Goal: Task Accomplishment & Management: Manage account settings

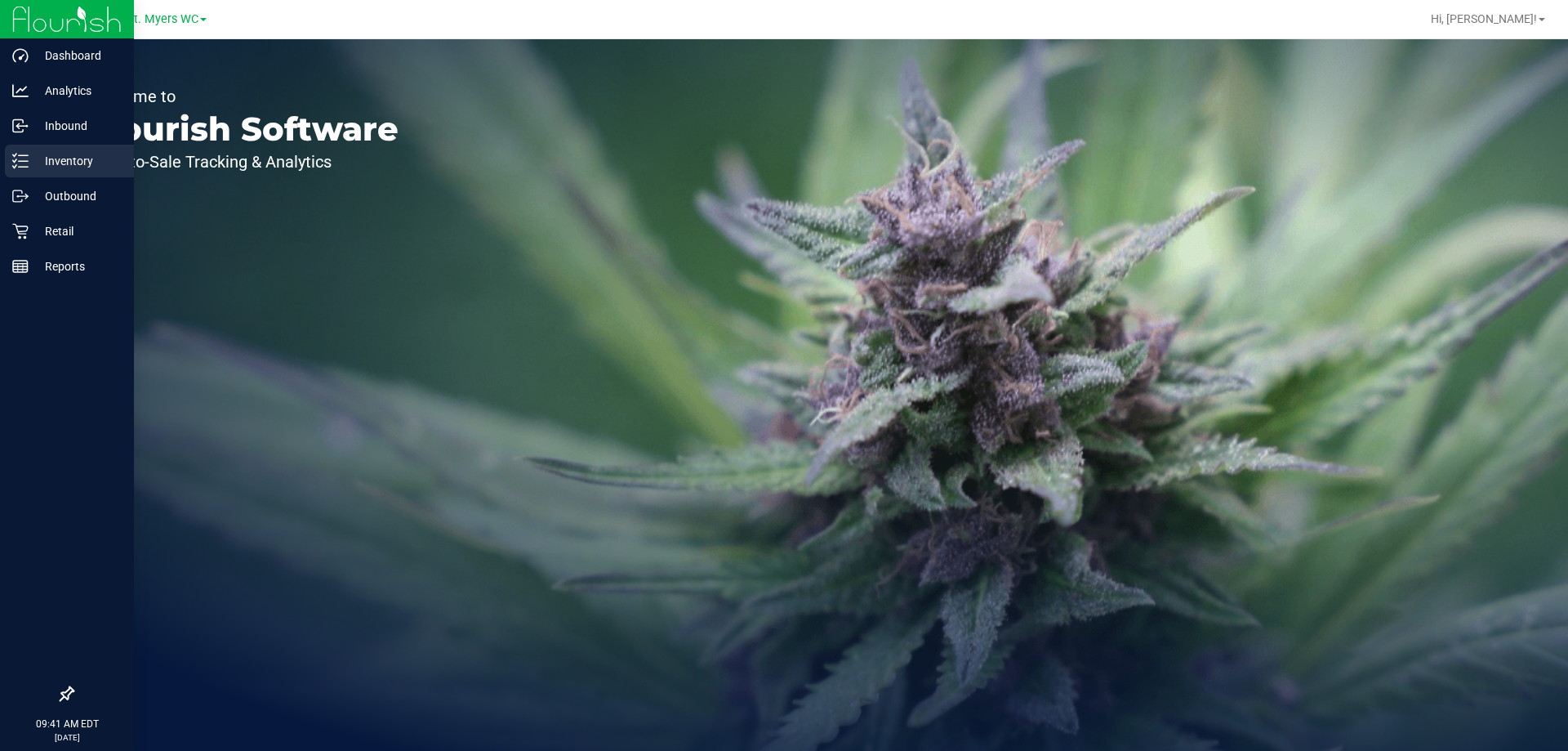
click at [65, 156] on p "Inventory" at bounding box center [78, 161] width 98 height 19
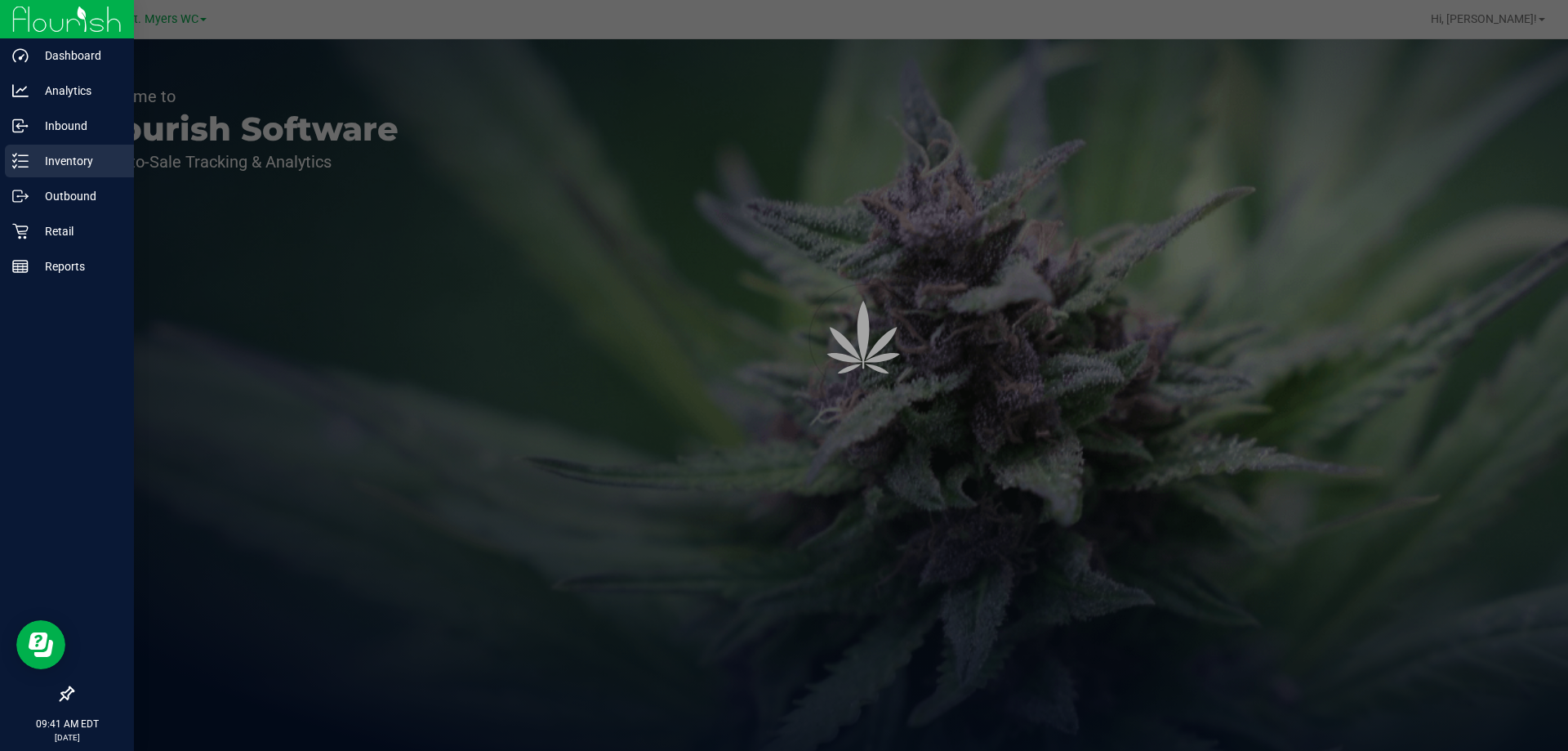
click at [65, 156] on p "Inventory" at bounding box center [78, 161] width 98 height 19
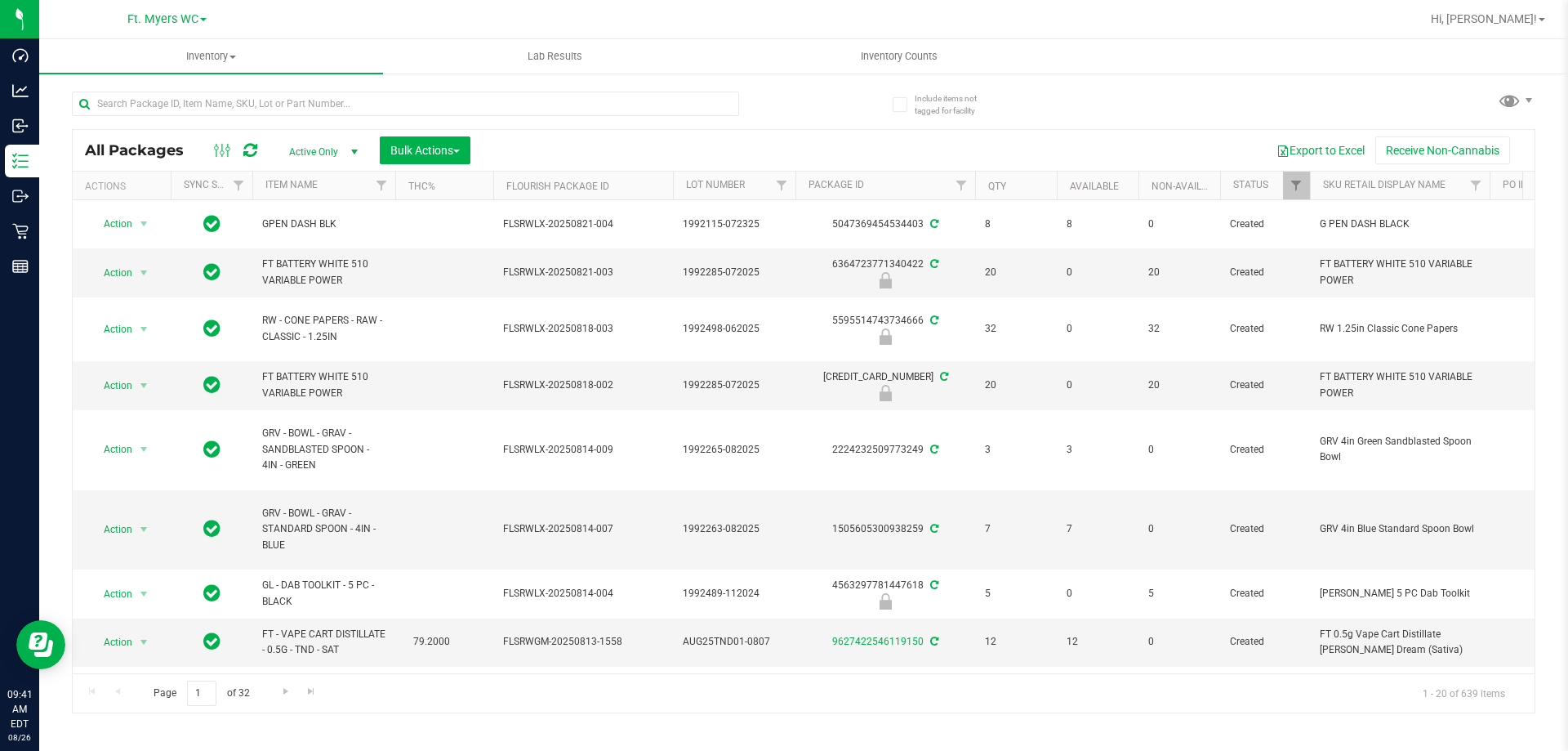
click at [1059, 125] on div "All Packages Active Only Active Only Lab Samples Locked All External Internal B…" at bounding box center [803, 395] width 1464 height 637
click at [405, 111] on input "text" at bounding box center [405, 104] width 667 height 24
paste input "FD 3.5g Flower Greenhouse Lemon Zest (Hybrid)"
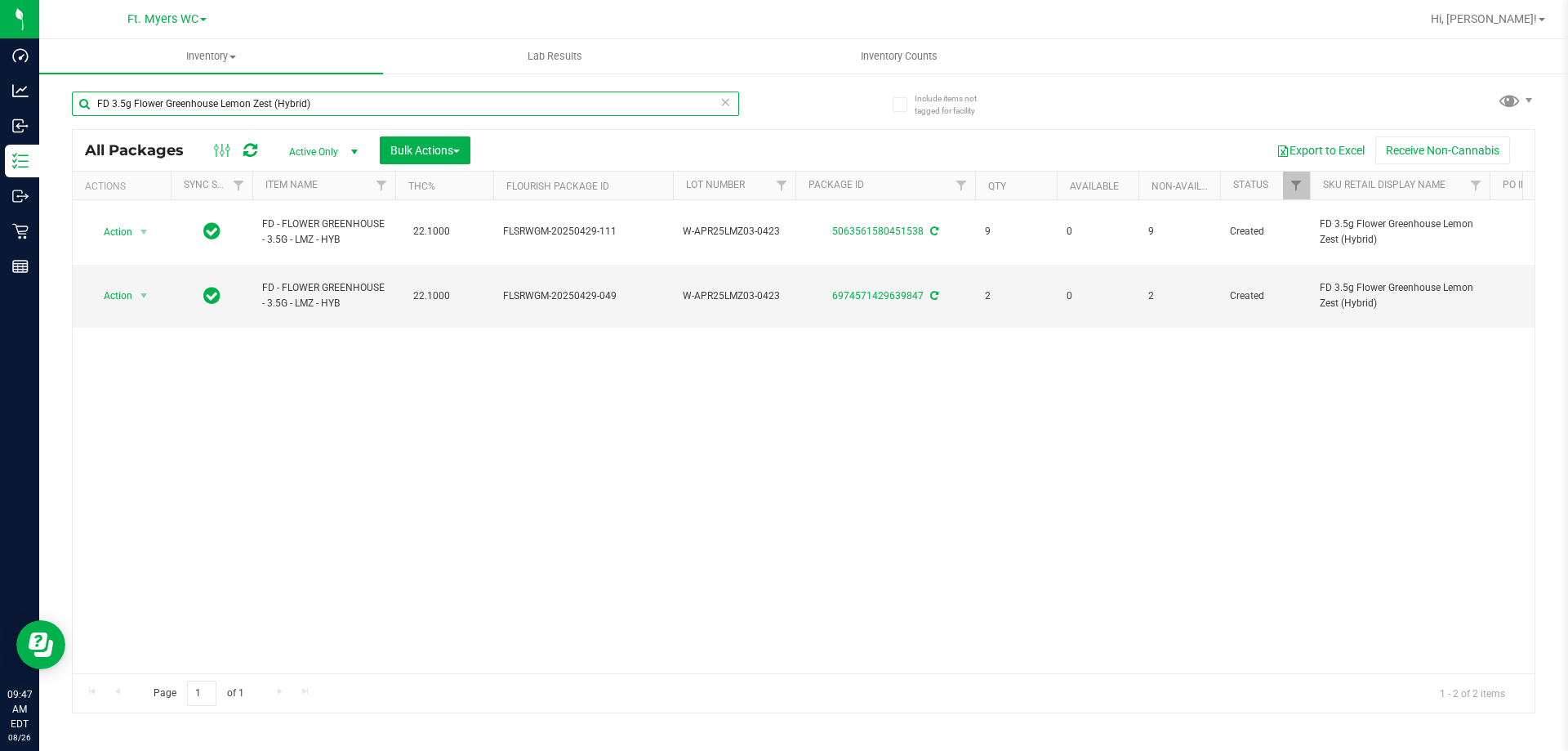
click at [558, 105] on input "FD 3.5g Flower Greenhouse Lemon Zest (Hybrid)" at bounding box center [405, 104] width 667 height 24
paste input "SW 1g FSO Syringe Indica Blend"
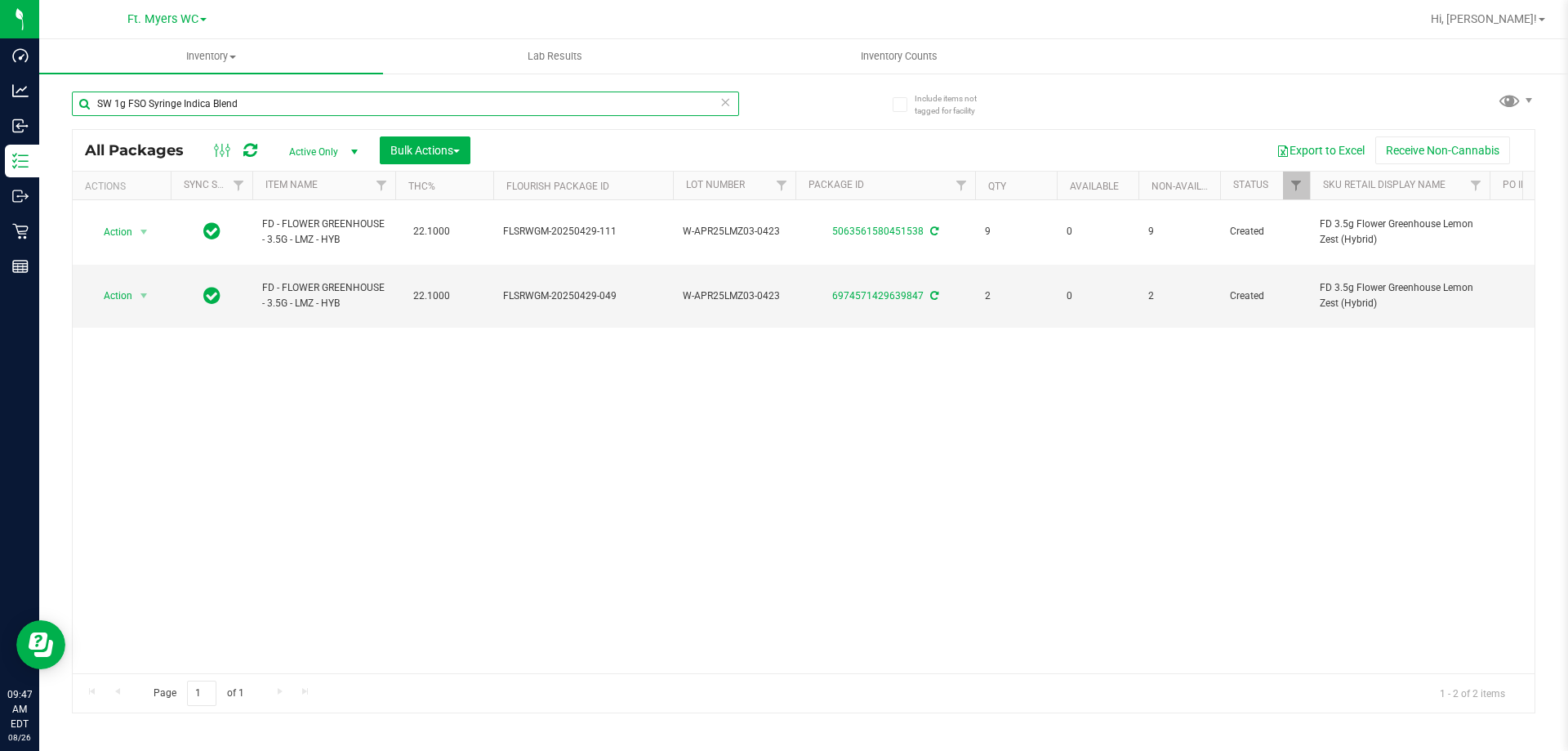
type input "SW 1g FSO Syringe Indica Blend"
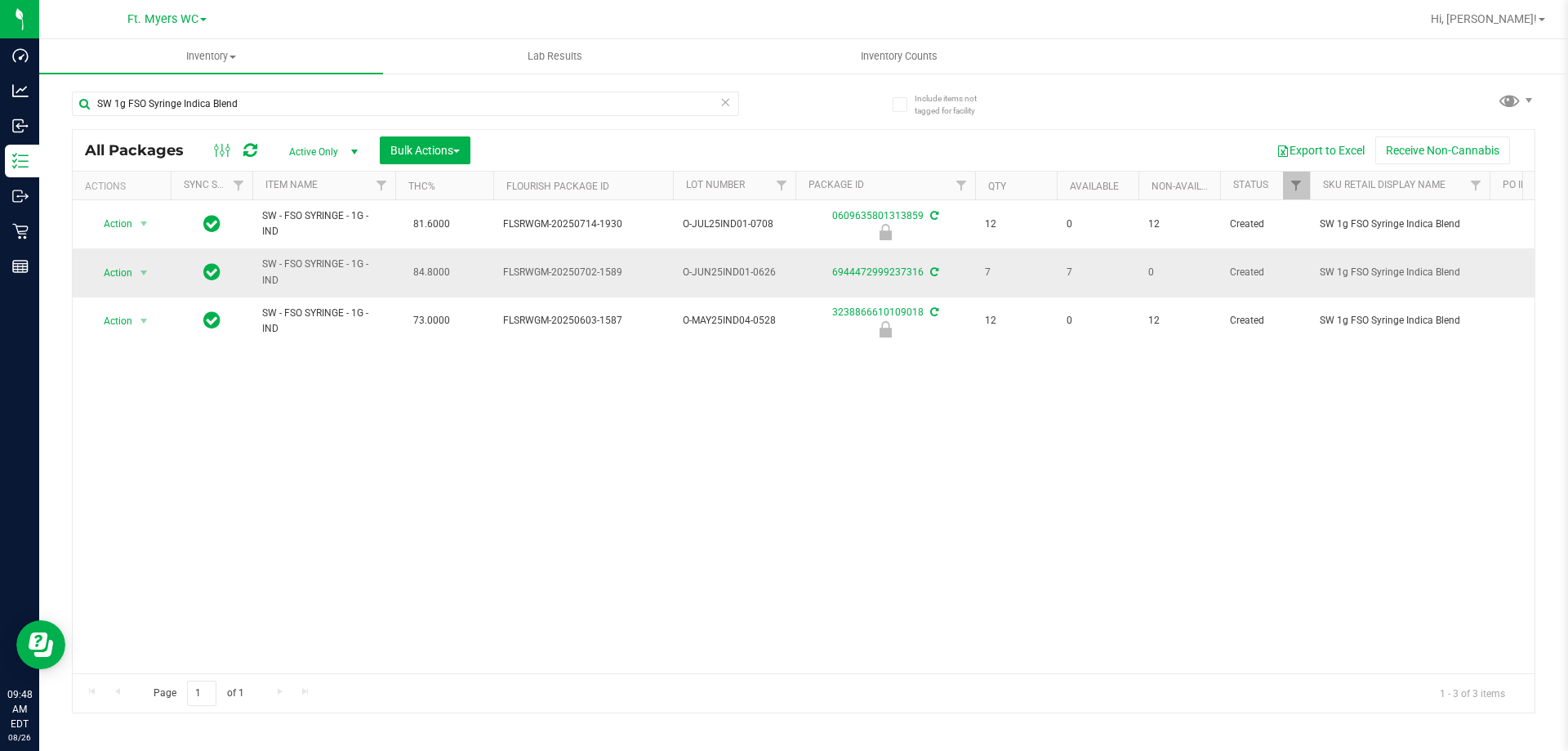
drag, startPoint x: 566, startPoint y: 262, endPoint x: 1105, endPoint y: 259, distance: 539.0
click at [1105, 259] on td "7" at bounding box center [1097, 272] width 82 height 48
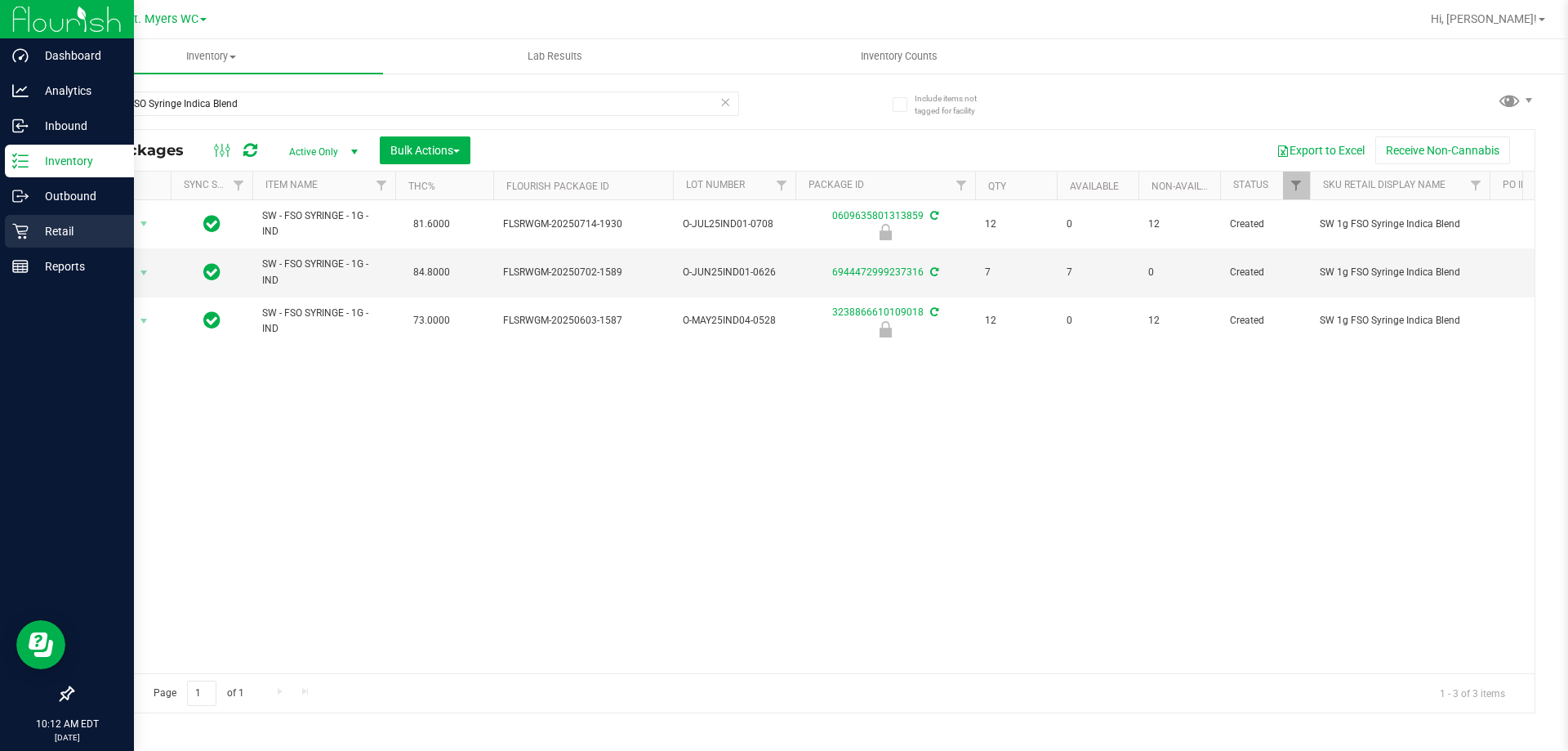
click at [30, 229] on p "Retail" at bounding box center [78, 230] width 98 height 19
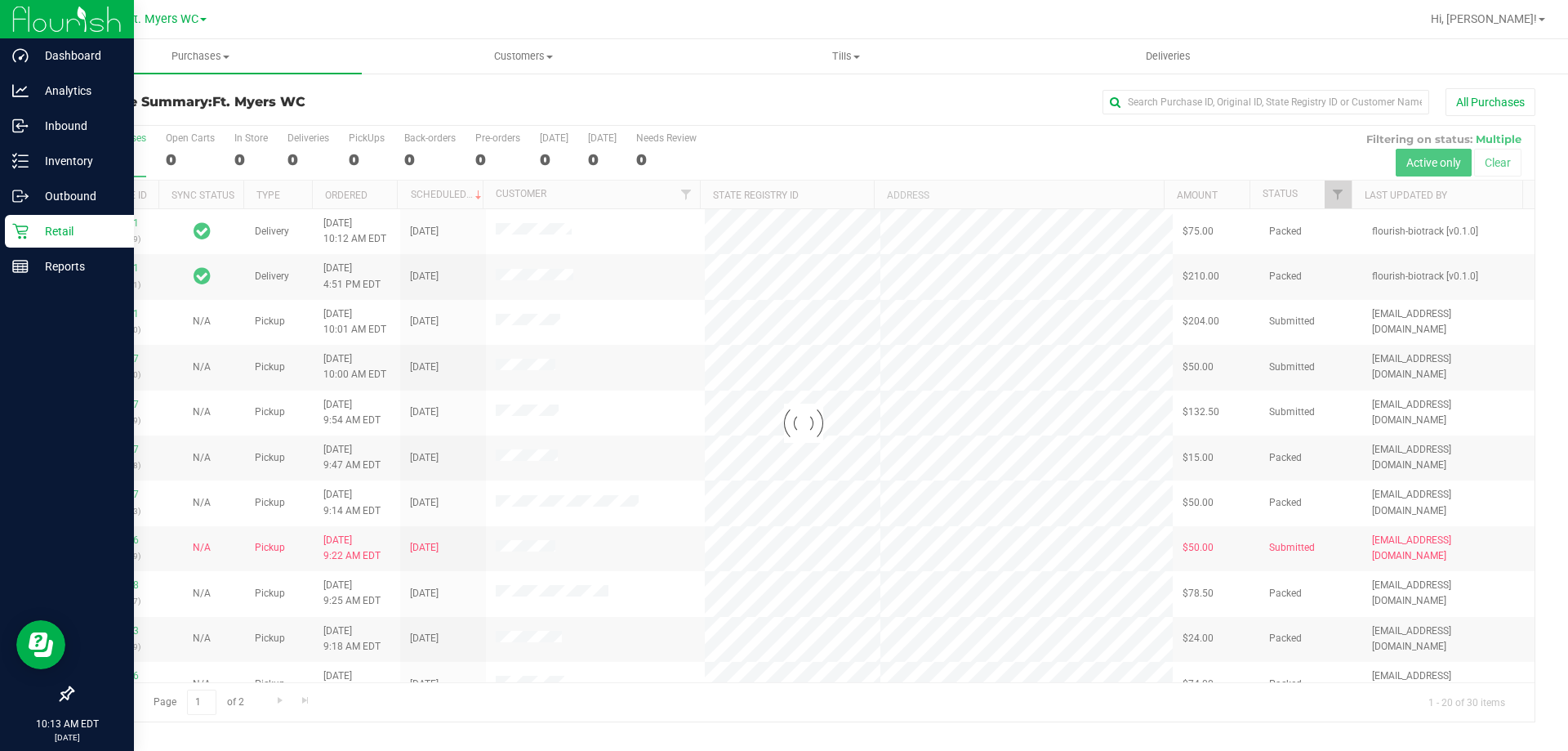
click at [386, 157] on div at bounding box center [803, 422] width 1462 height 595
click at [373, 146] on div at bounding box center [803, 422] width 1462 height 595
click at [369, 139] on div at bounding box center [803, 422] width 1462 height 595
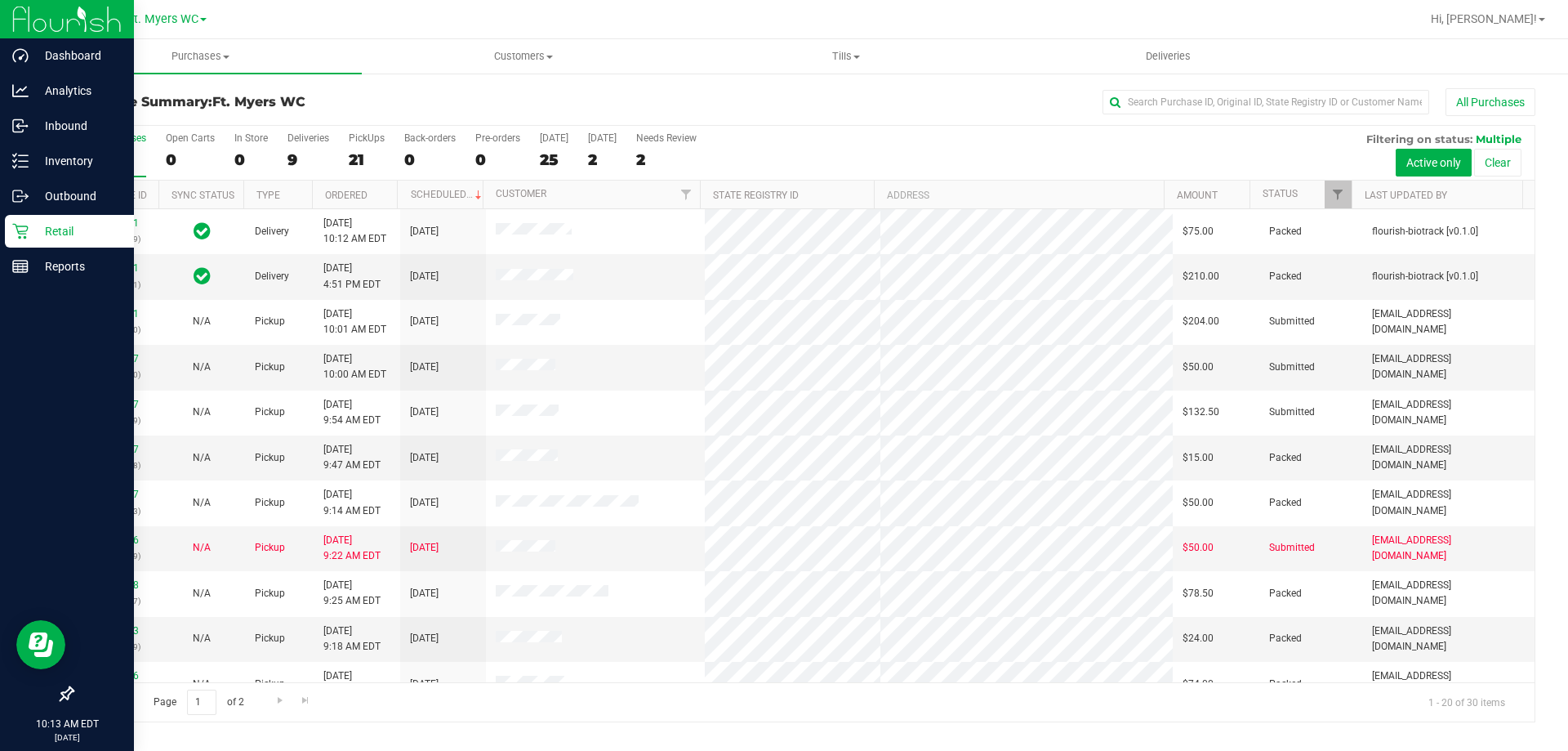
click at [369, 139] on div "PickUps" at bounding box center [367, 138] width 36 height 11
click at [0, 0] on input "PickUps 21" at bounding box center [0, 0] width 0 height 0
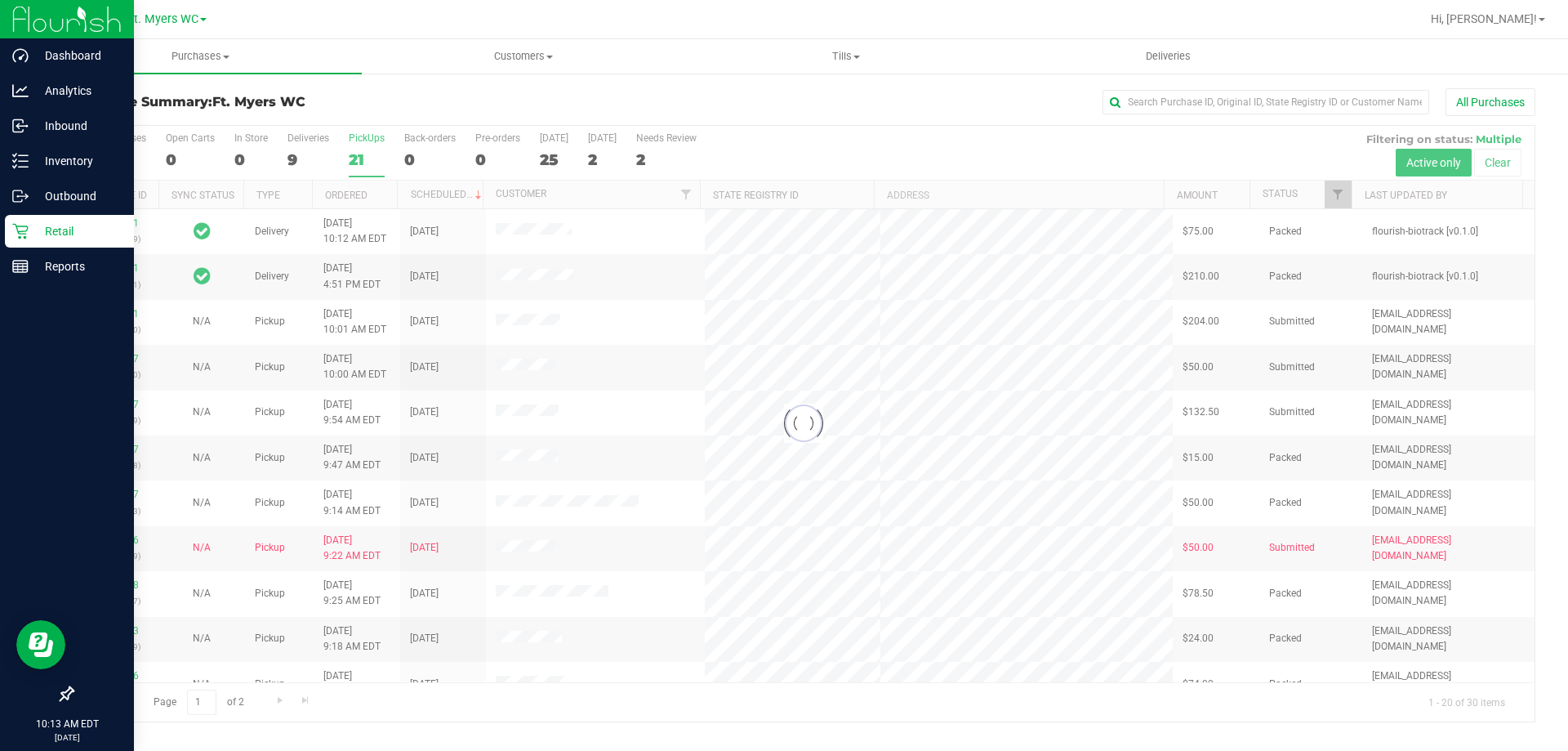
click at [413, 90] on div "Purchase Summary: Ft. Myers WC All Purchases" at bounding box center [803, 106] width 1464 height 36
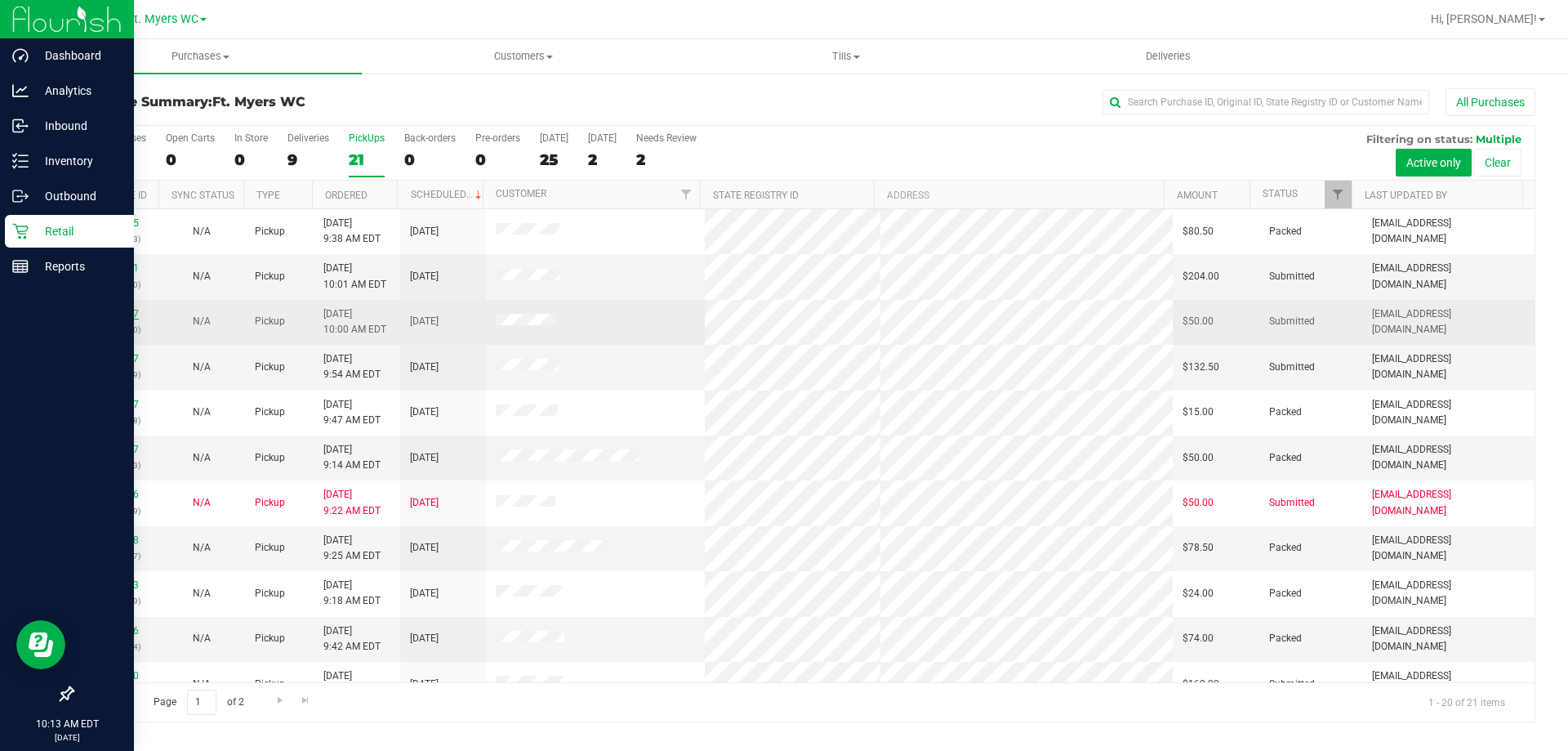
click at [121, 317] on link "11848357" at bounding box center [115, 314] width 45 height 11
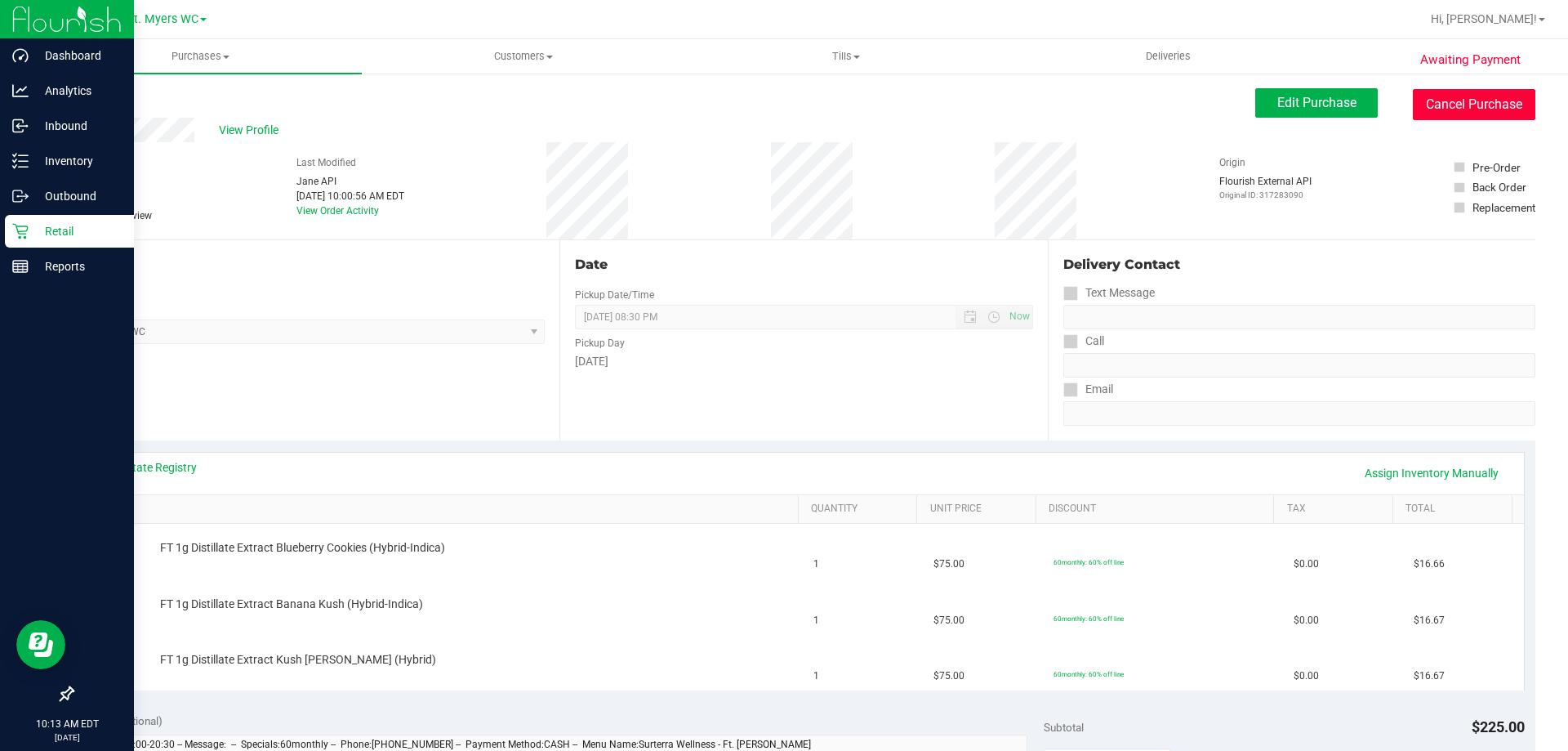
click at [1458, 101] on button "Cancel Purchase" at bounding box center [1474, 104] width 123 height 31
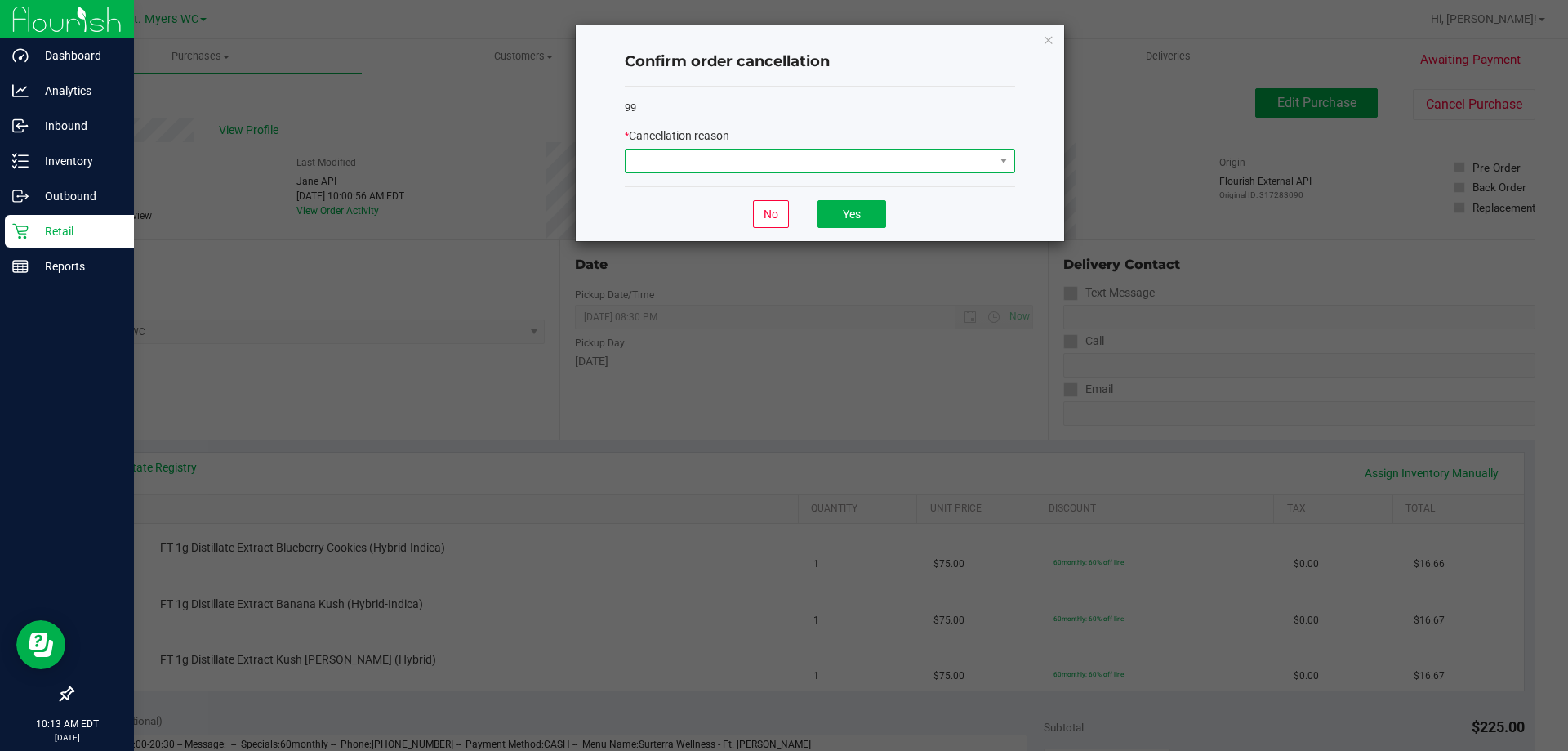
click at [693, 162] on span at bounding box center [810, 161] width 369 height 23
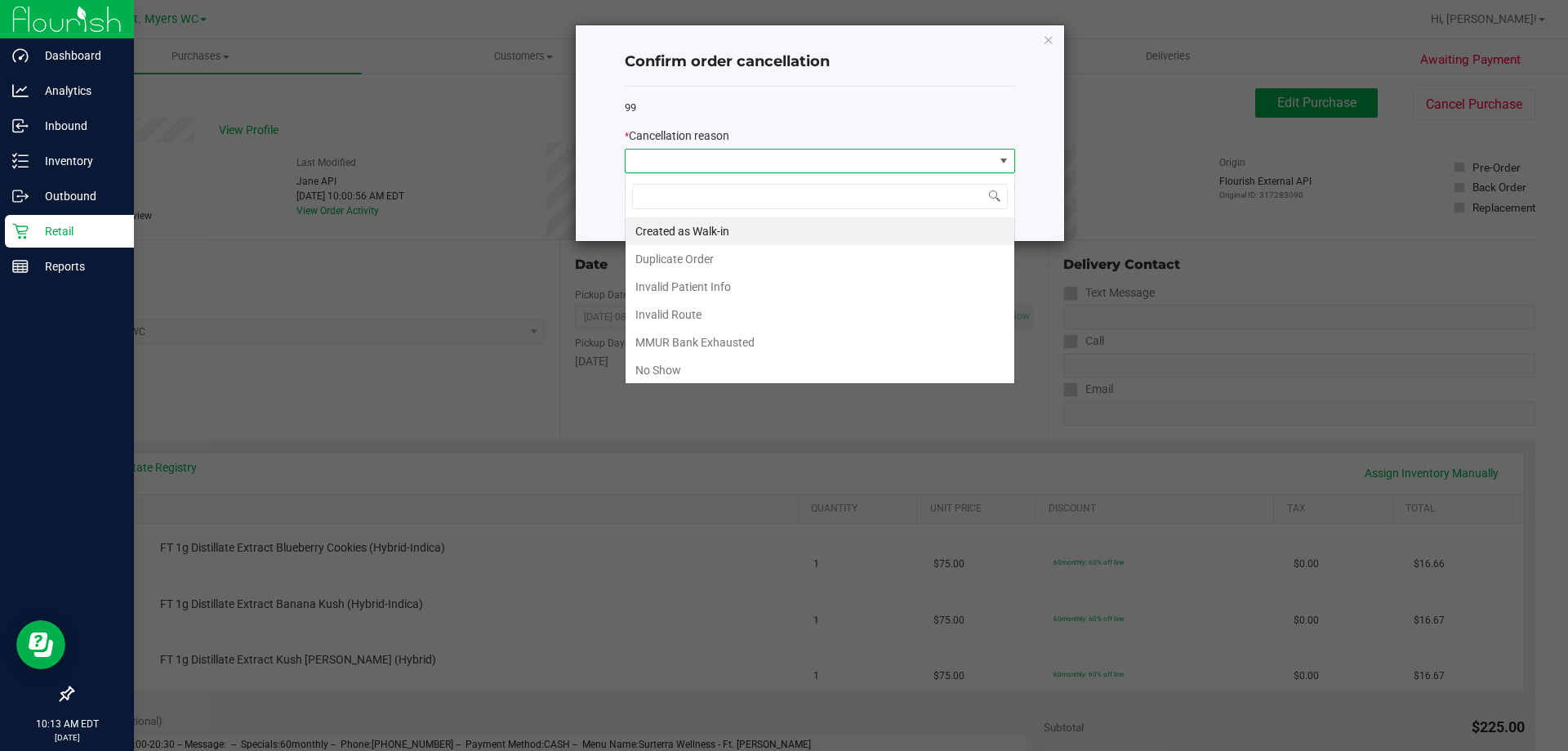
scroll to position [24, 391]
click at [671, 247] on li "Duplicate Order" at bounding box center [820, 259] width 389 height 28
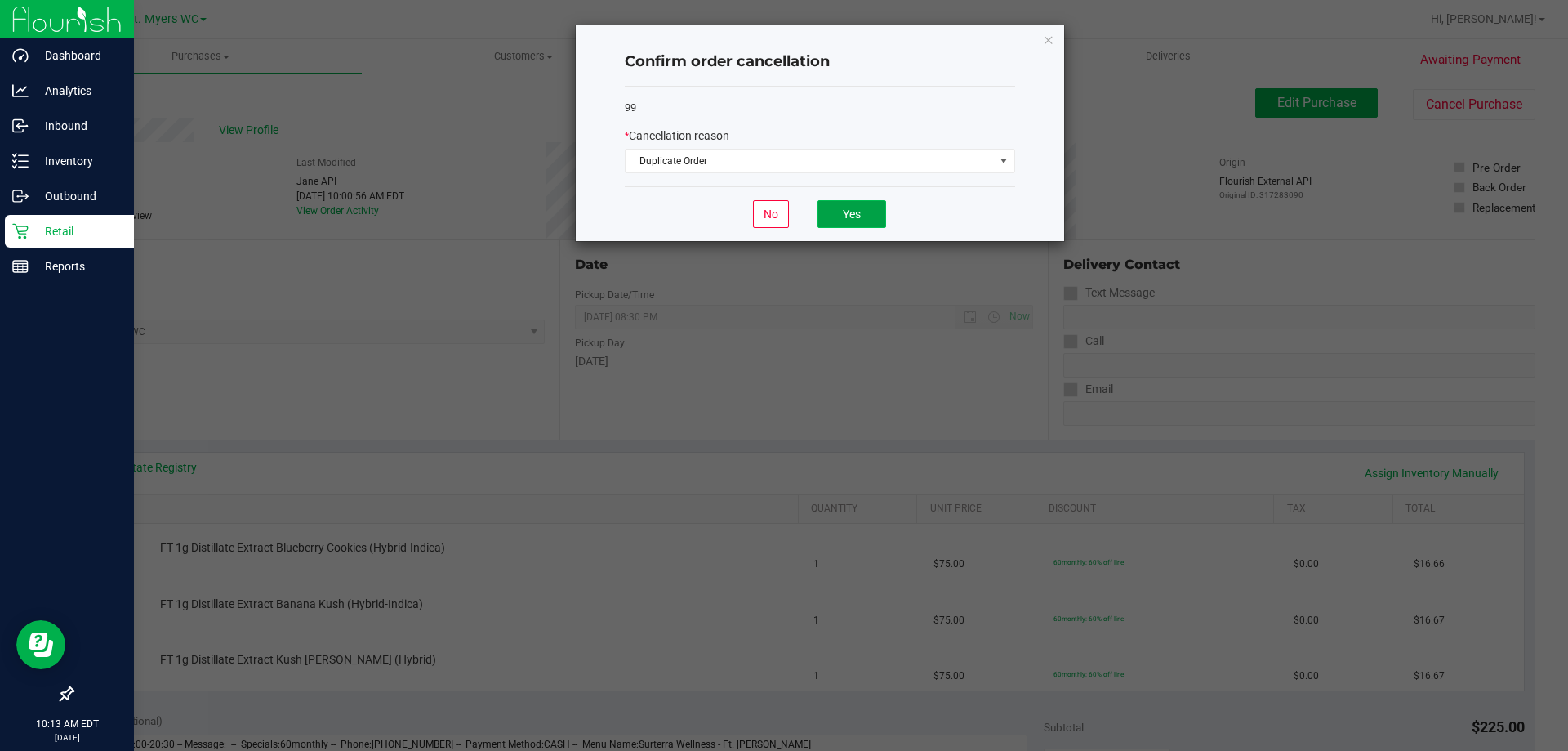
click at [880, 210] on button "Yes" at bounding box center [852, 214] width 69 height 28
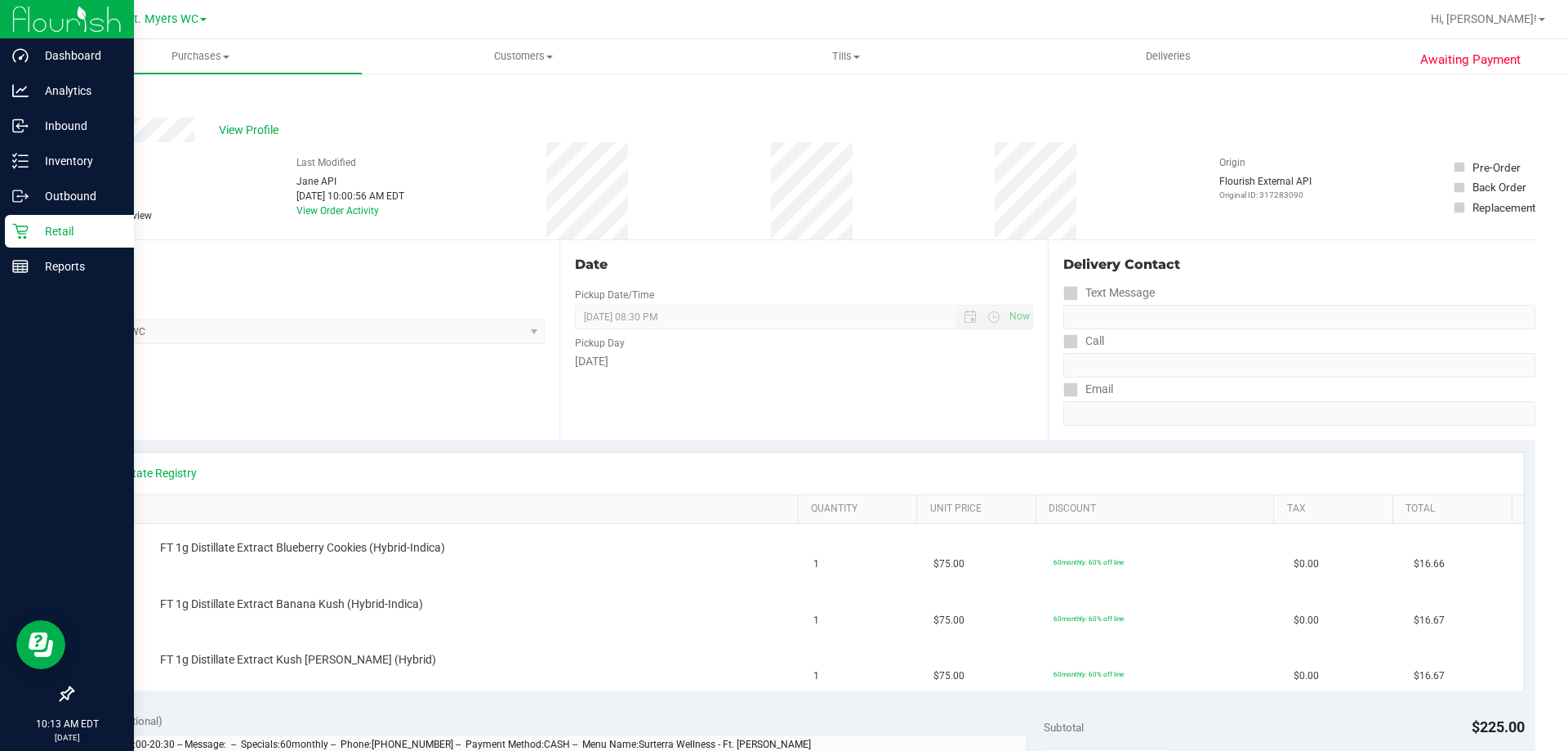
click at [27, 240] on div "Retail" at bounding box center [69, 230] width 129 height 32
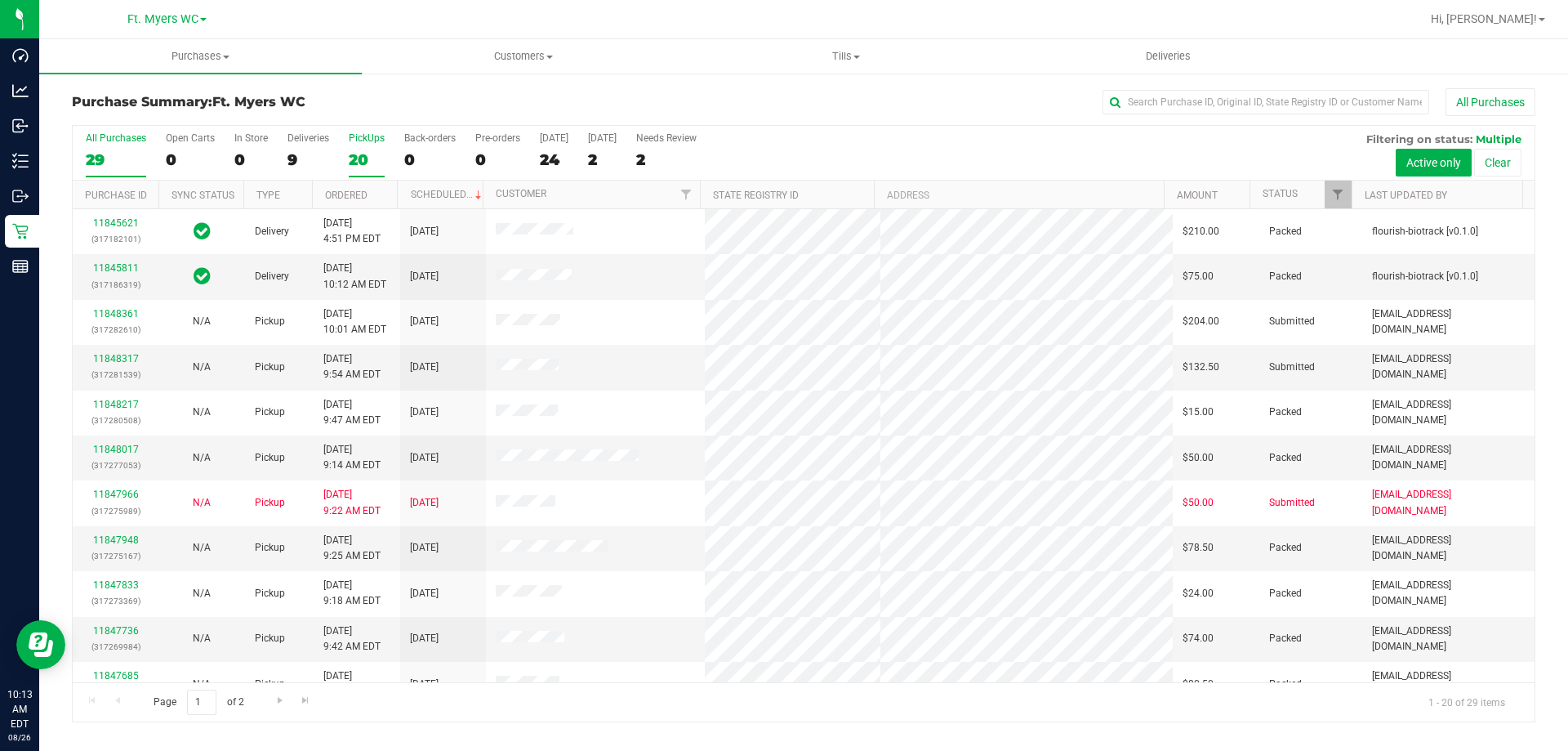
click at [374, 153] on div "20" at bounding box center [367, 160] width 36 height 19
click at [0, 0] on input "PickUps 20" at bounding box center [0, 0] width 0 height 0
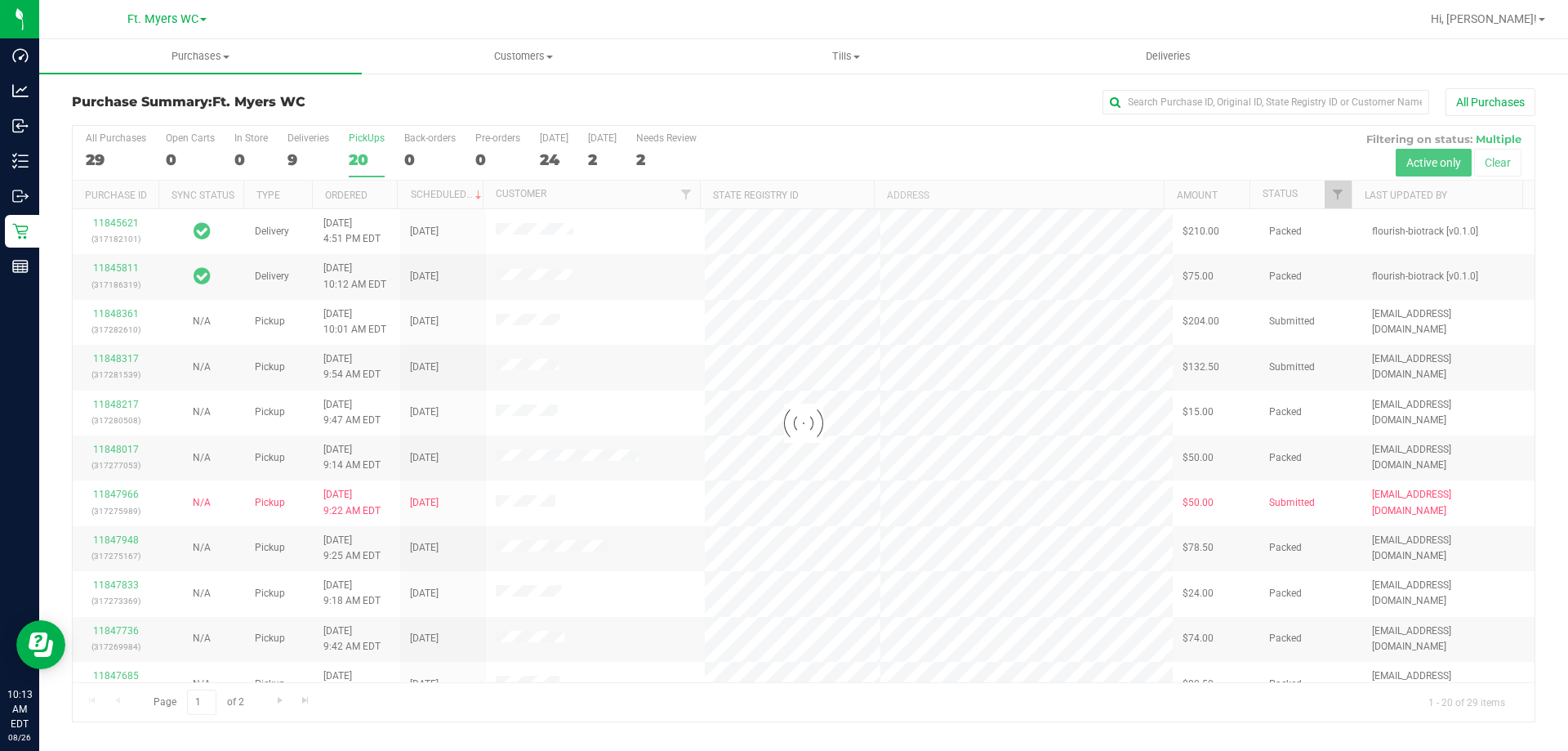
click at [397, 123] on div "Purchase Summary: Ft. Myers WC All Purchases" at bounding box center [803, 106] width 1464 height 36
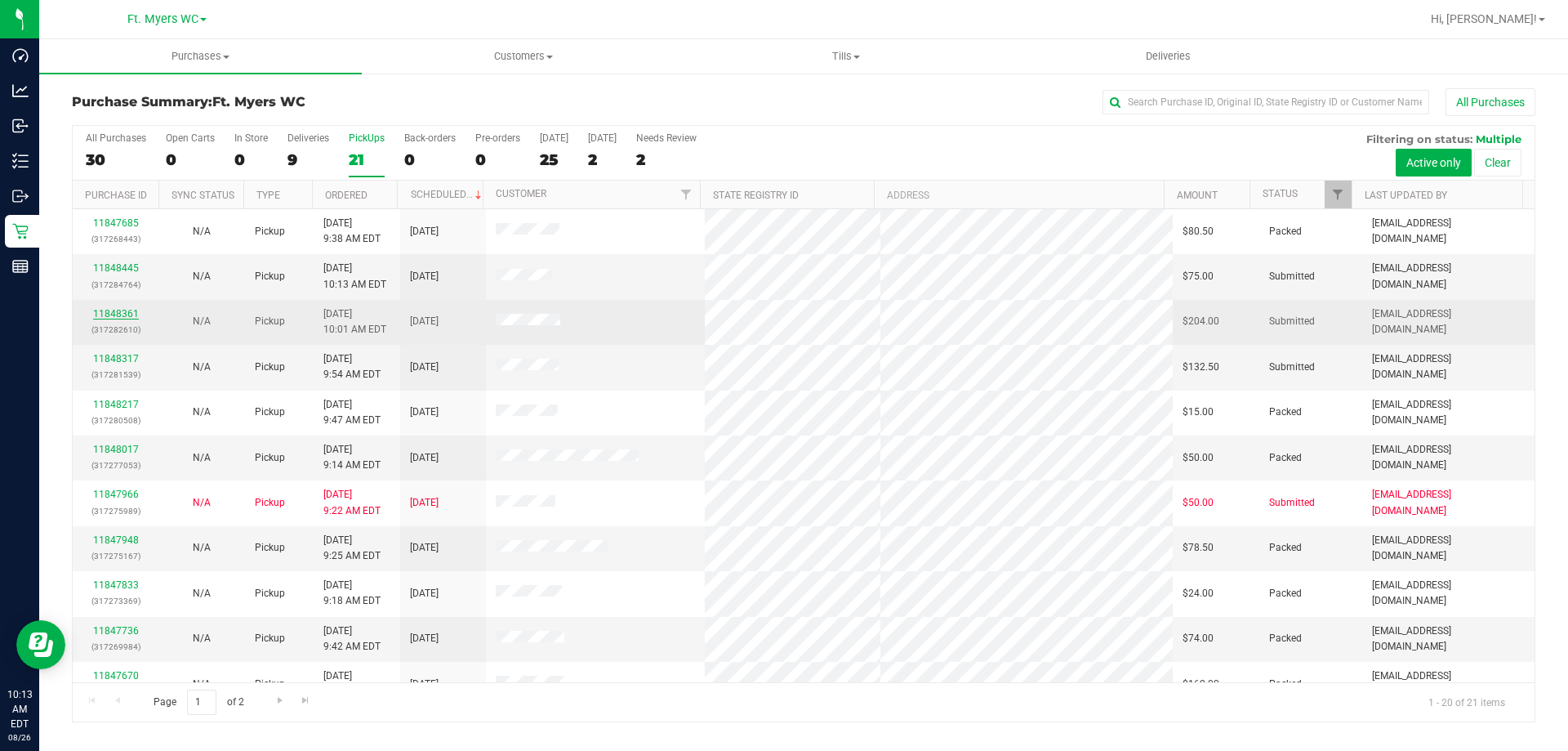
click at [121, 313] on link "11848361" at bounding box center [115, 314] width 45 height 11
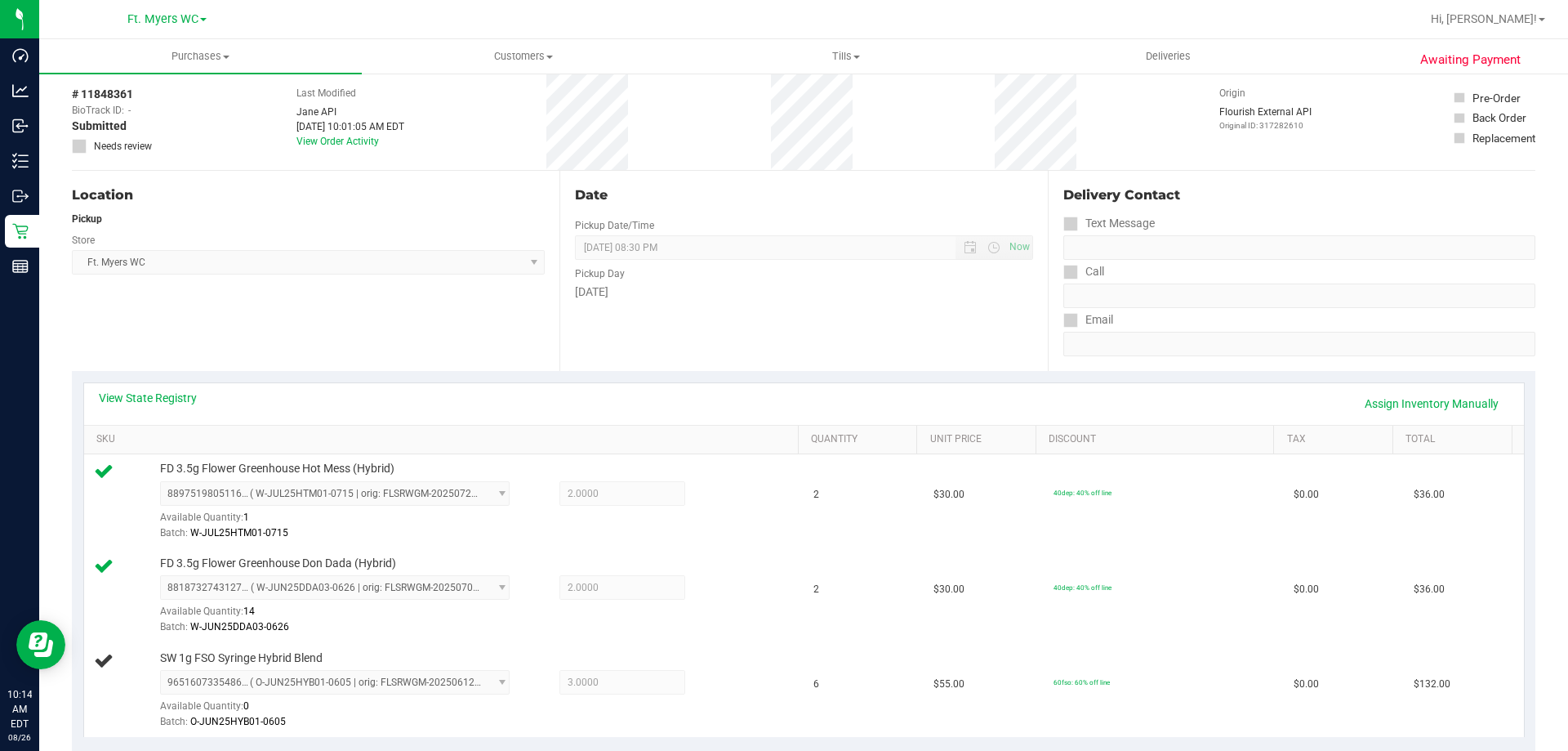
scroll to position [163, 0]
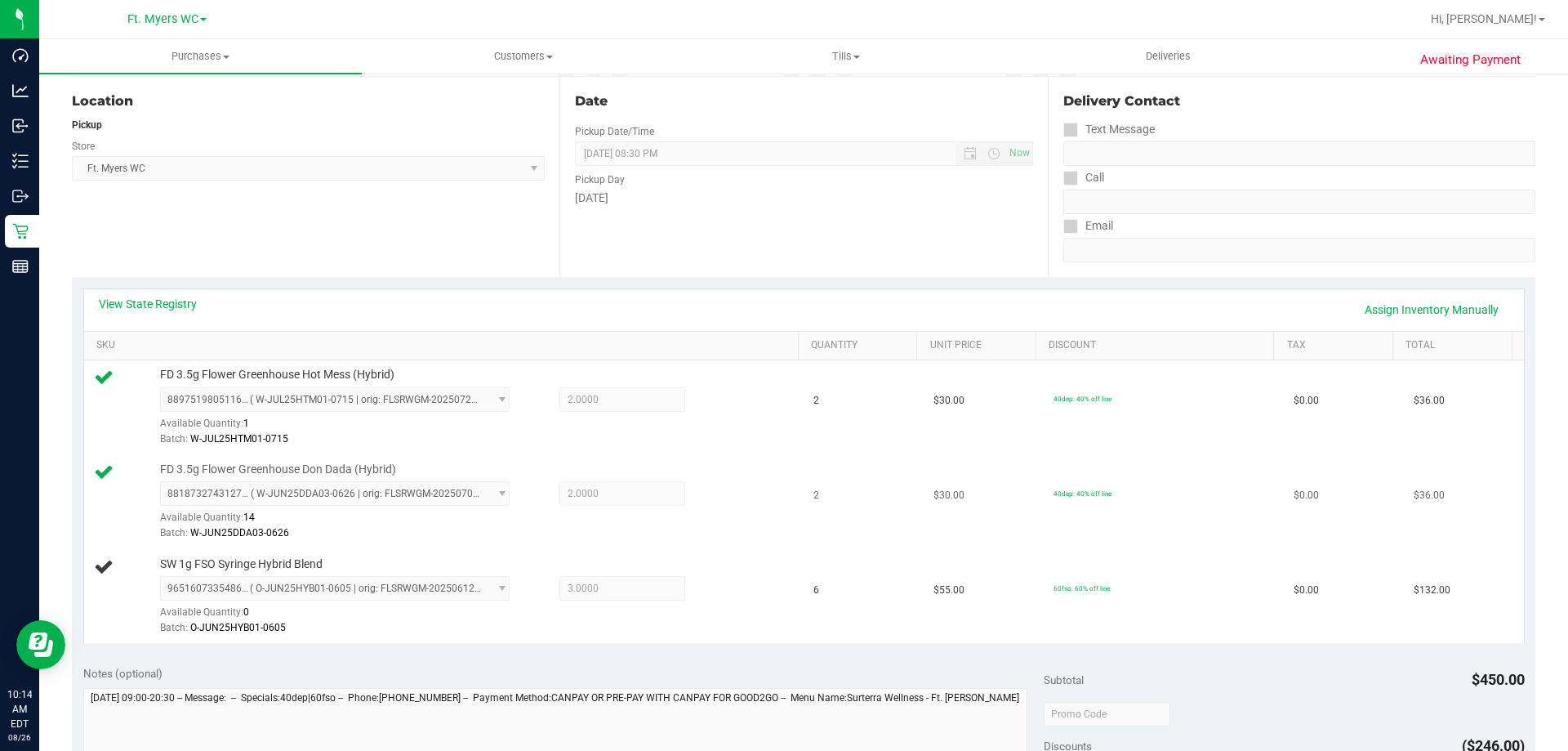
click at [349, 463] on span "FD 3.5g Flower Greenhouse Don Dada (Hybrid)" at bounding box center [278, 469] width 236 height 16
copy div "FD 3.5g Flower Greenhouse Don Dada (Hybrid)"
click at [716, 214] on div "Date Pickup Date/Time 08/26/2025 Now 08/26/2025 08:30 PM Now Pickup Day Tuesday" at bounding box center [803, 177] width 487 height 201
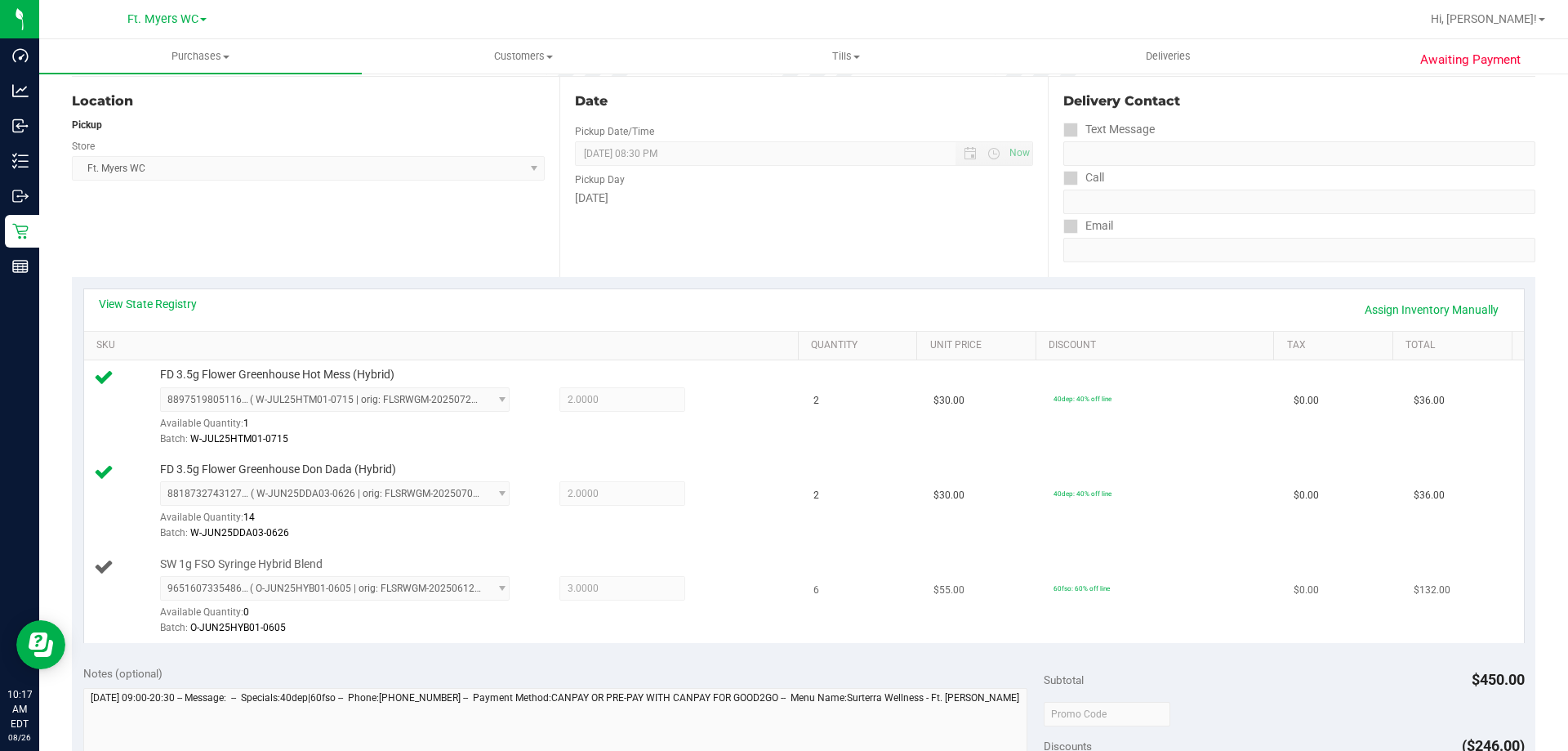
click at [813, 589] on span "6" at bounding box center [816, 589] width 6 height 16
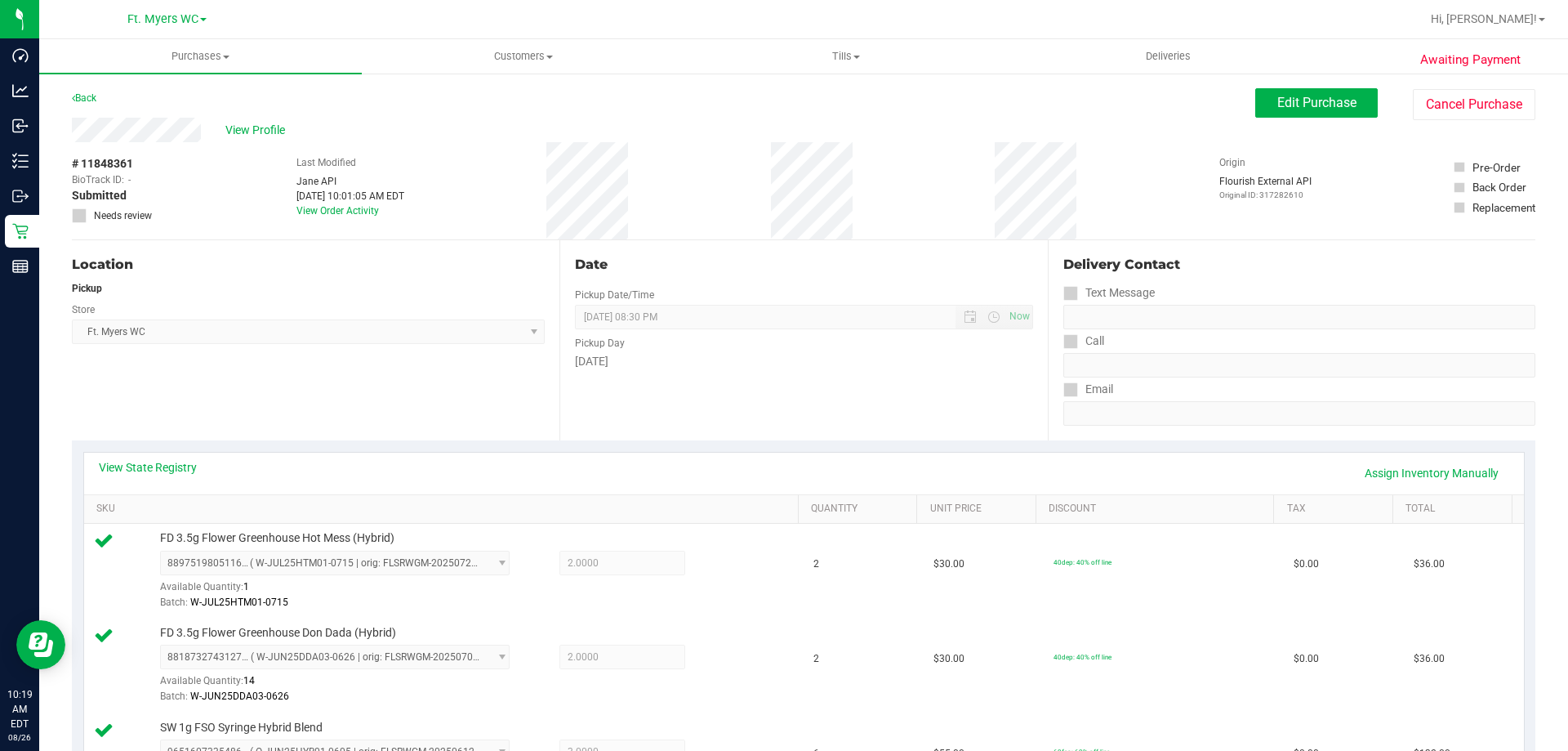
scroll to position [654, 0]
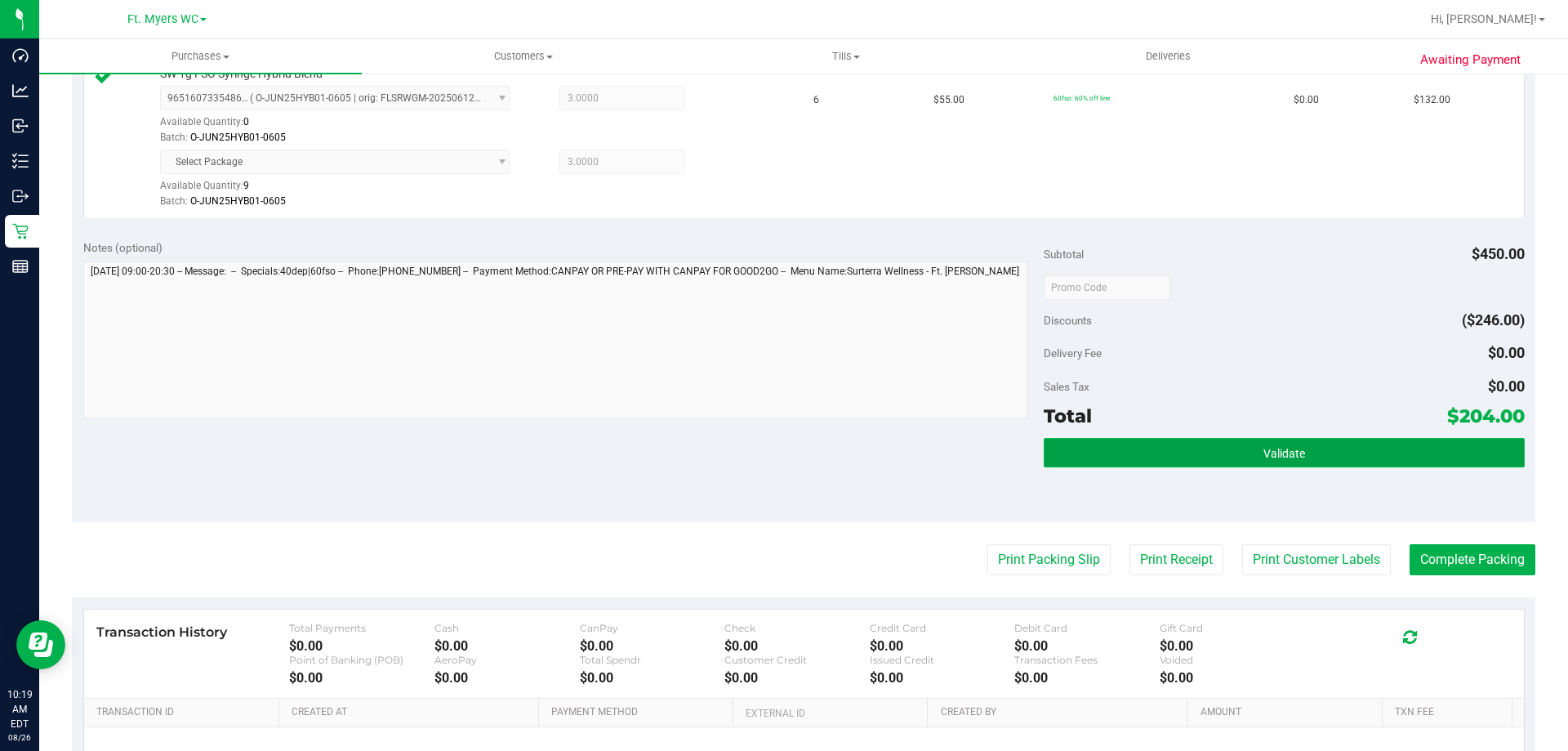
click at [1159, 444] on button "Validate" at bounding box center [1283, 453] width 480 height 30
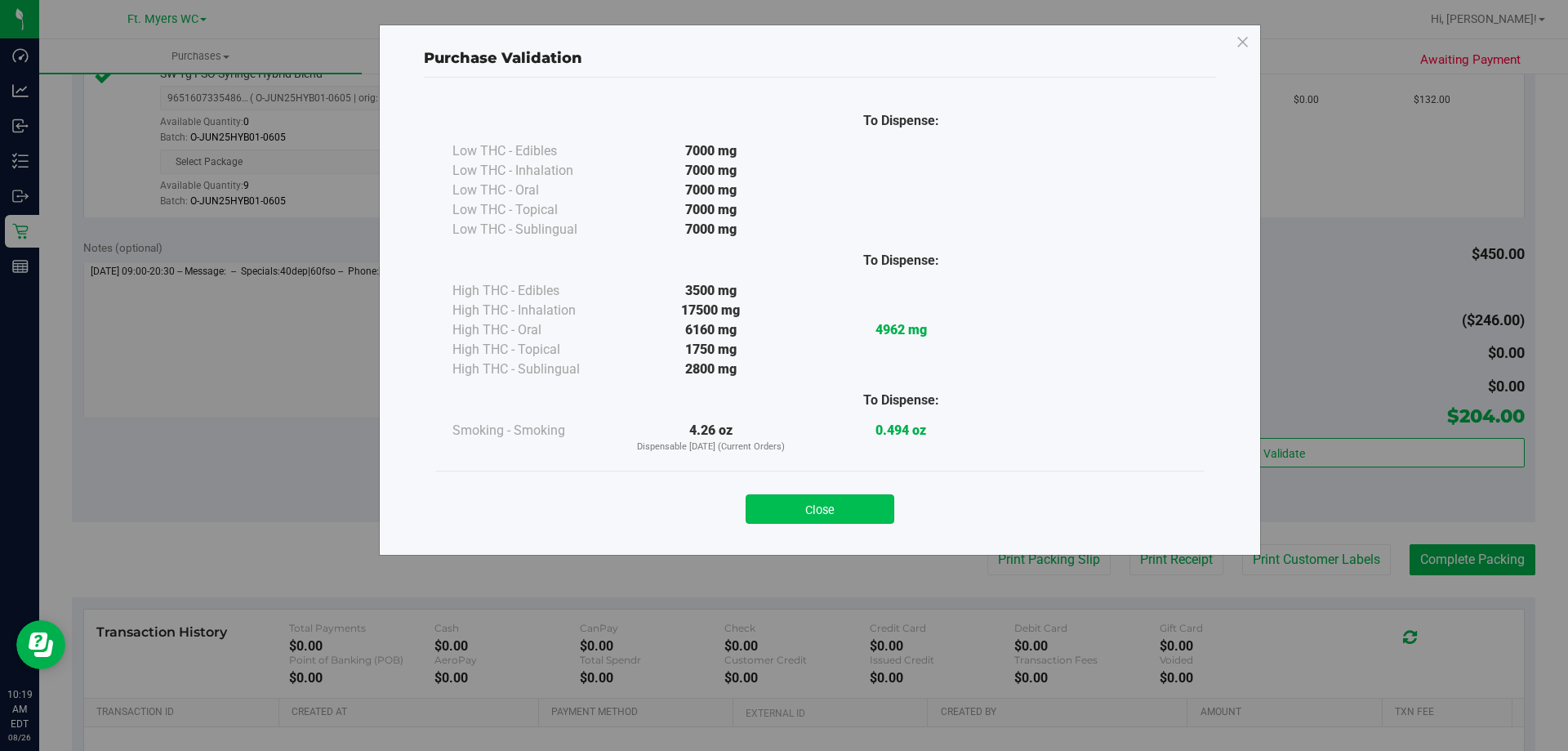
click at [874, 497] on button "Close" at bounding box center [820, 509] width 149 height 30
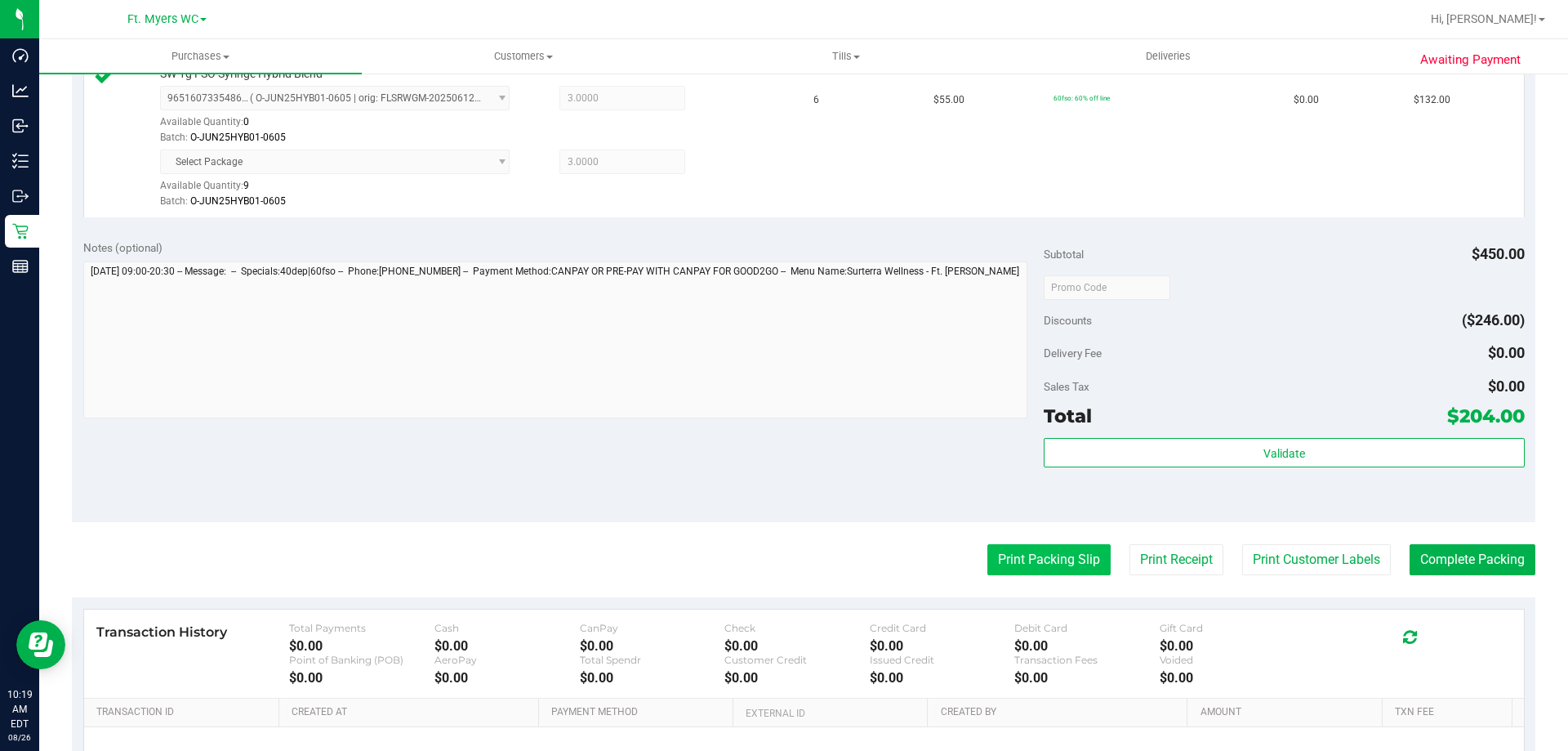
click at [1026, 567] on button "Print Packing Slip" at bounding box center [1049, 559] width 123 height 31
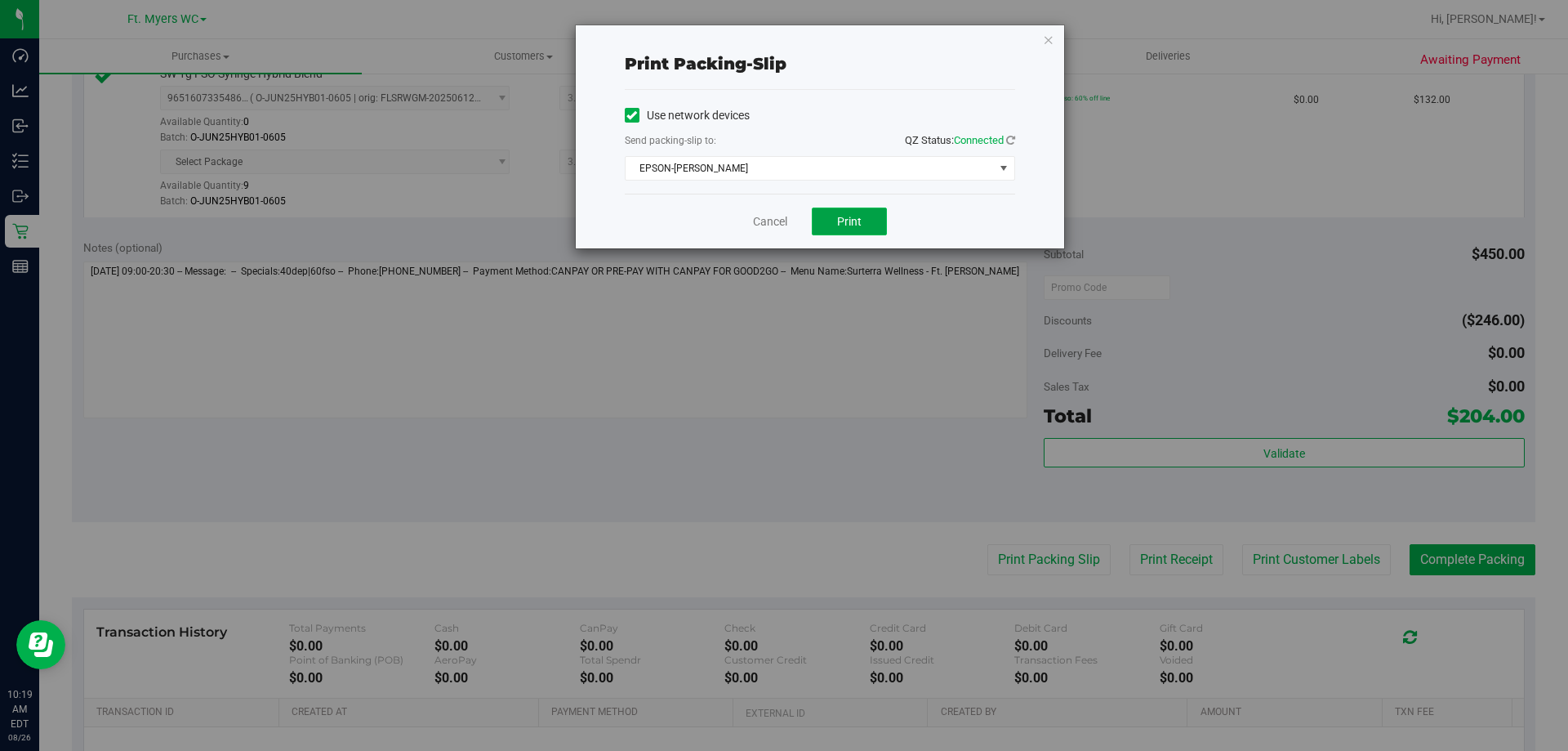
click at [849, 220] on span "Print" at bounding box center [849, 221] width 24 height 13
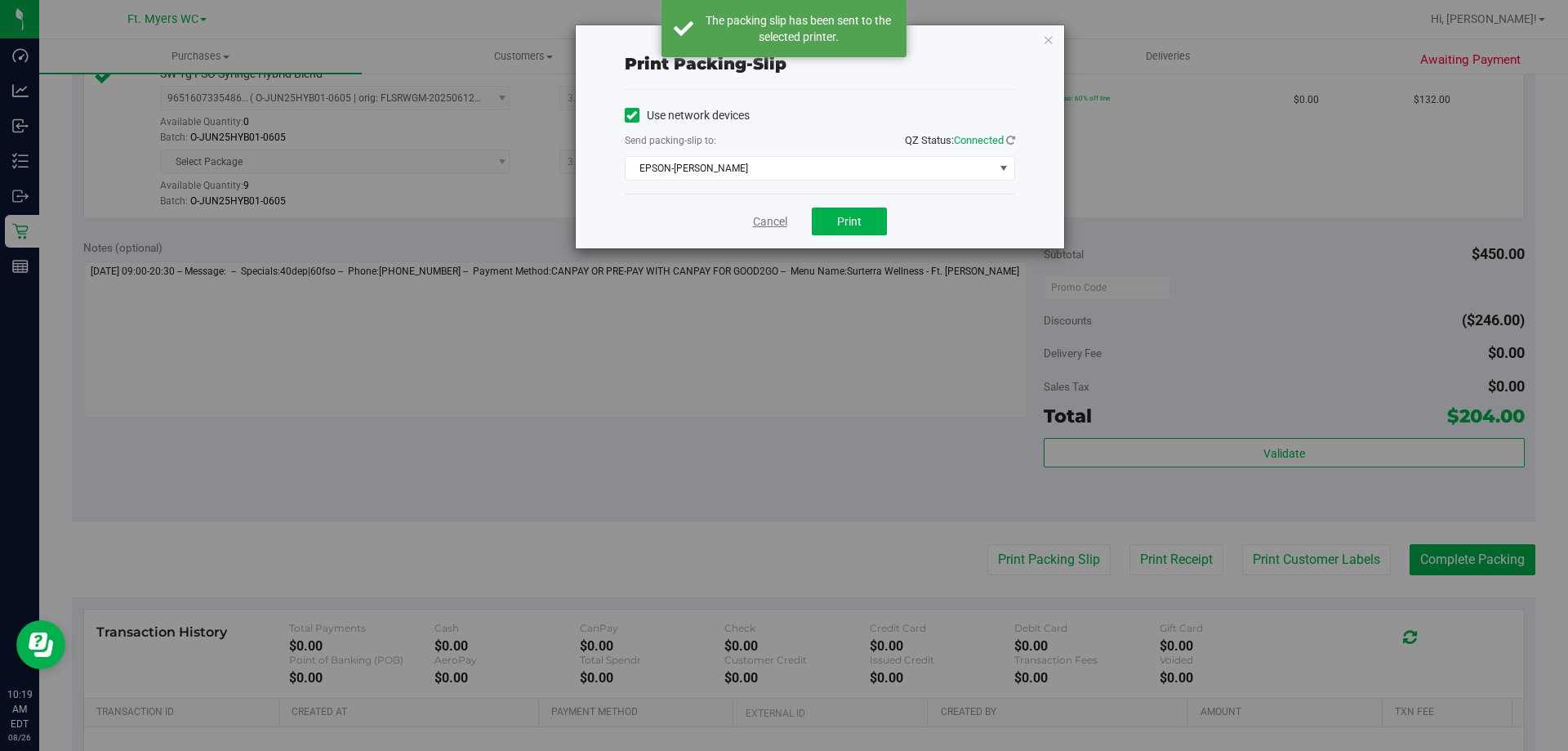
click at [770, 225] on link "Cancel" at bounding box center [770, 222] width 34 height 17
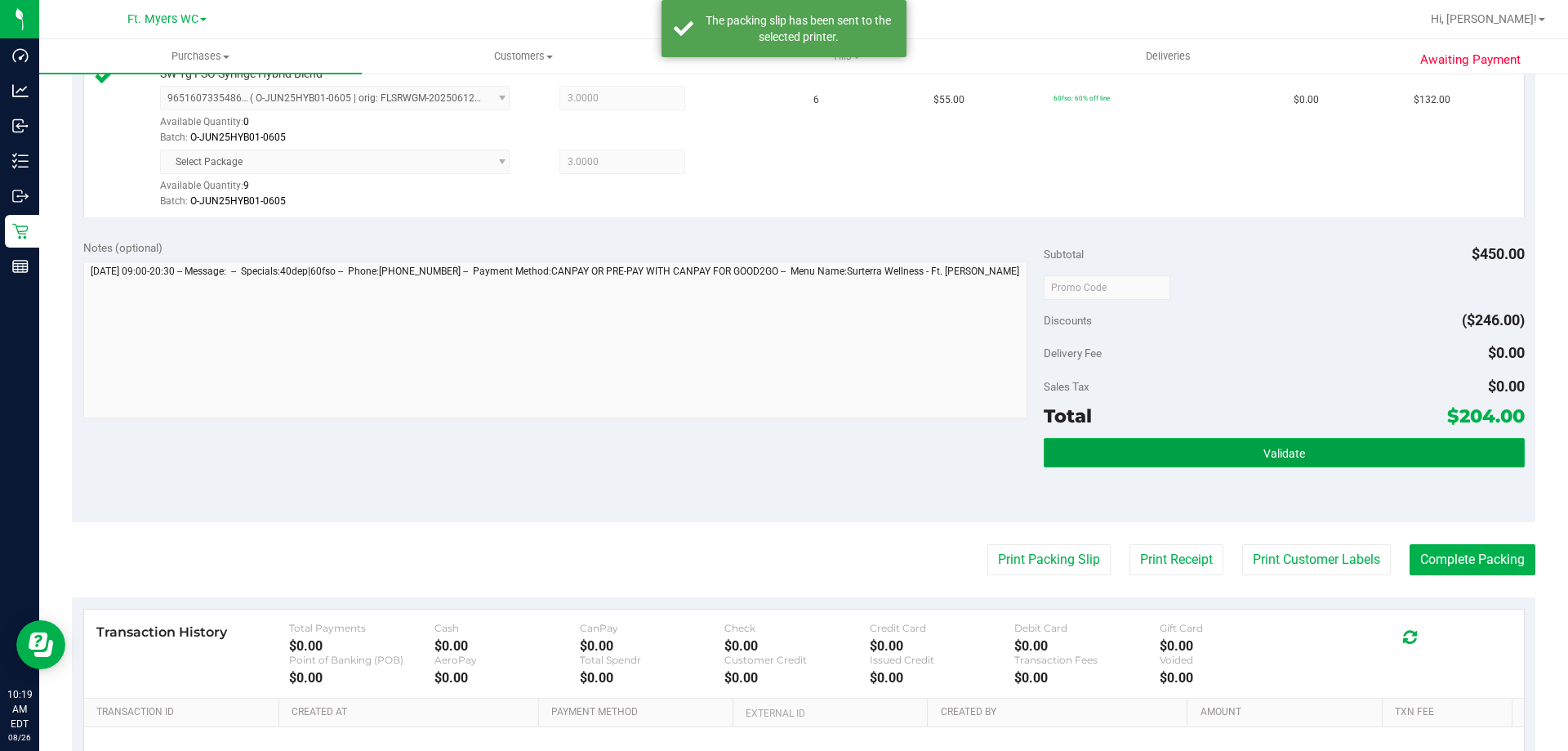
click at [1367, 442] on button "Validate" at bounding box center [1283, 453] width 480 height 30
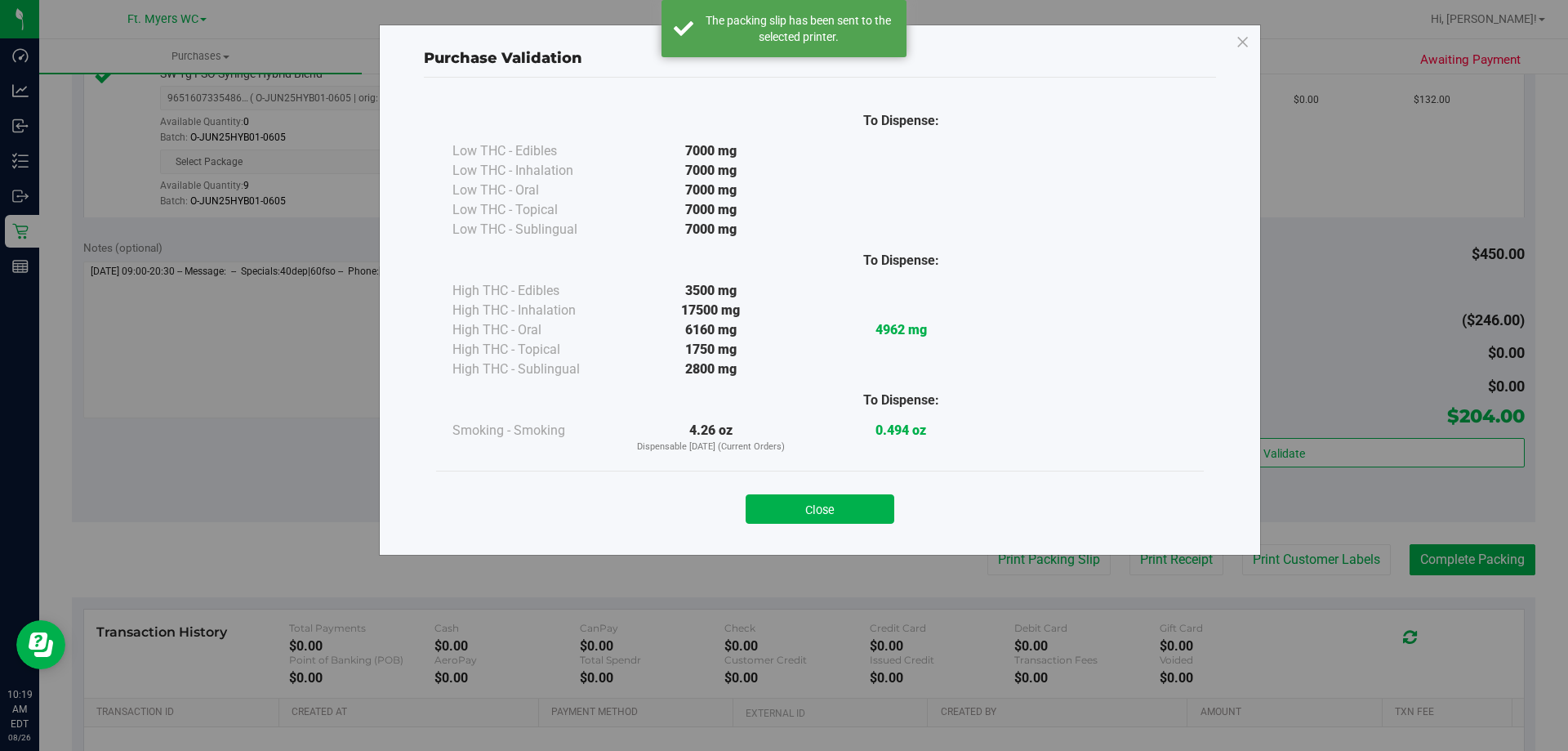
click at [892, 524] on div "Close" at bounding box center [820, 503] width 768 height 66
click at [885, 508] on button "Close" at bounding box center [820, 509] width 149 height 30
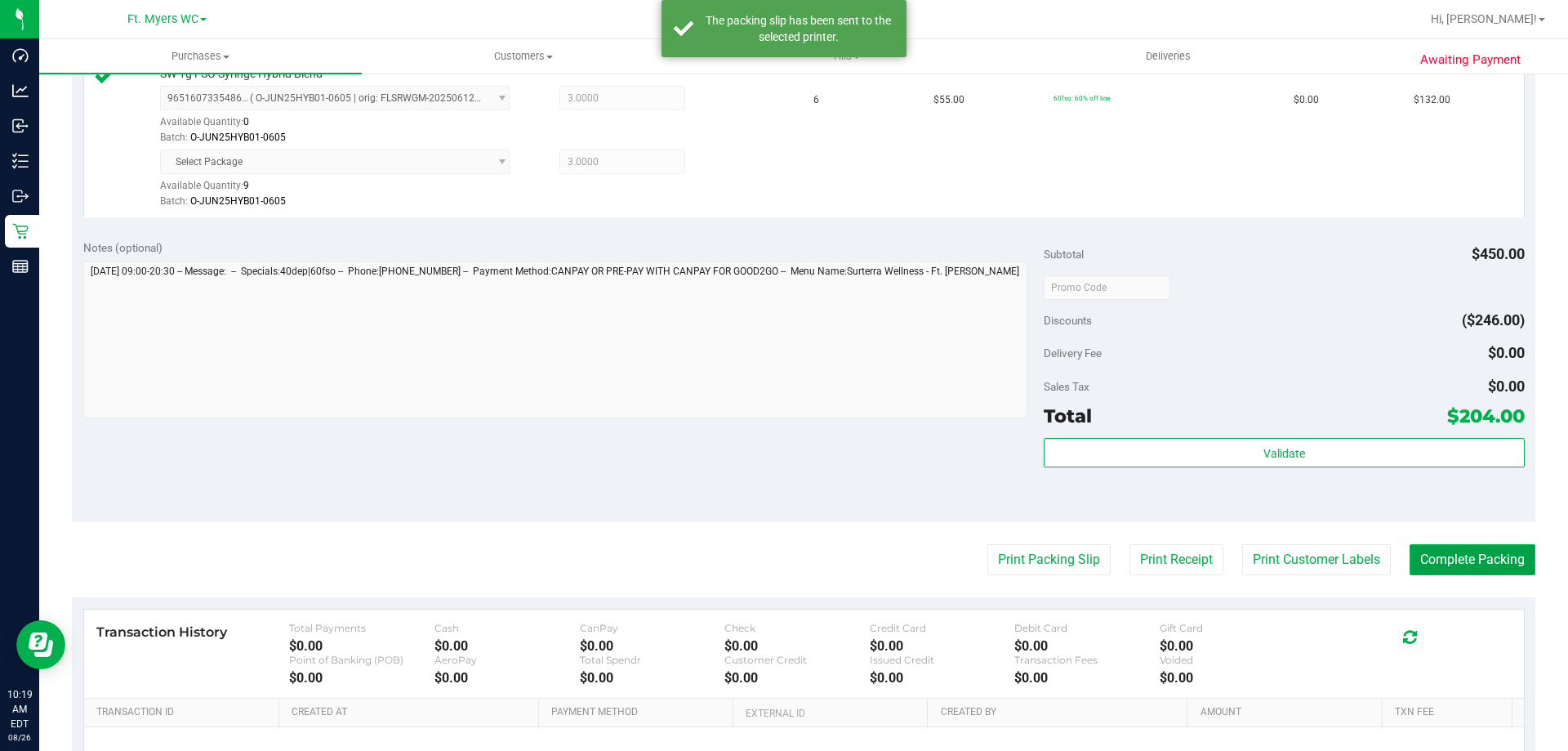
click at [1458, 556] on button "Complete Packing" at bounding box center [1472, 559] width 125 height 31
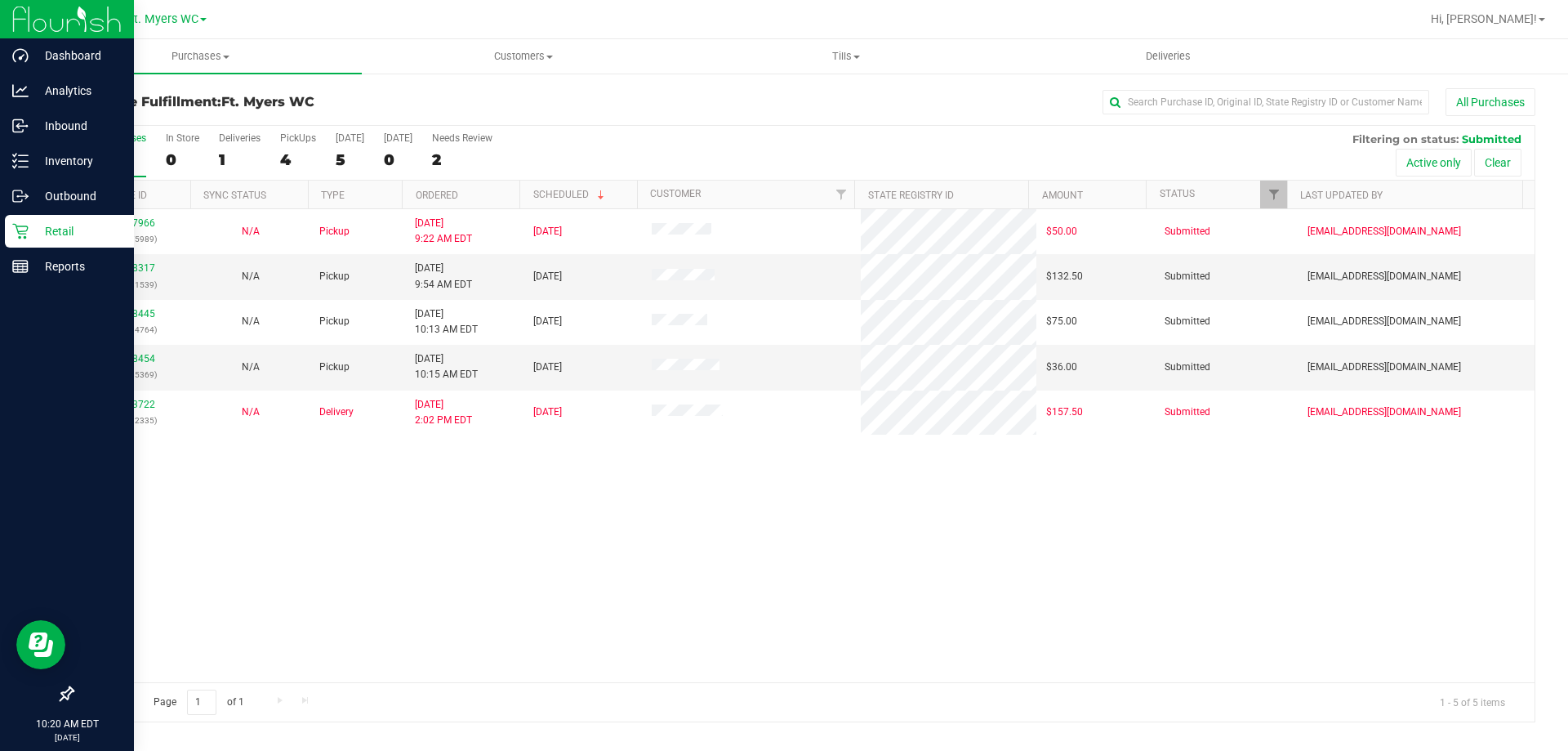
click at [27, 228] on icon at bounding box center [19, 231] width 16 height 16
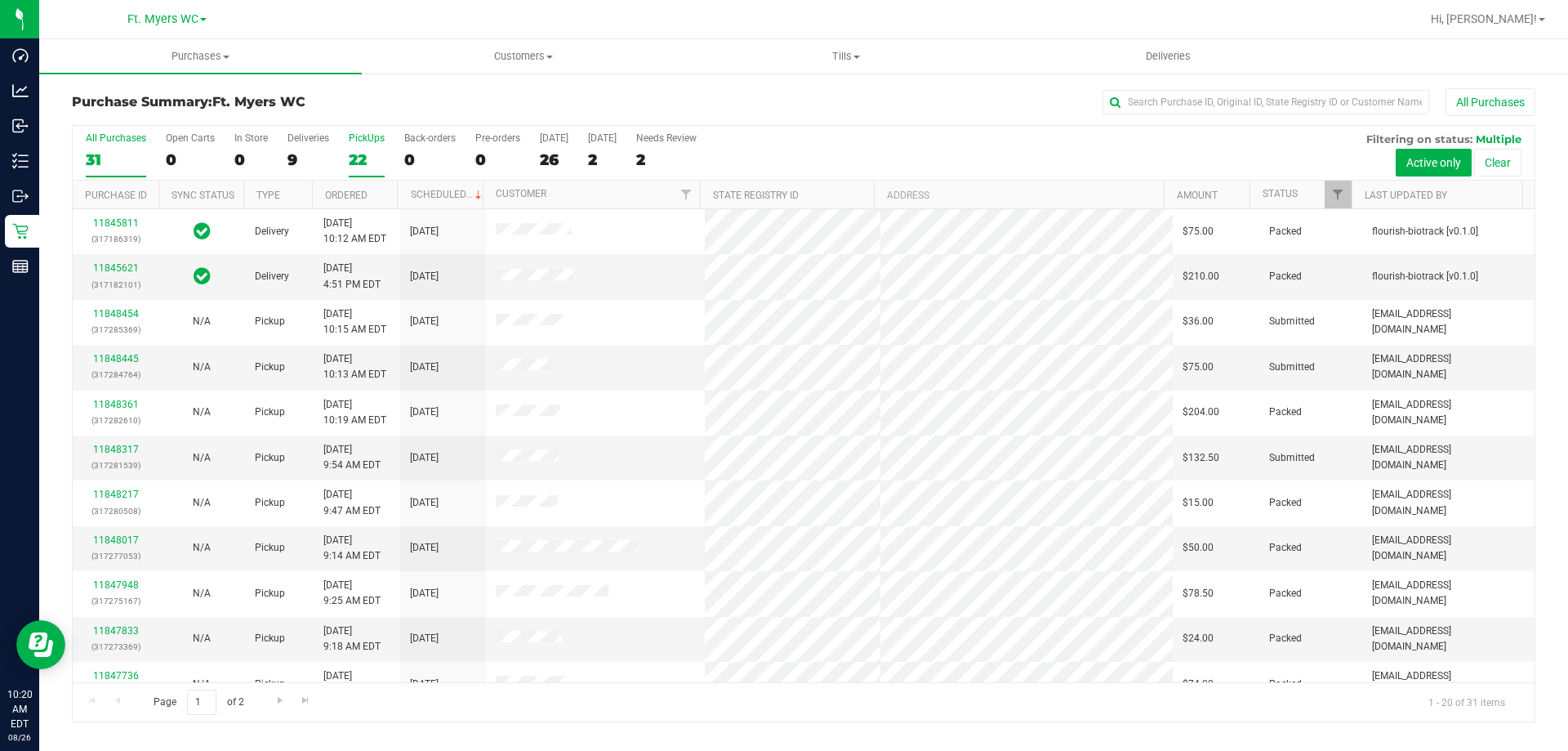
click at [367, 146] on label "PickUps 22" at bounding box center [367, 155] width 36 height 45
click at [0, 0] on input "PickUps 22" at bounding box center [0, 0] width 0 height 0
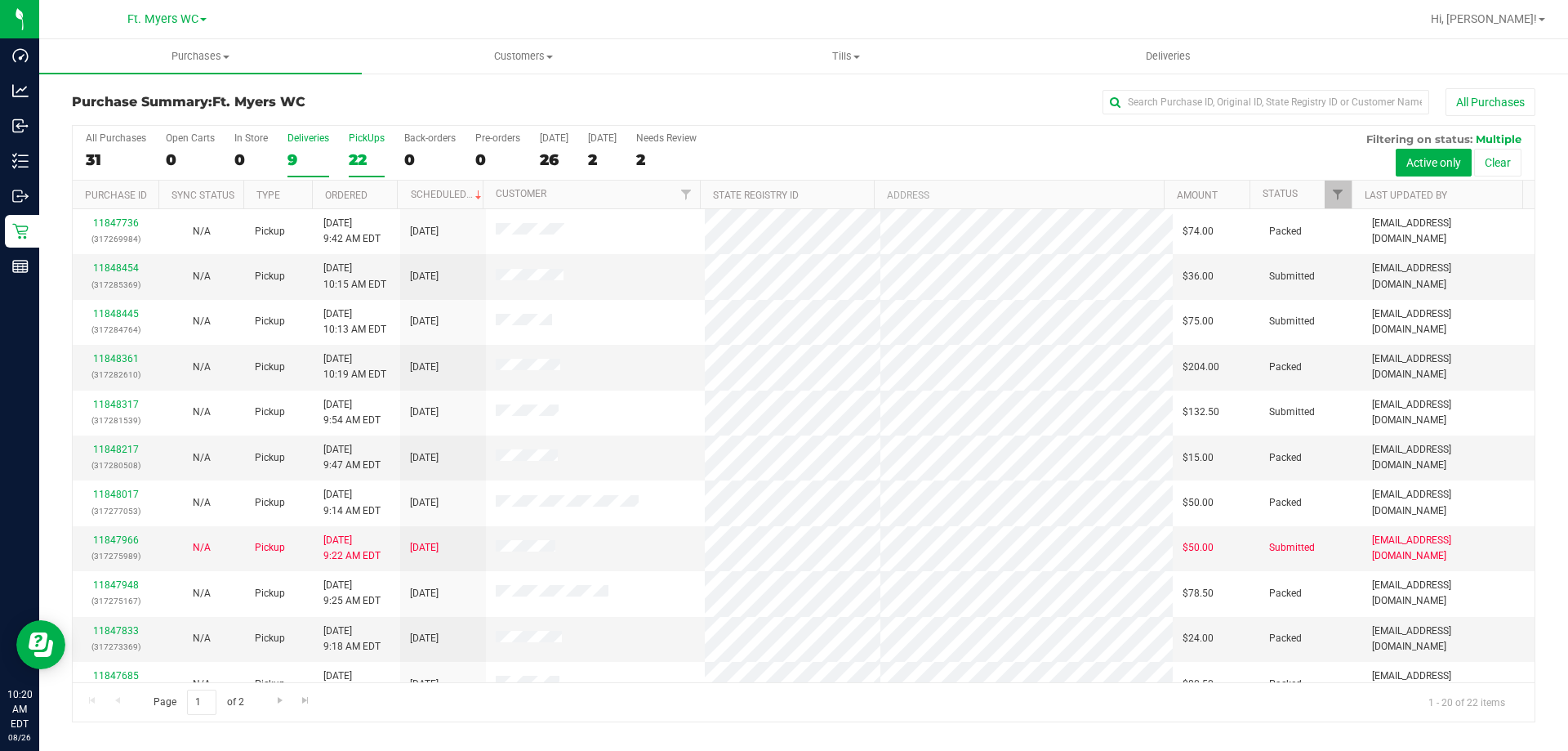
click at [313, 146] on label "Deliveries 9" at bounding box center [308, 155] width 42 height 45
click at [0, 0] on input "Deliveries 9" at bounding box center [0, 0] width 0 height 0
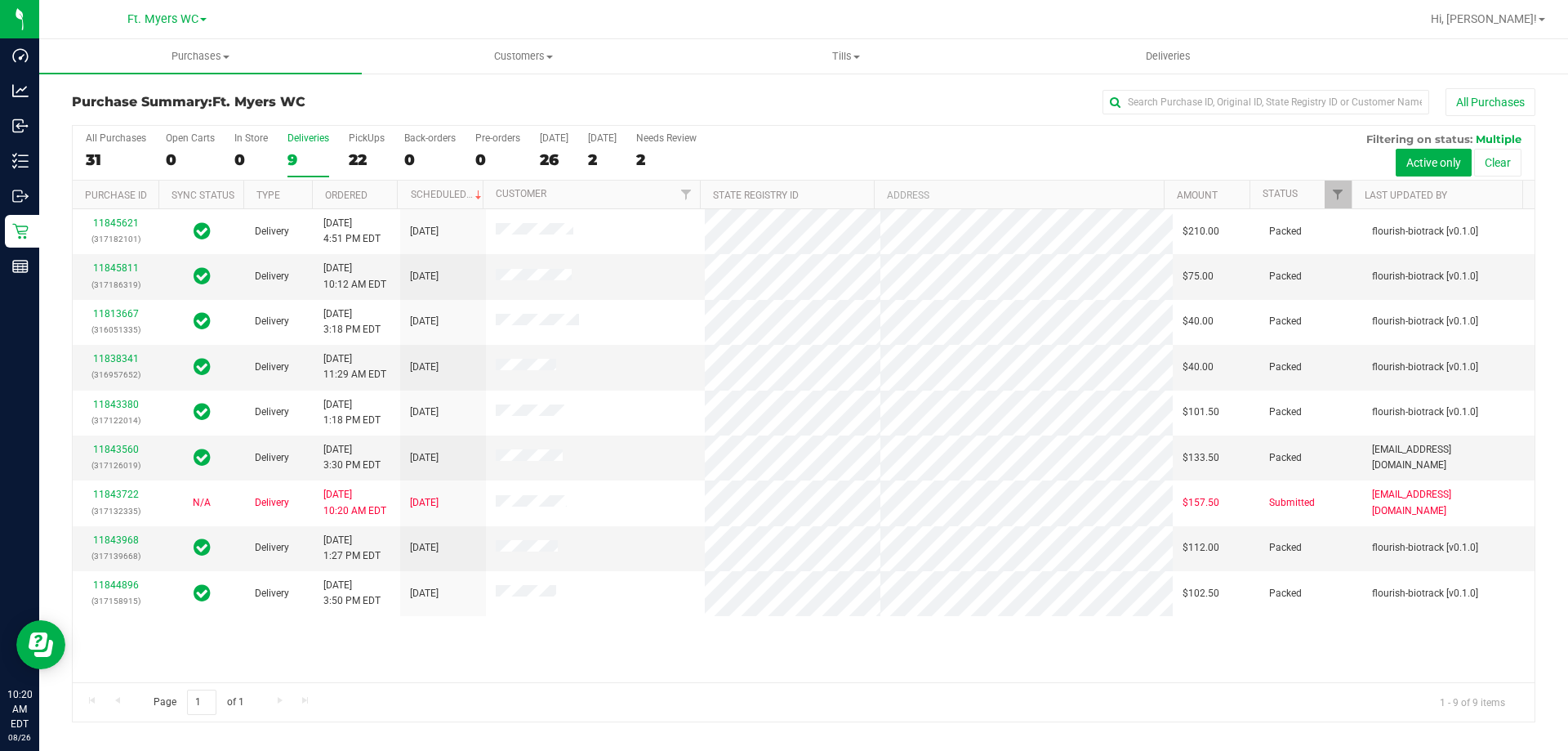
click at [370, 146] on label "PickUps 22" at bounding box center [367, 155] width 36 height 45
click at [0, 0] on input "PickUps 22" at bounding box center [0, 0] width 0 height 0
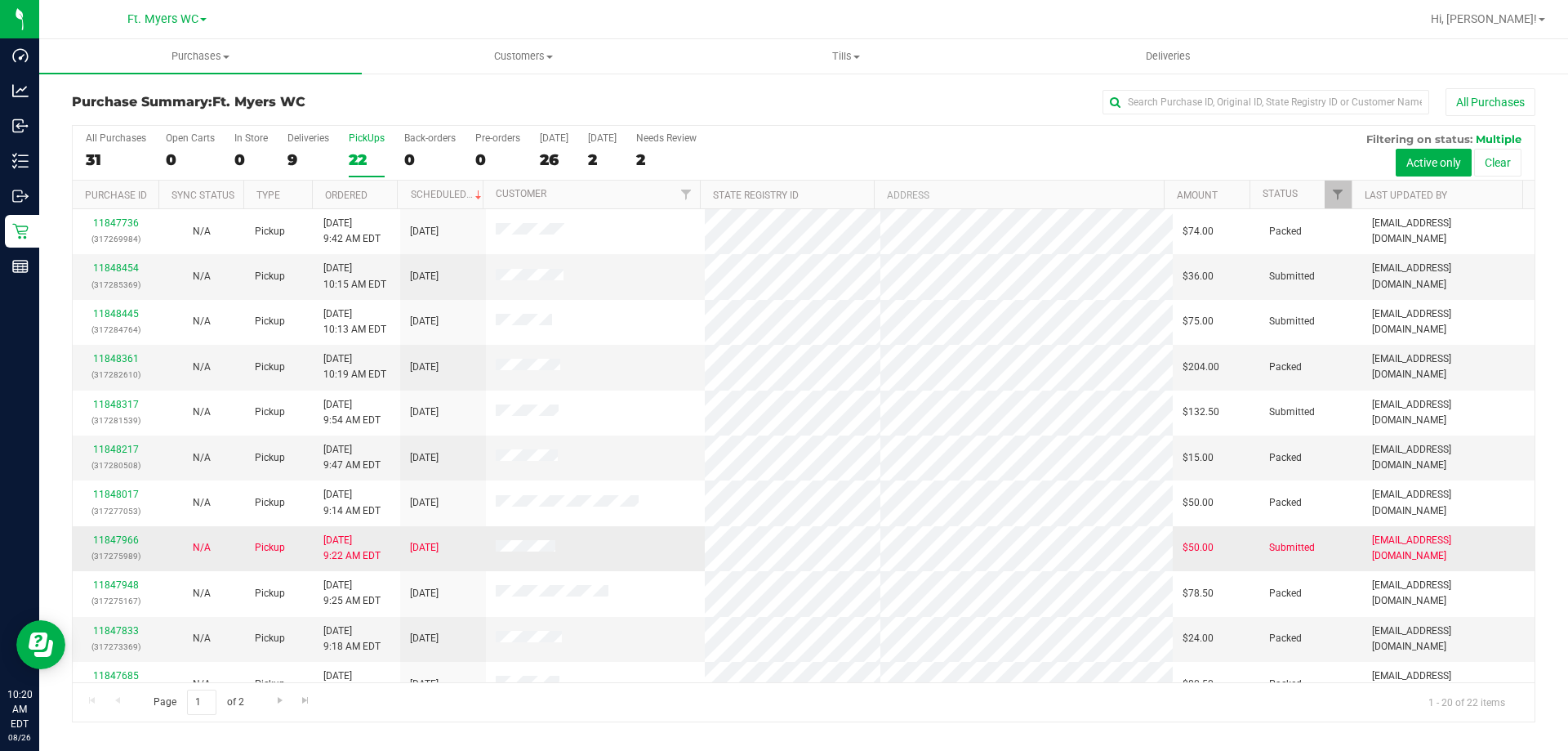
click at [125, 546] on div "11847966 (317275989)" at bounding box center [115, 548] width 66 height 31
click at [125, 538] on link "11847966" at bounding box center [115, 539] width 45 height 11
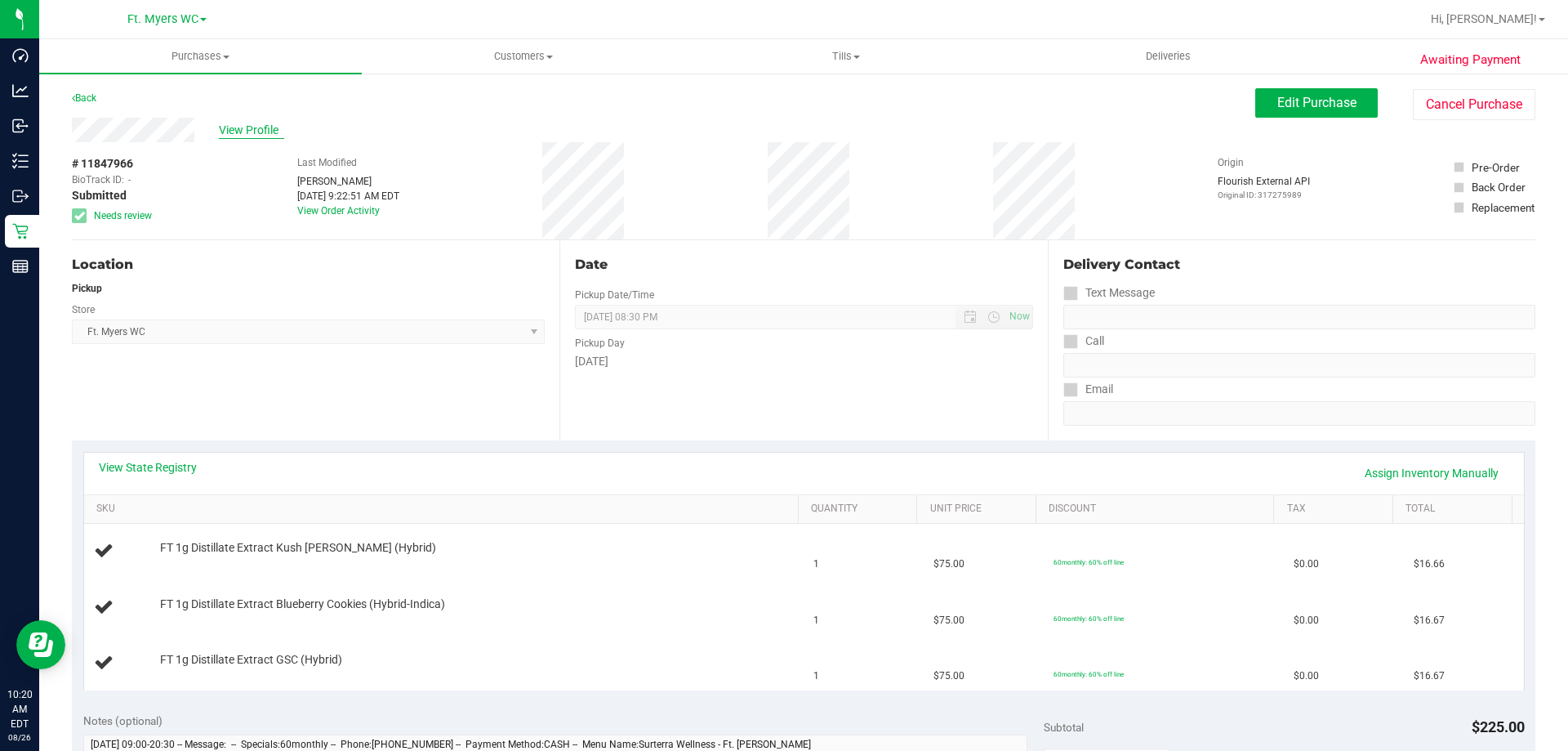
click at [253, 123] on span "View Profile" at bounding box center [252, 130] width 65 height 17
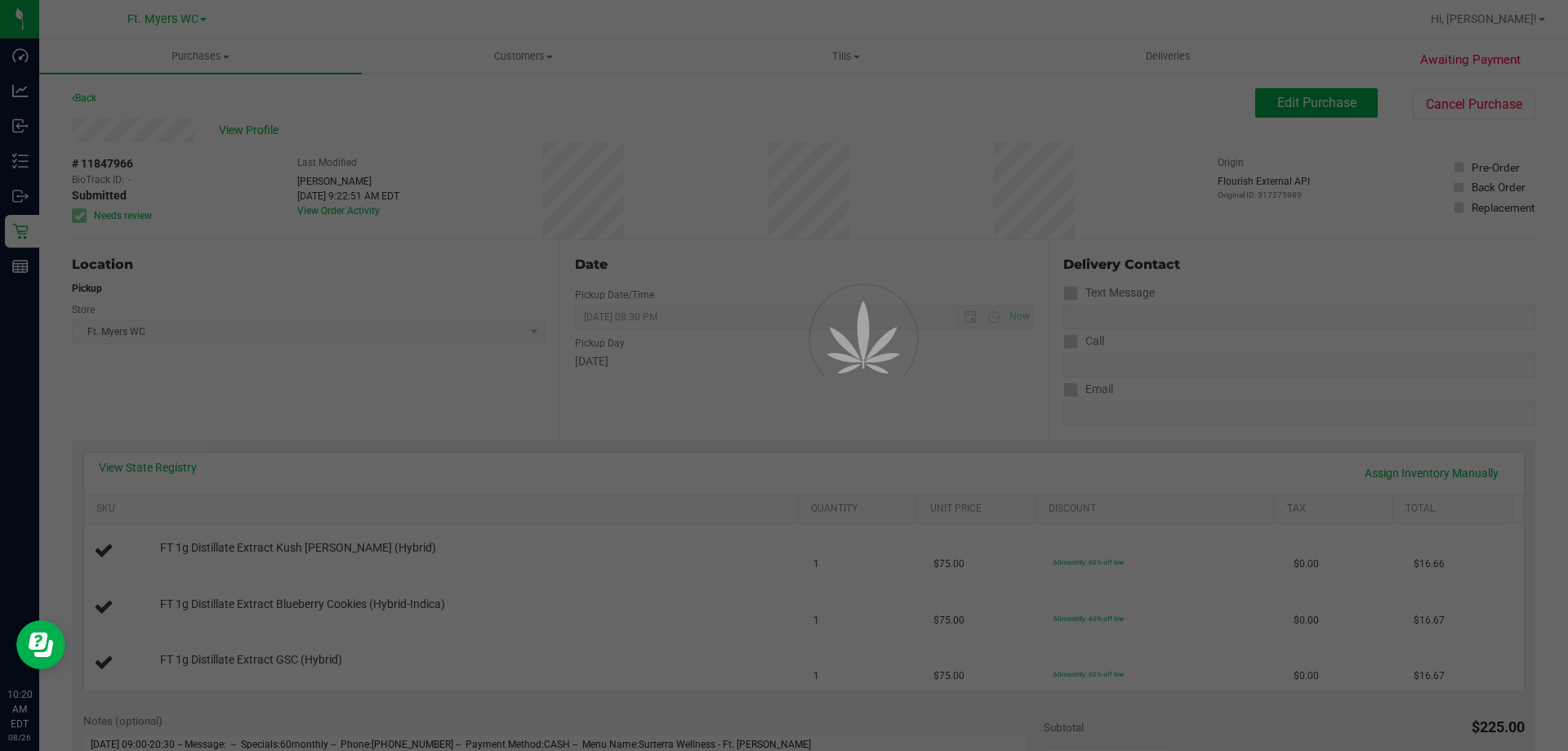
click at [276, 134] on div at bounding box center [784, 375] width 1568 height 751
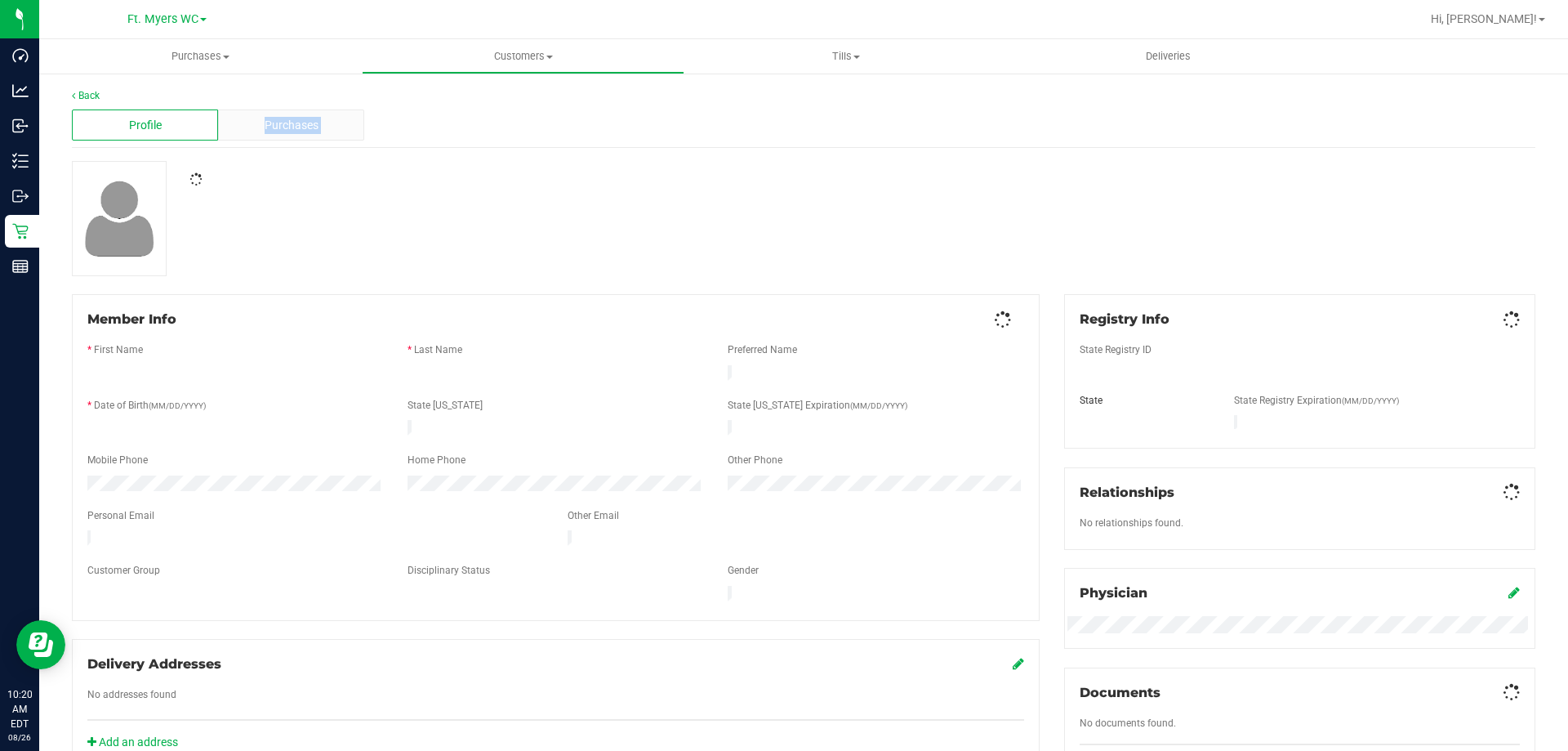
click at [276, 135] on div "Purchases" at bounding box center [291, 124] width 146 height 31
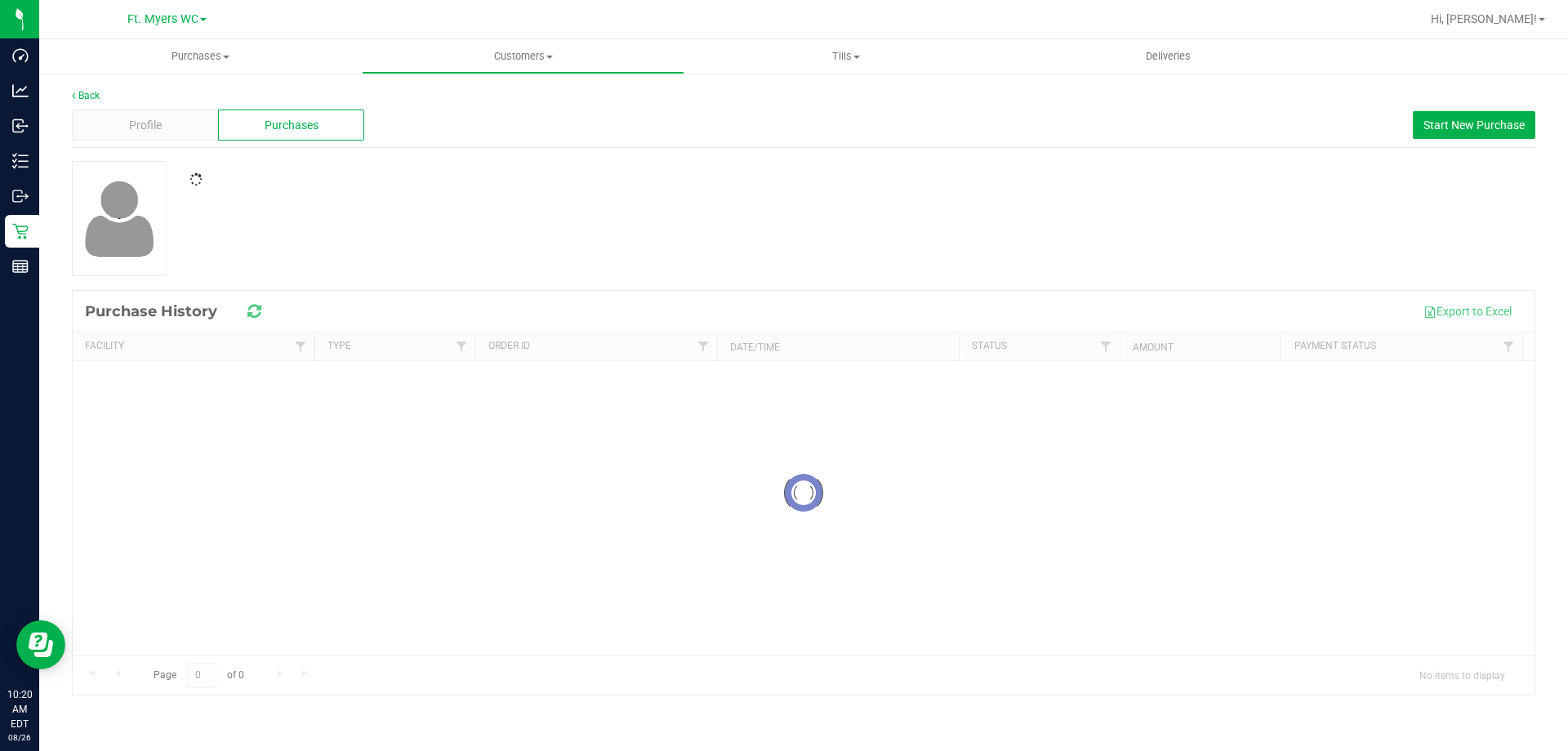
click at [733, 227] on div at bounding box center [803, 218] width 1488 height 115
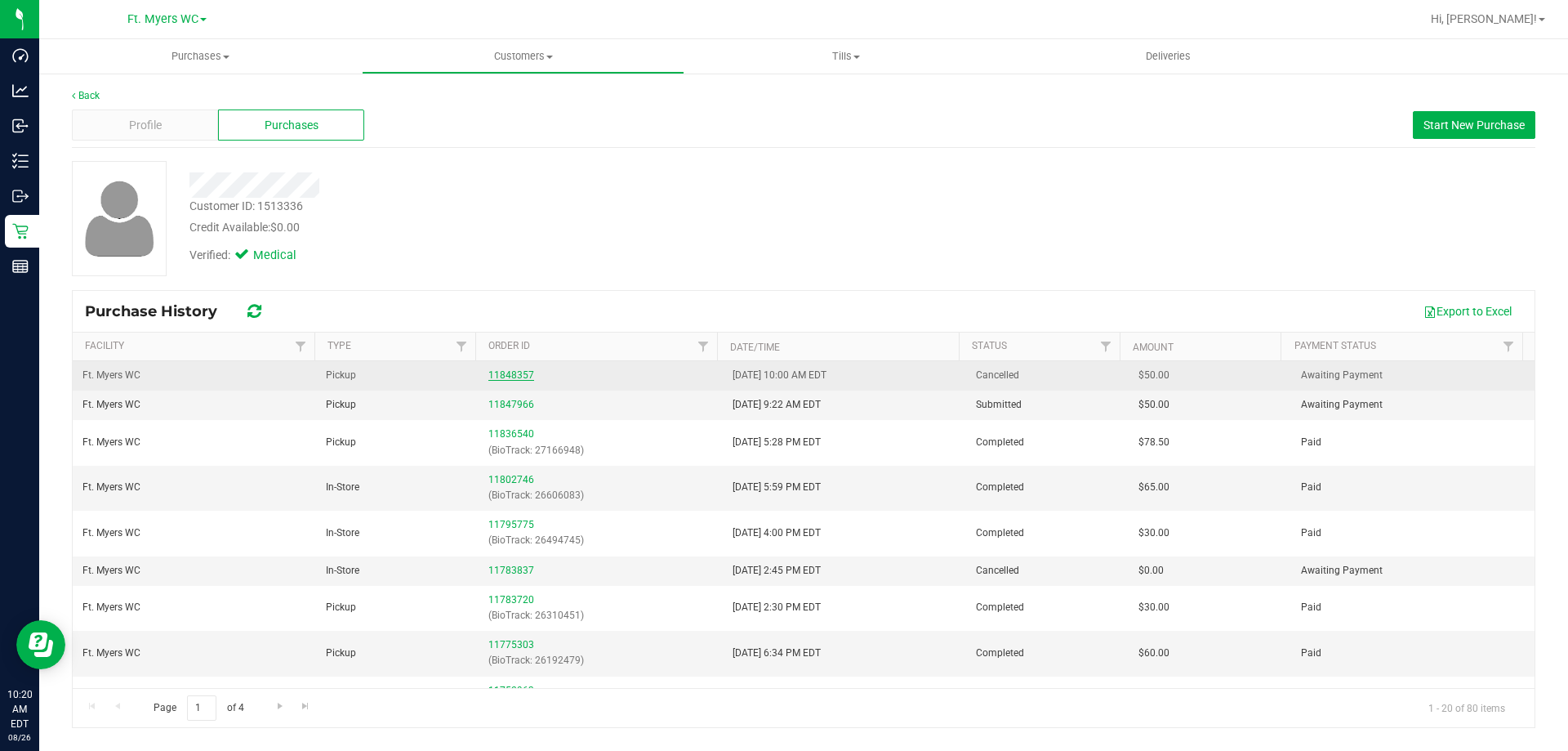
click at [499, 369] on link "11848357" at bounding box center [511, 375] width 45 height 11
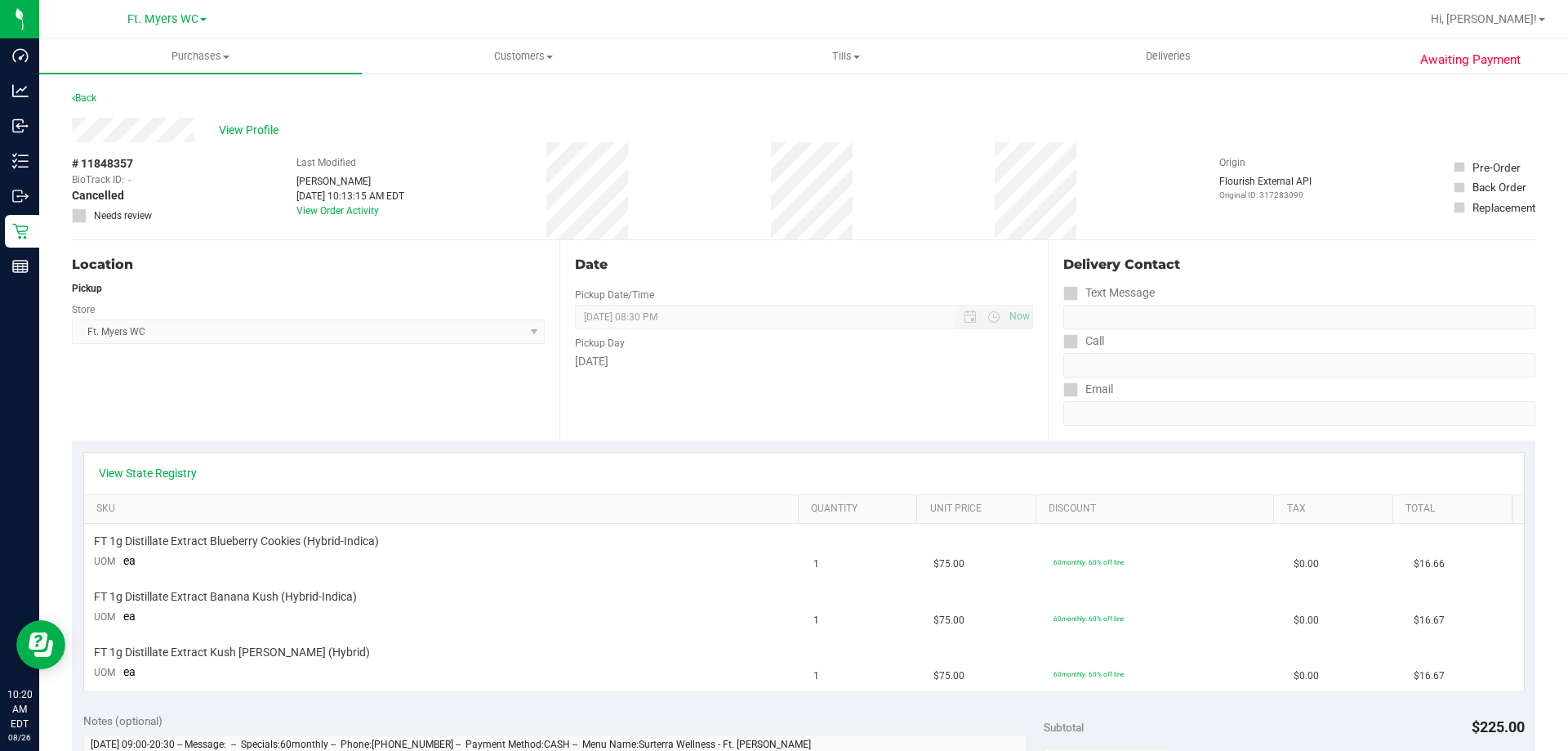
scroll to position [163, 0]
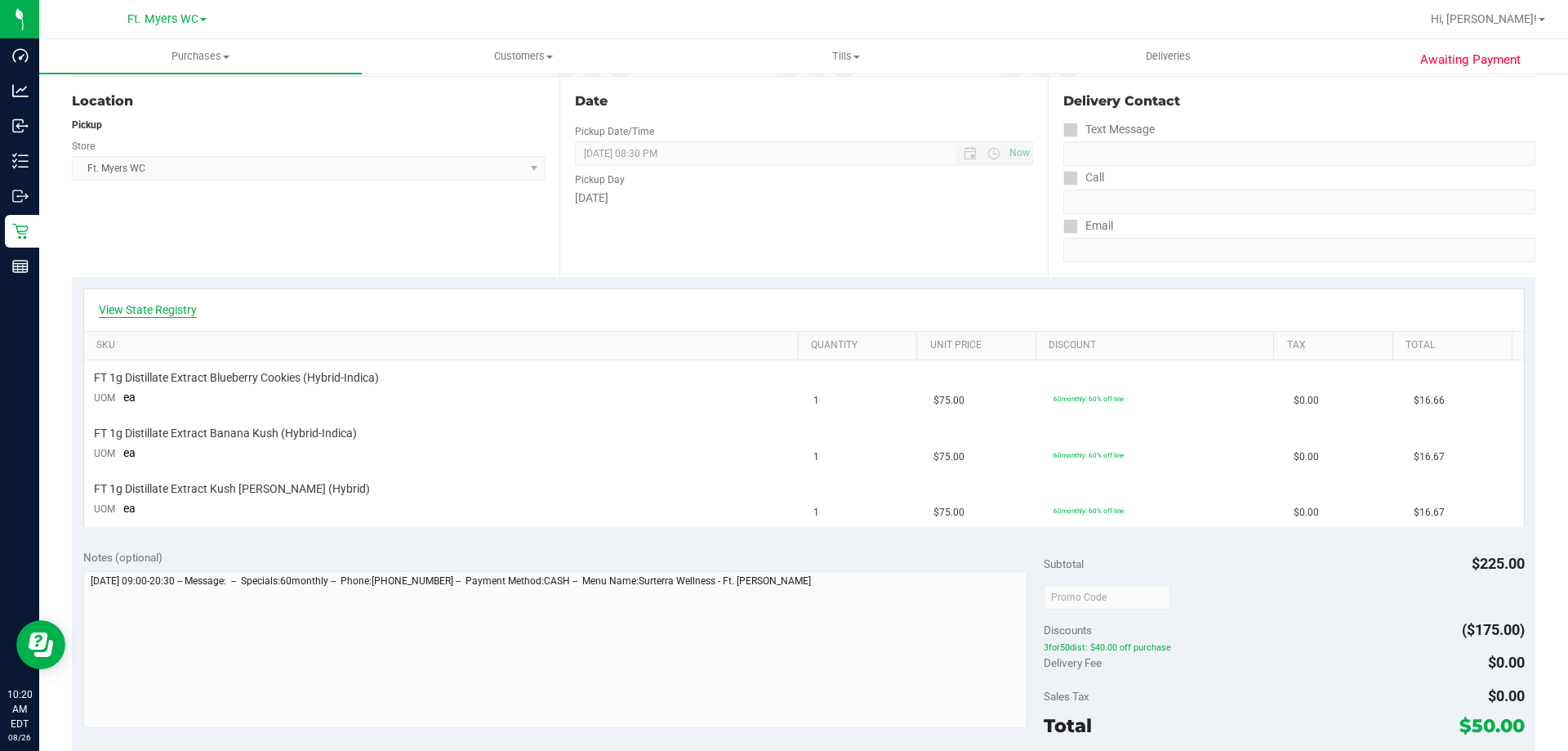
click at [190, 304] on link "View State Registry" at bounding box center [148, 310] width 98 height 17
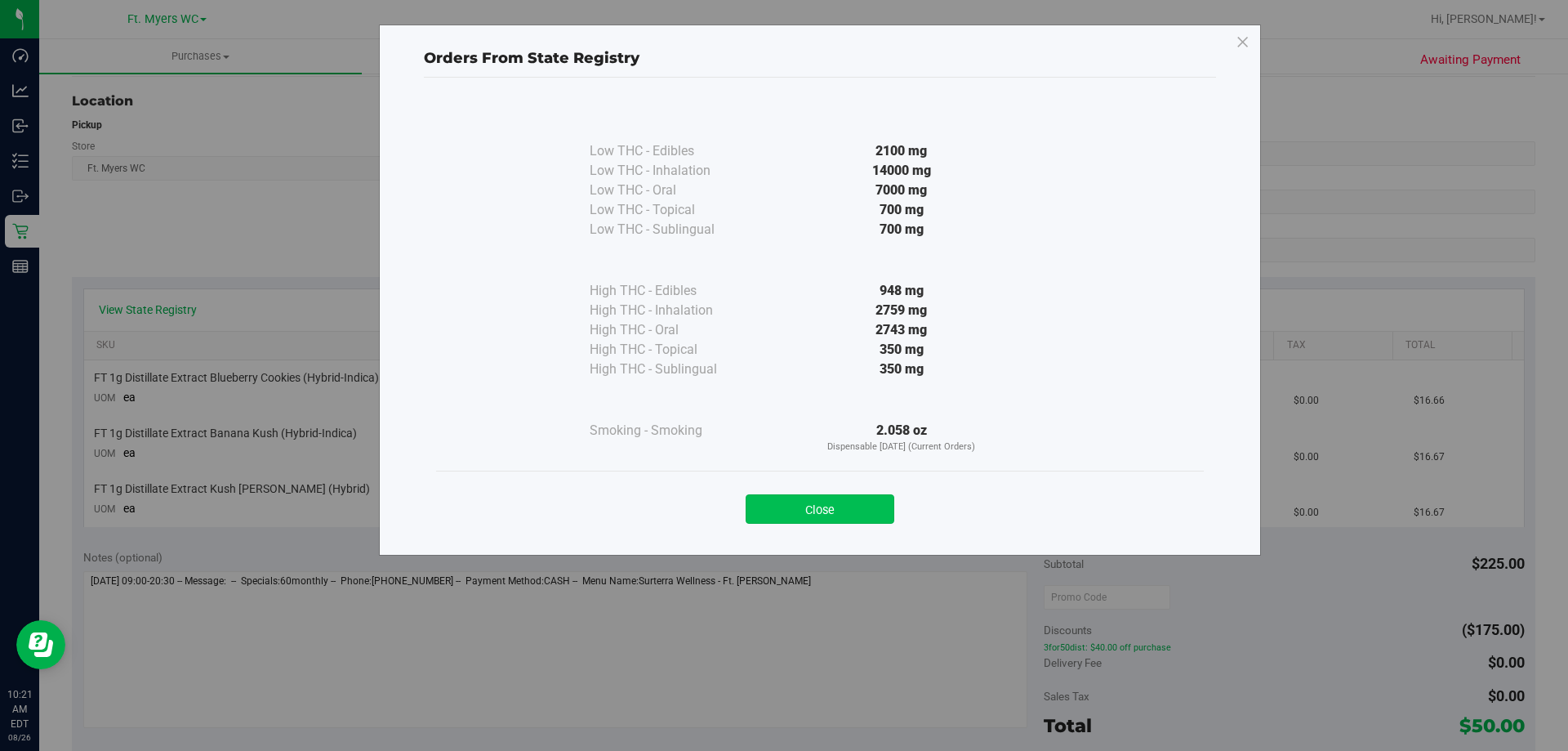
click at [887, 511] on button "Close" at bounding box center [820, 509] width 149 height 30
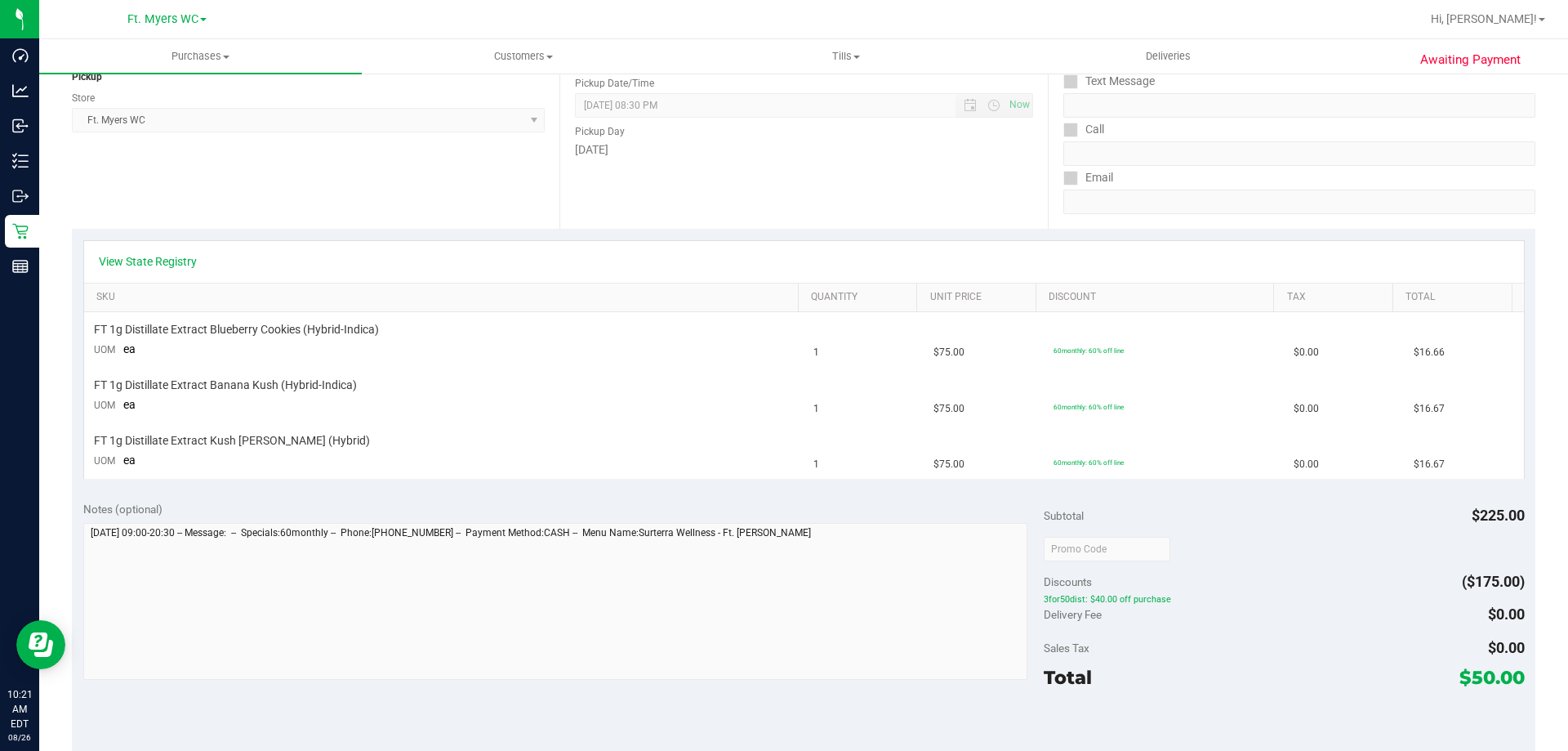
scroll to position [0, 0]
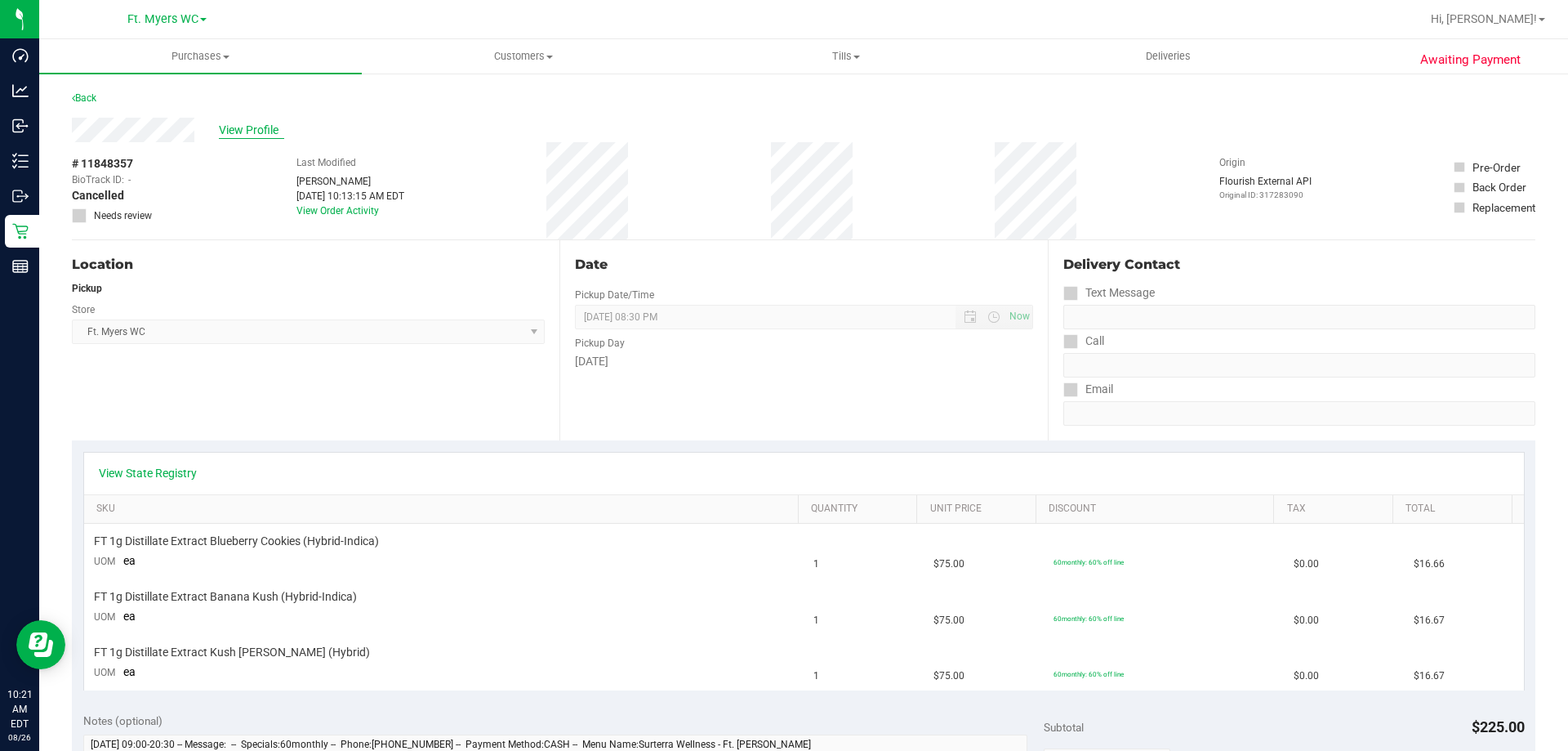
click at [259, 132] on span "View Profile" at bounding box center [252, 130] width 65 height 17
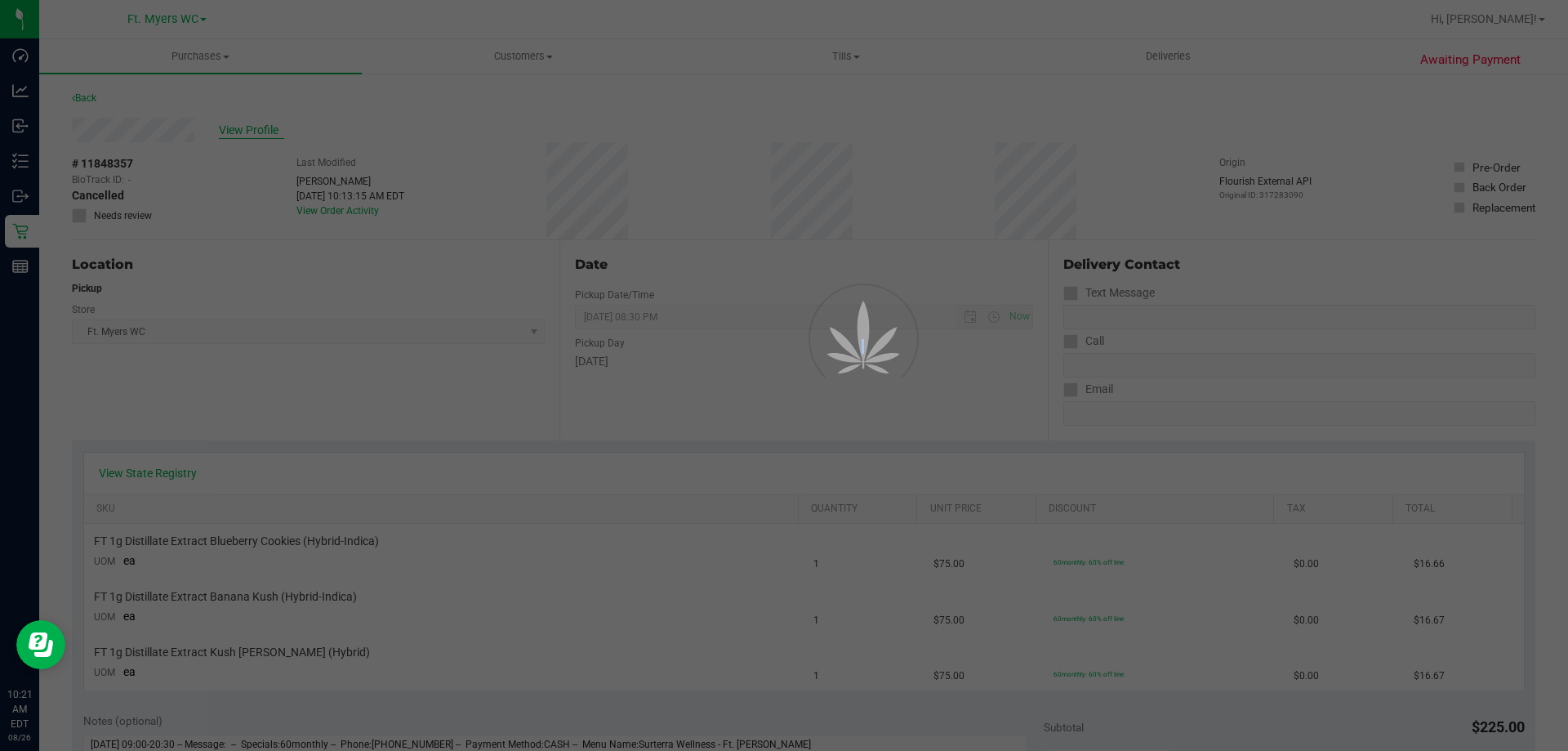
click at [259, 132] on div at bounding box center [784, 375] width 1568 height 751
click at [284, 130] on div at bounding box center [784, 375] width 1568 height 751
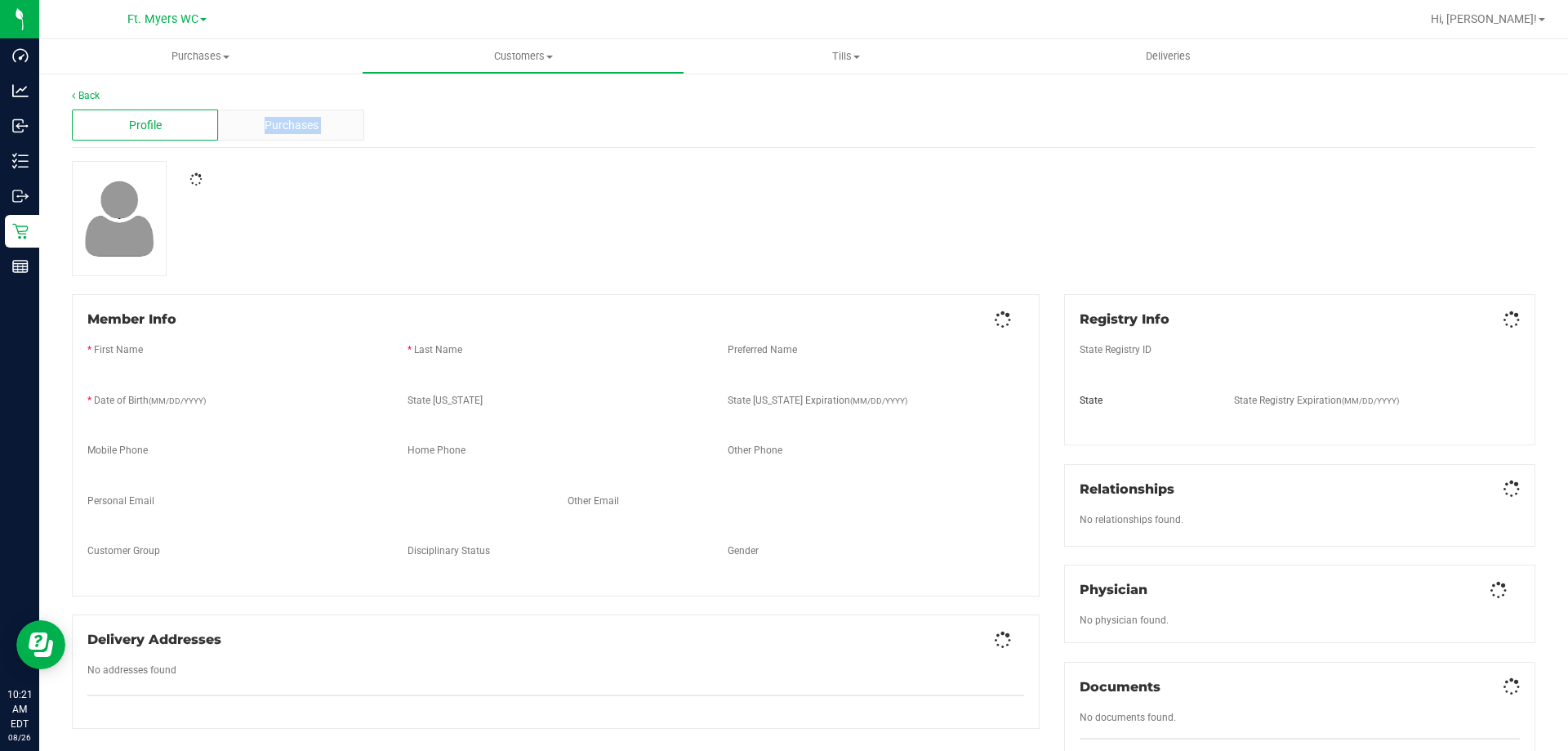
click at [284, 130] on span "Purchases" at bounding box center [292, 125] width 54 height 17
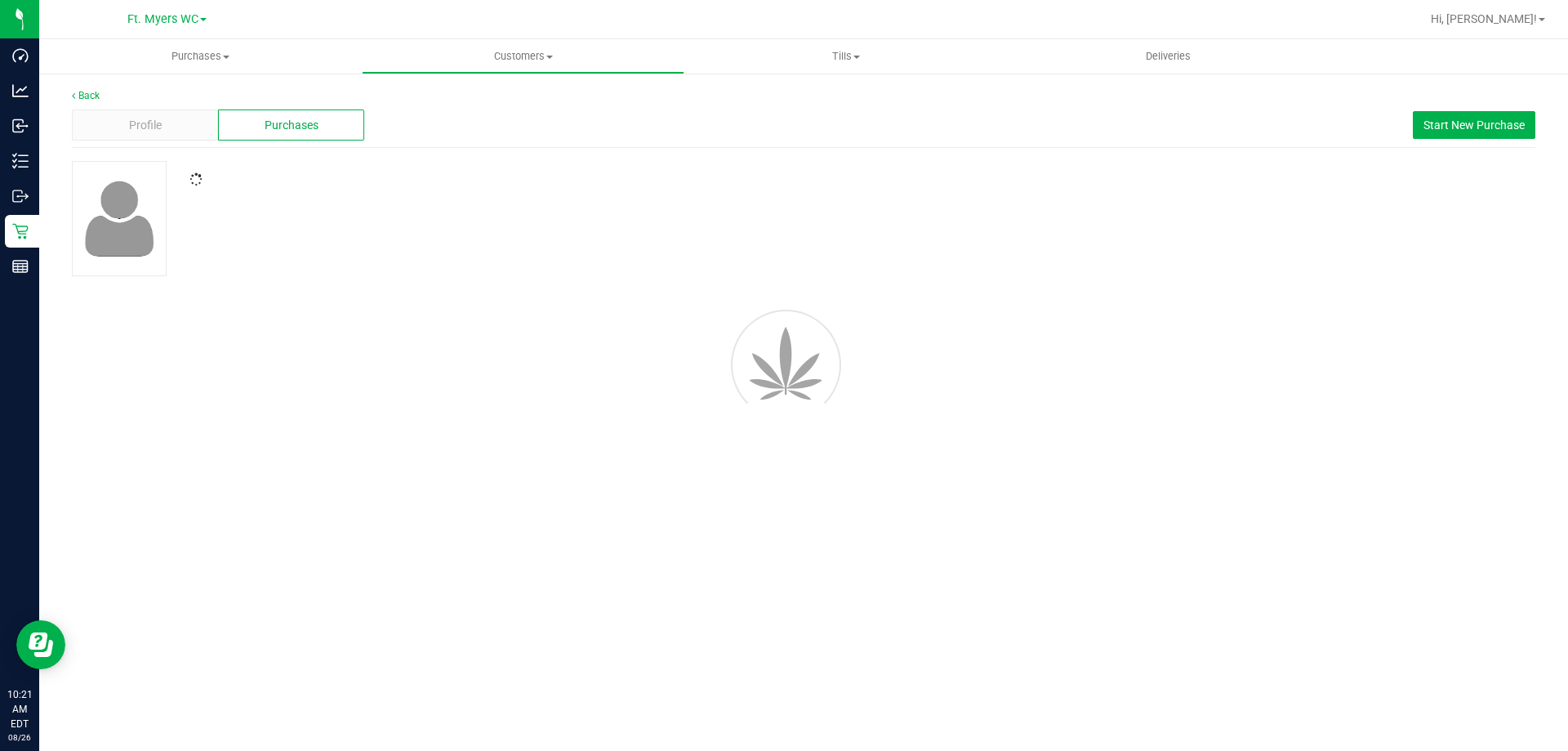
click at [862, 205] on div at bounding box center [803, 218] width 1488 height 115
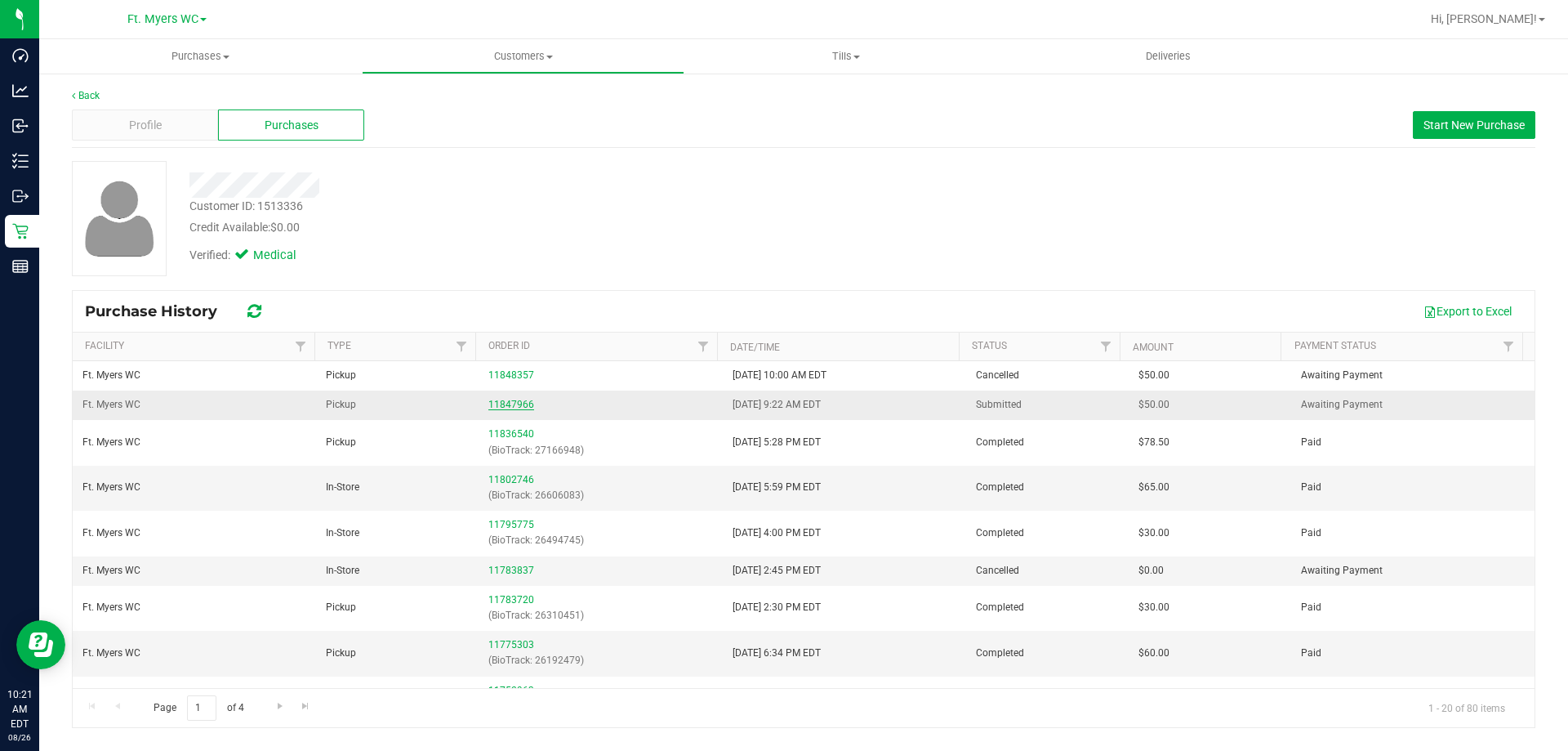
click at [513, 403] on link "11847966" at bounding box center [511, 404] width 45 height 11
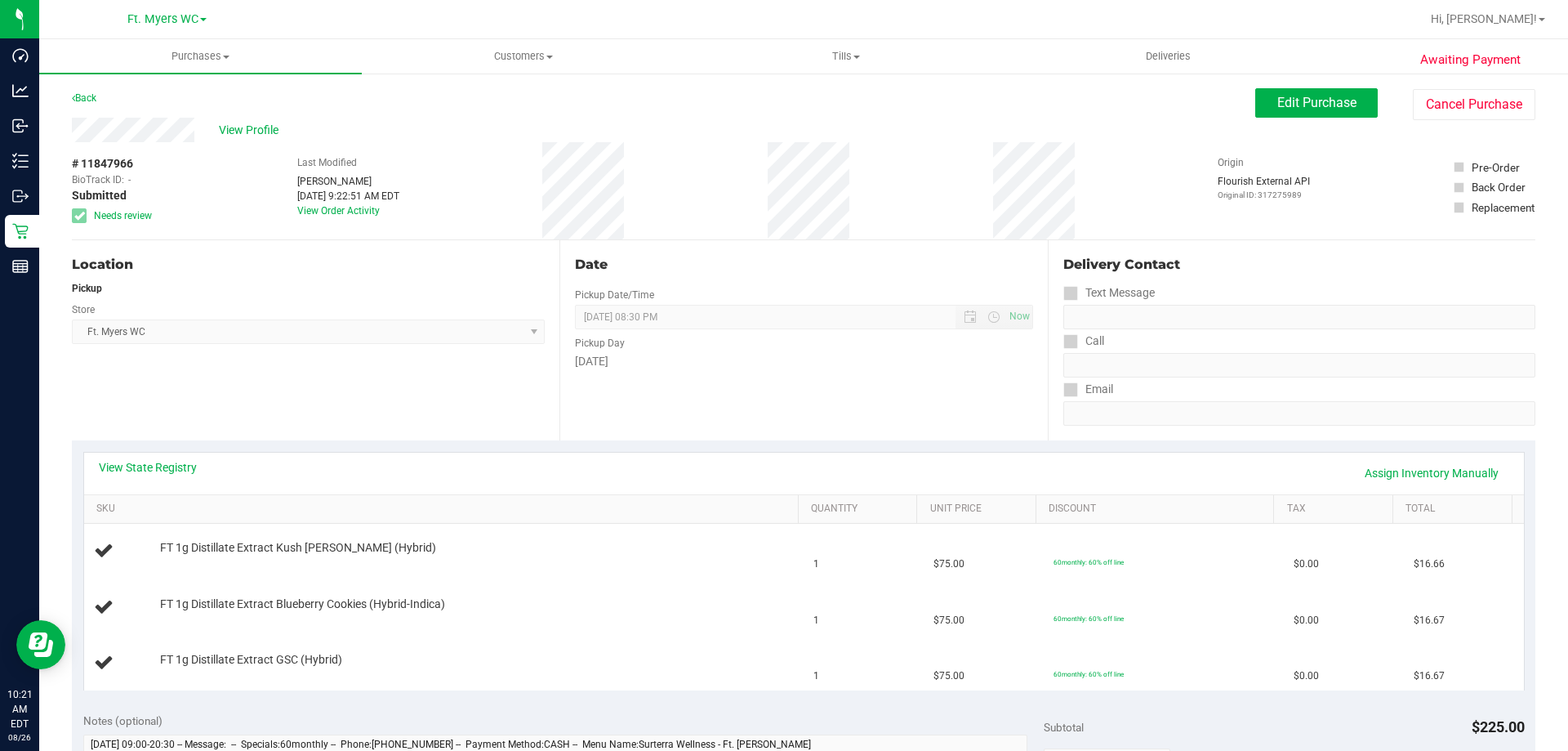
drag, startPoint x: 239, startPoint y: 285, endPoint x: 259, endPoint y: 278, distance: 21.2
click at [239, 285] on div "Pickup" at bounding box center [307, 289] width 473 height 15
click at [1458, 112] on button "Cancel Purchase" at bounding box center [1474, 104] width 123 height 31
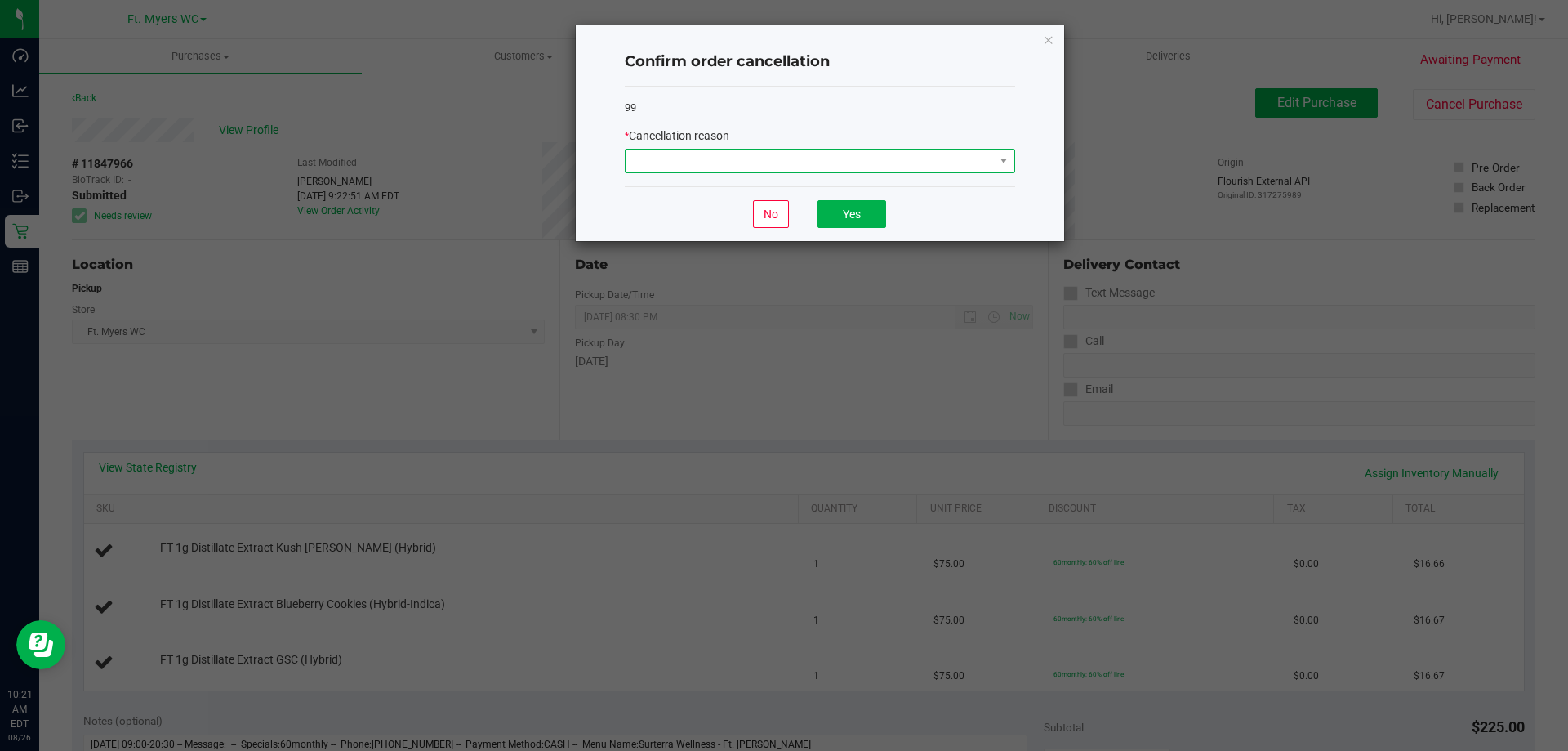
click at [824, 165] on span at bounding box center [810, 161] width 369 height 23
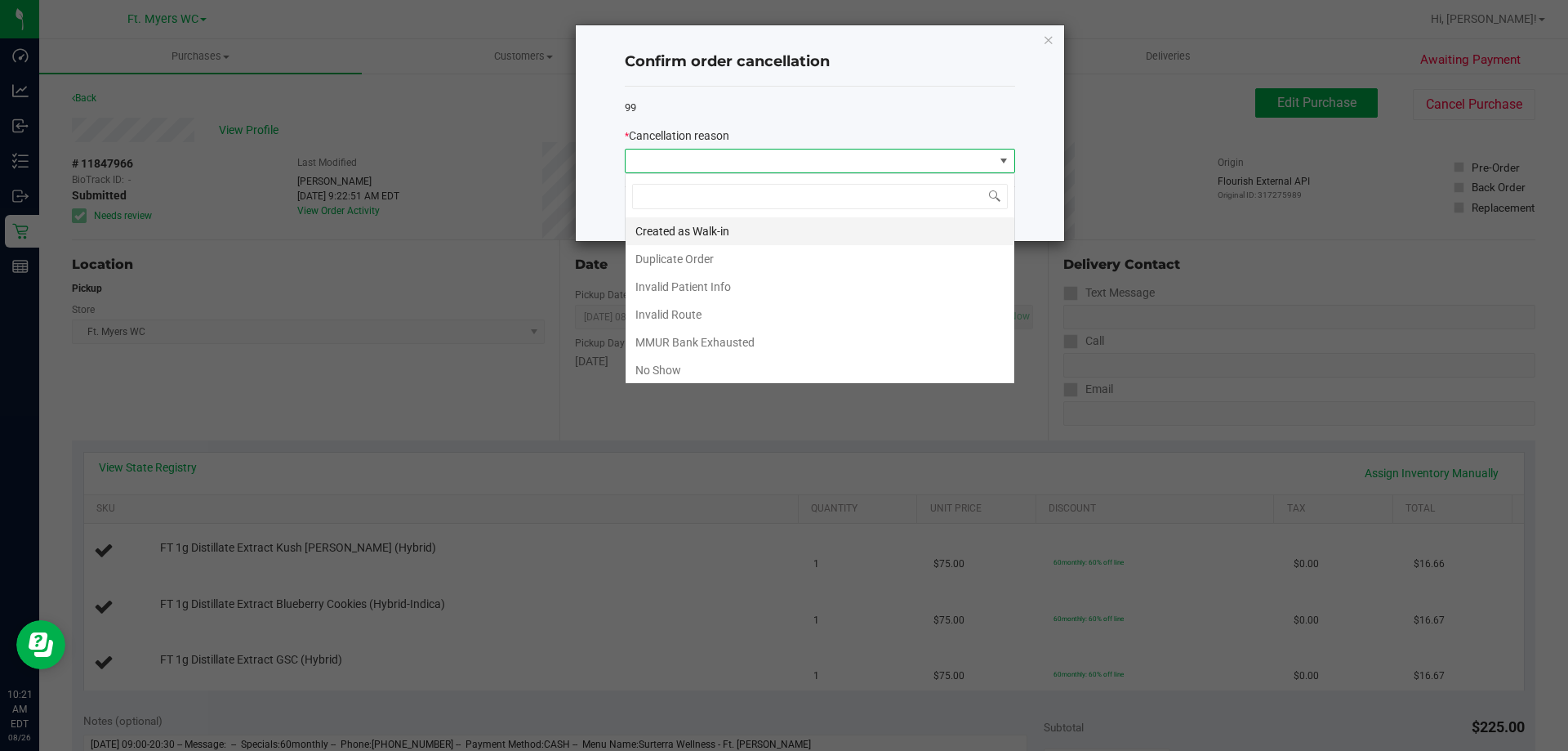
scroll to position [24, 391]
click at [728, 258] on li "Duplicate Order" at bounding box center [820, 259] width 389 height 28
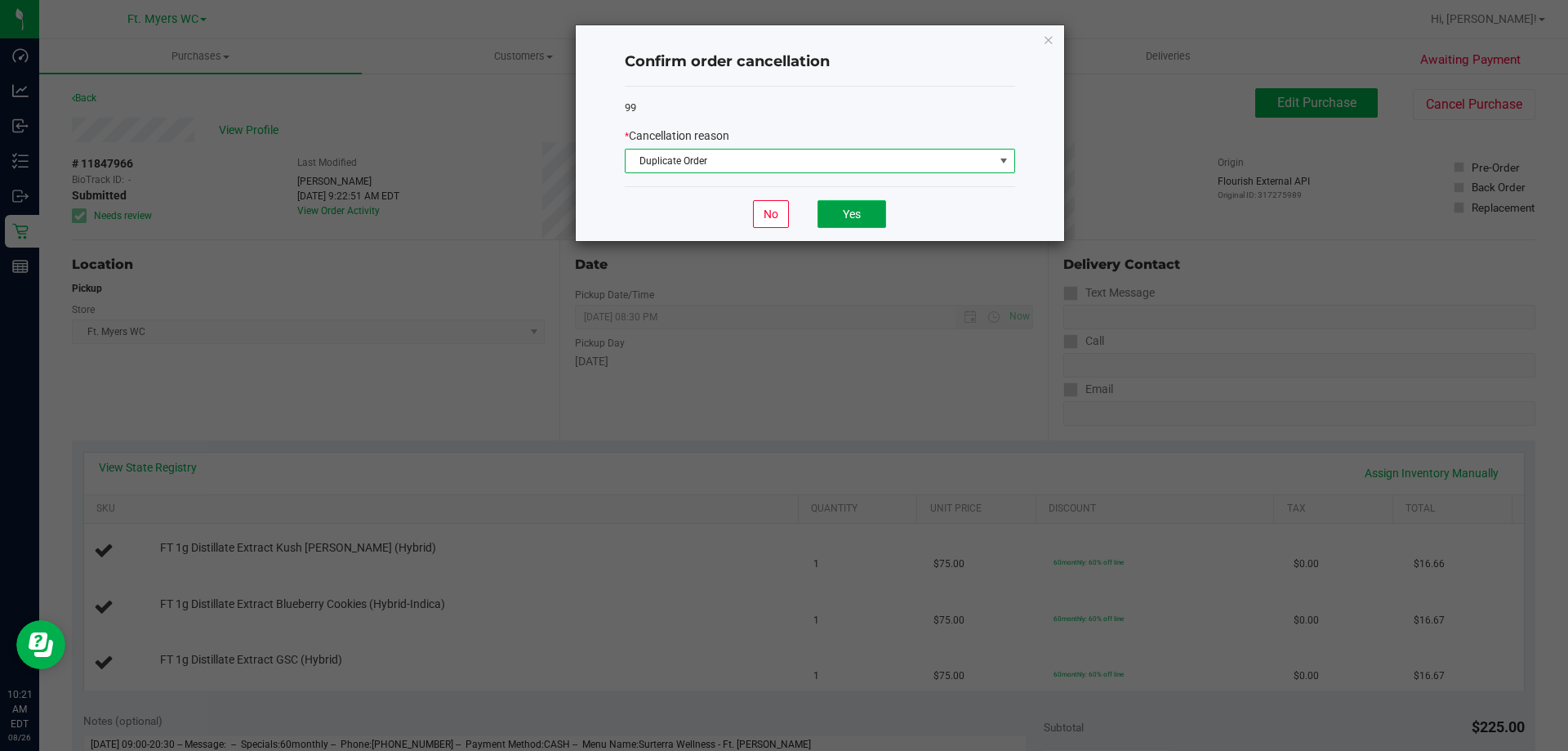
click at [850, 227] on button "Yes" at bounding box center [852, 214] width 69 height 28
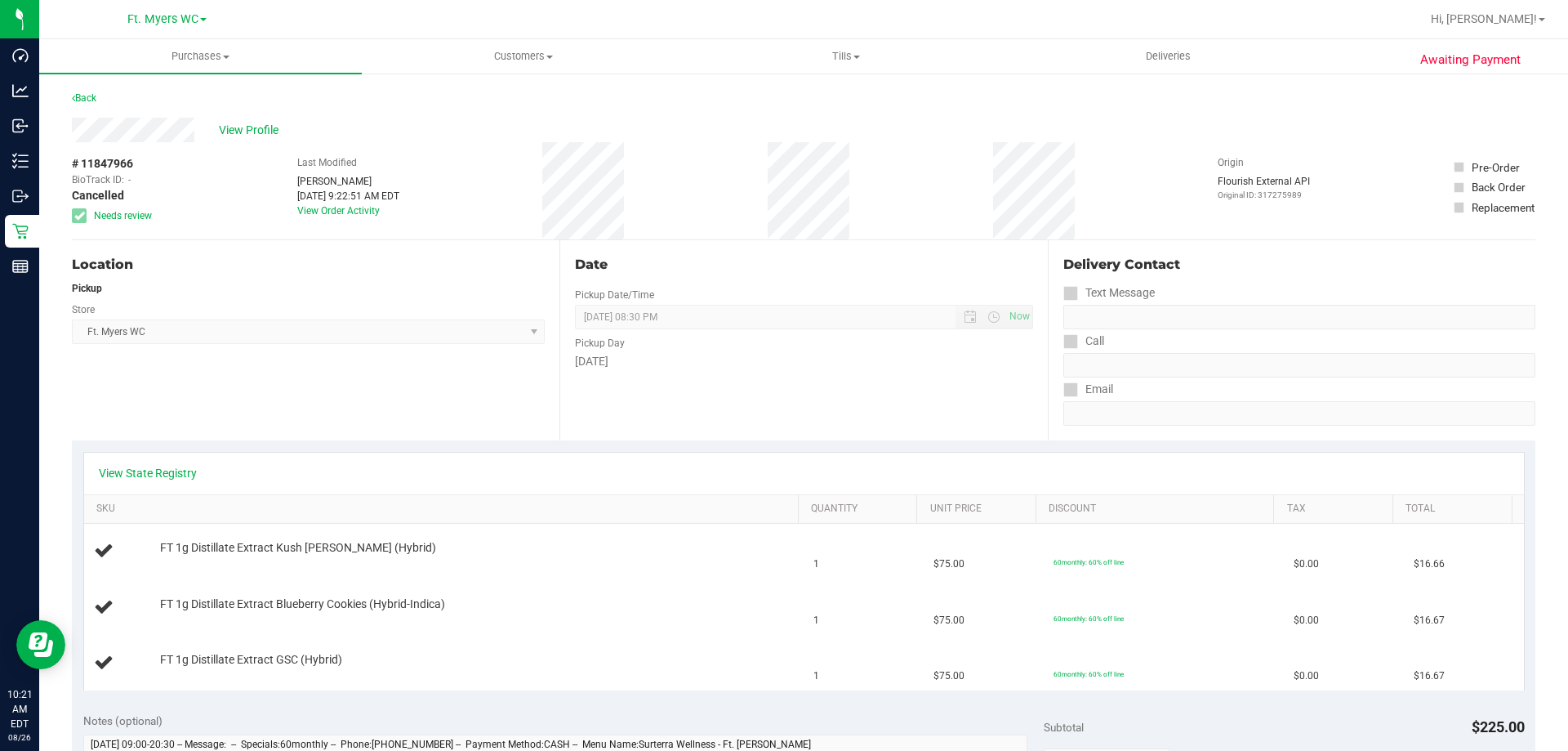
drag, startPoint x: 273, startPoint y: 125, endPoint x: 696, endPoint y: 146, distance: 423.5
click at [696, 146] on div "View Profile # 11847966 BioTrack ID: - Cancelled Needs review Last Modified Mon…" at bounding box center [803, 179] width 1464 height 123
click at [705, 166] on div "# 11847966 BioTrack ID: - Cancelled Needs review Last Modified Monty Wiradilaga…" at bounding box center [803, 190] width 1464 height 97
click at [182, 473] on link "View State Registry" at bounding box center [148, 473] width 98 height 17
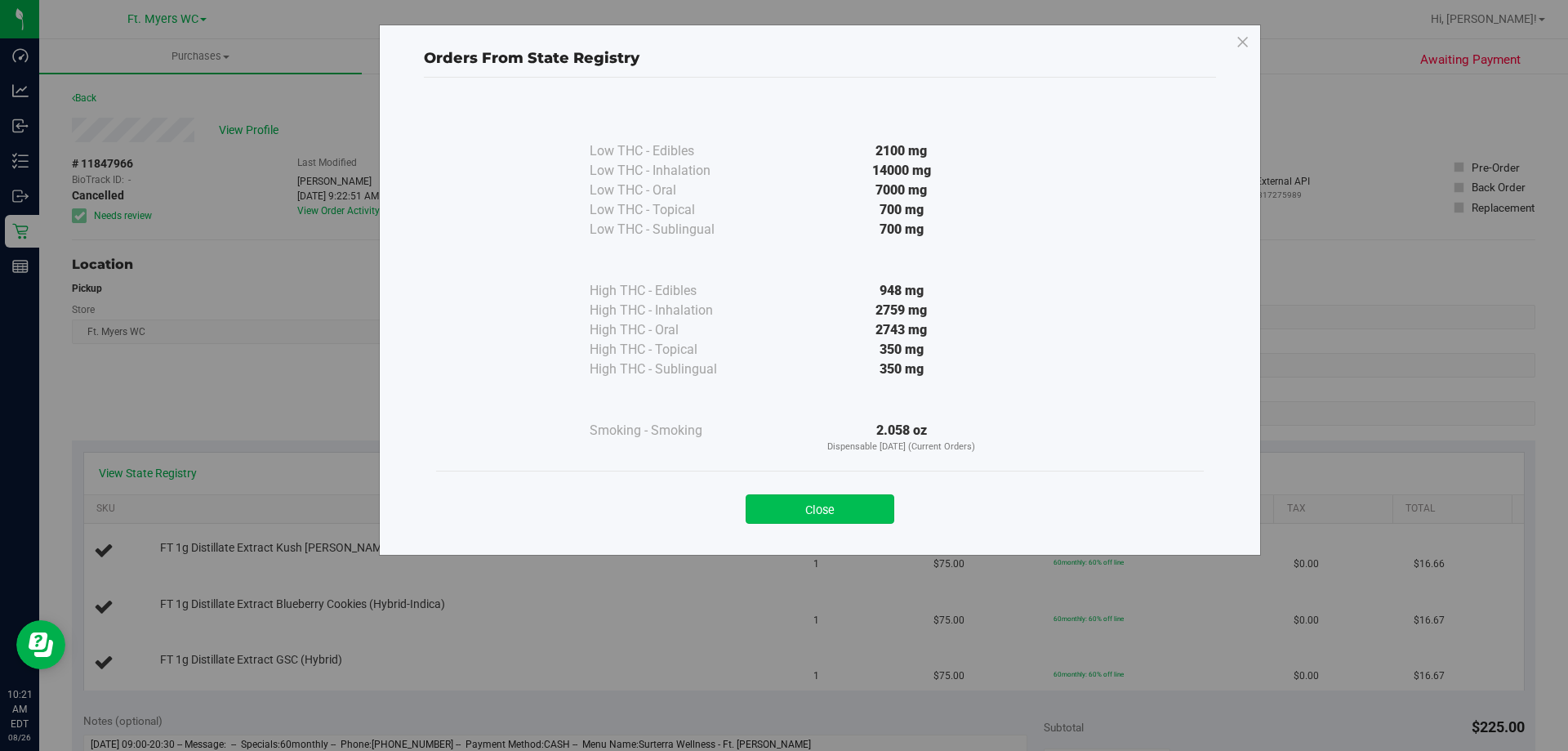
click at [854, 513] on button "Close" at bounding box center [820, 509] width 149 height 30
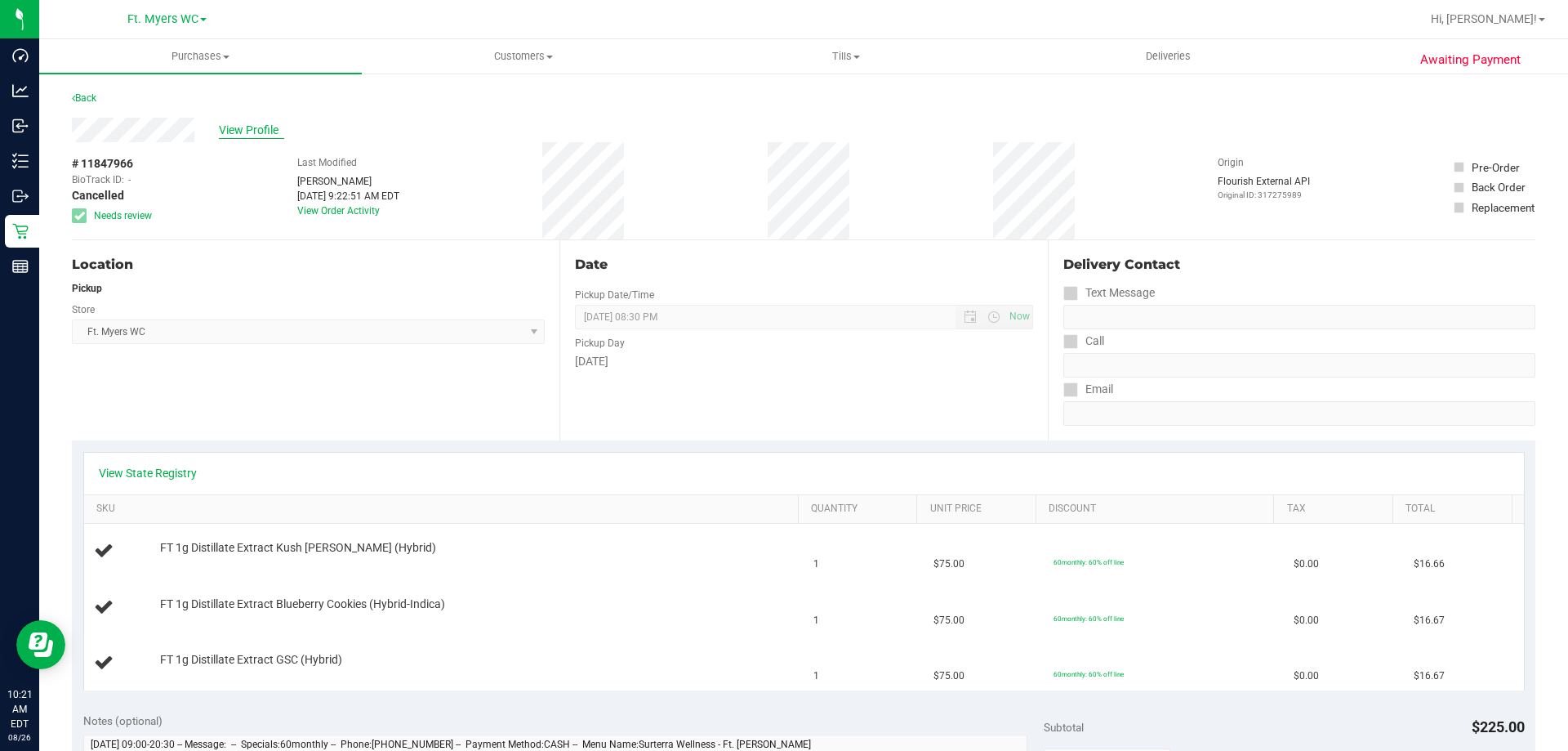
click at [248, 133] on span "View Profile" at bounding box center [252, 130] width 65 height 17
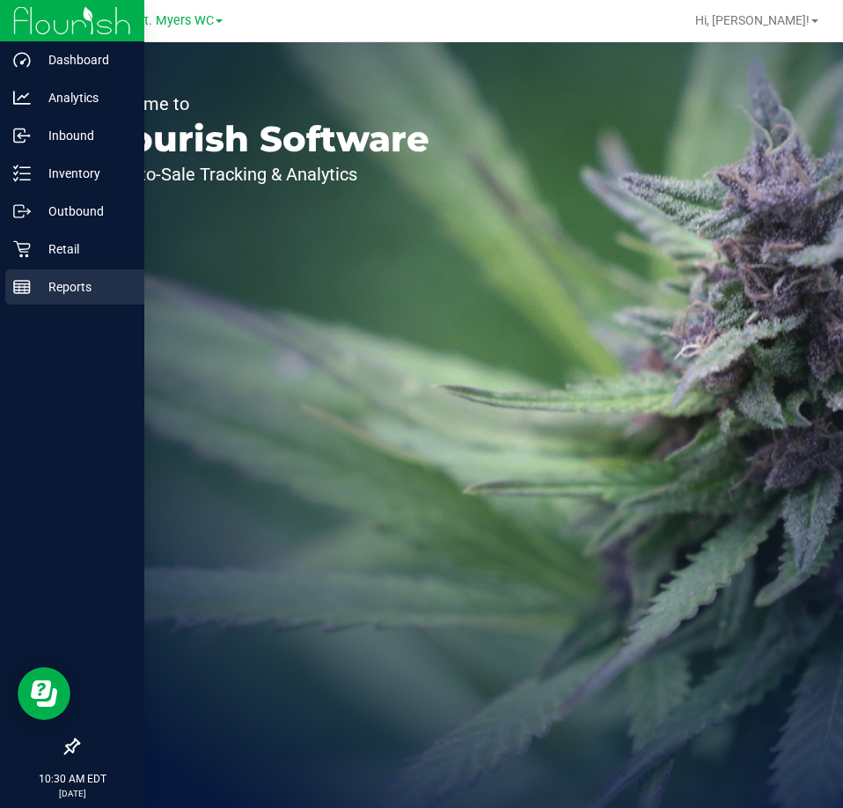
click at [31, 282] on p "Reports" at bounding box center [84, 286] width 106 height 21
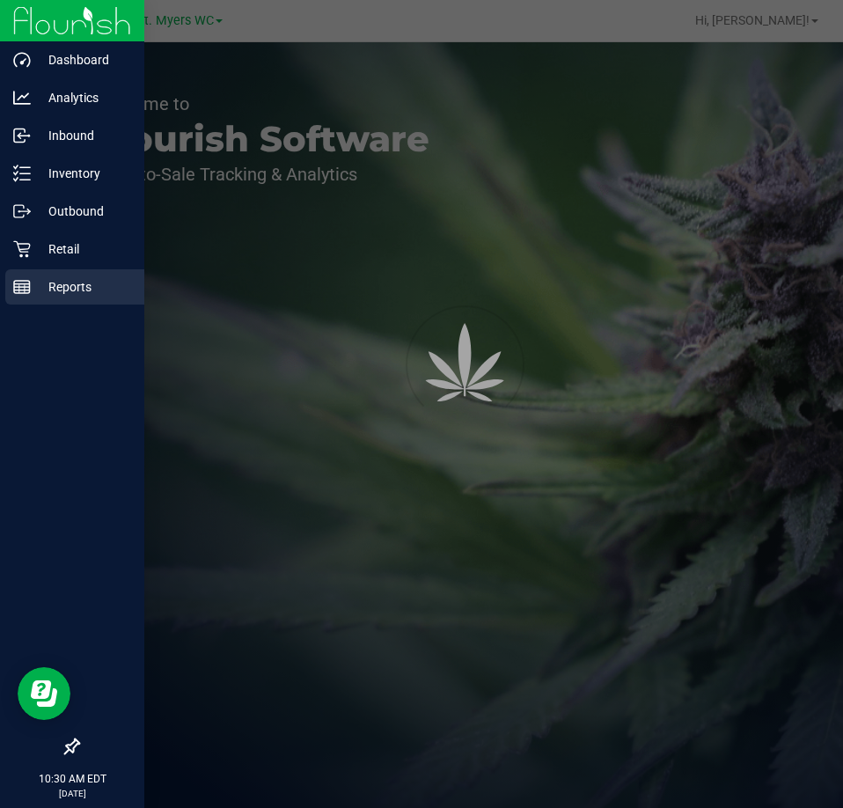
click at [31, 282] on p "Reports" at bounding box center [84, 286] width 106 height 21
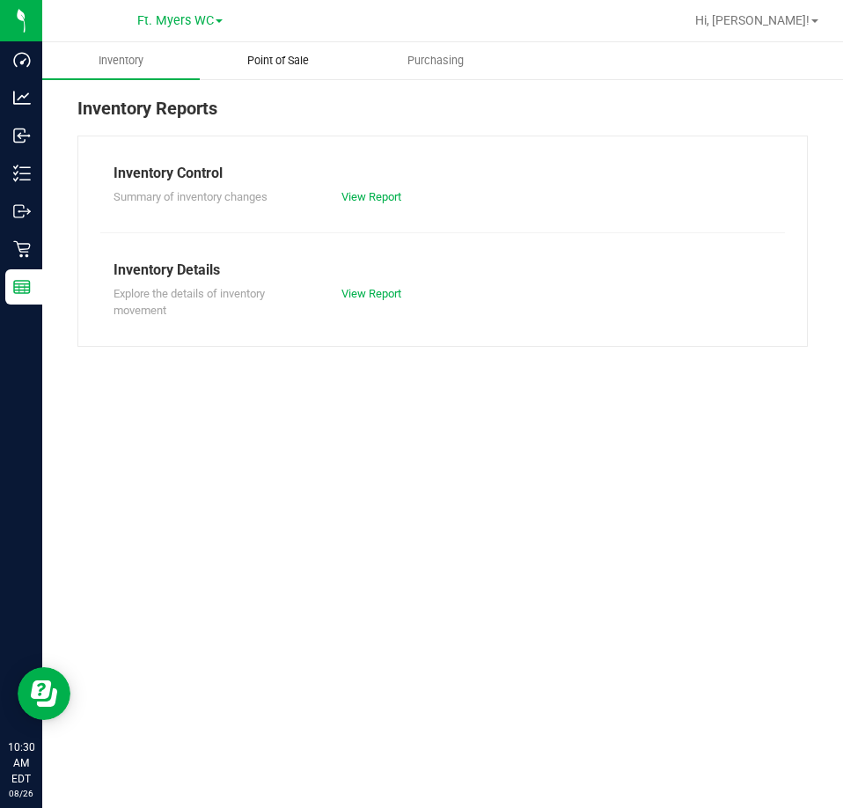
click at [306, 61] on span "Point of Sale" at bounding box center [277, 61] width 109 height 16
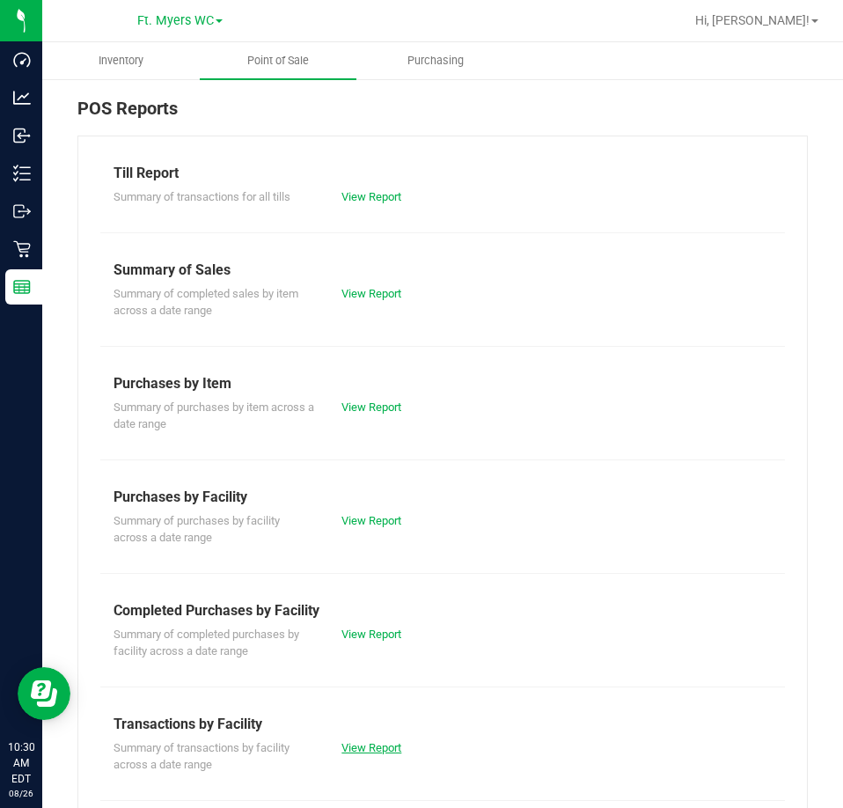
click at [376, 745] on link "View Report" at bounding box center [371, 747] width 60 height 13
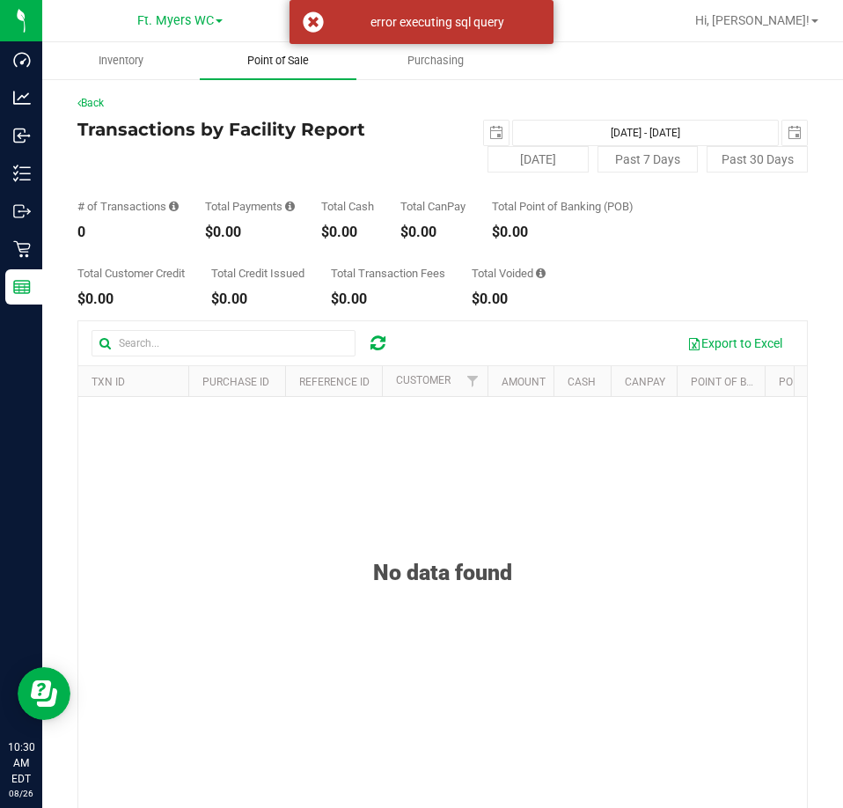
click at [311, 77] on uib-tab-heading "Point of Sale" at bounding box center [278, 60] width 157 height 37
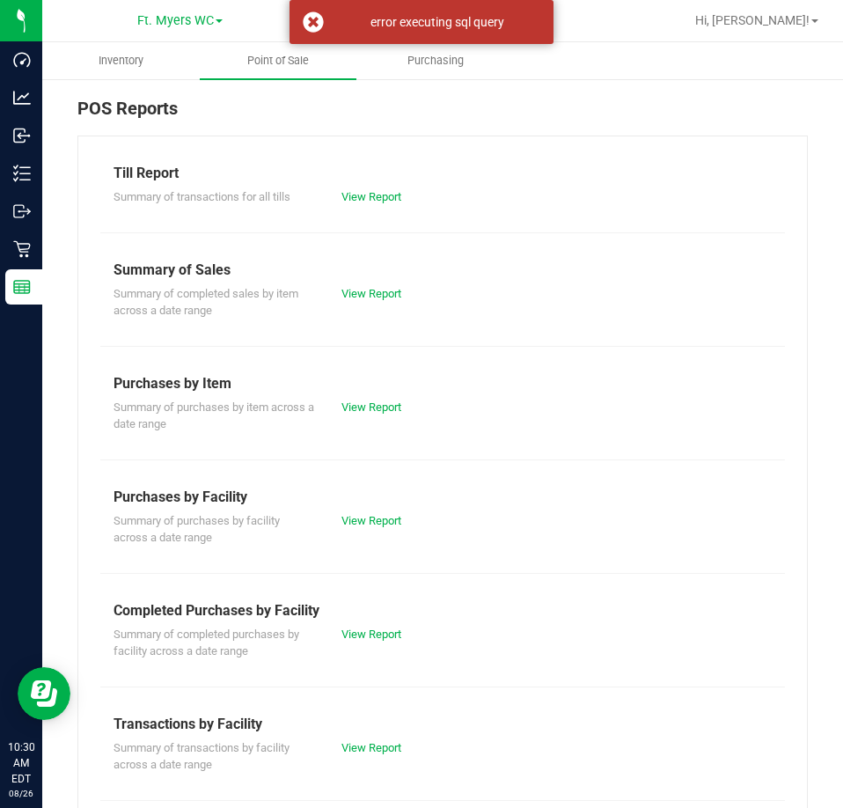
click at [387, 755] on div "View Report" at bounding box center [385, 748] width 114 height 18
click at [381, 751] on link "View Report" at bounding box center [371, 747] width 60 height 13
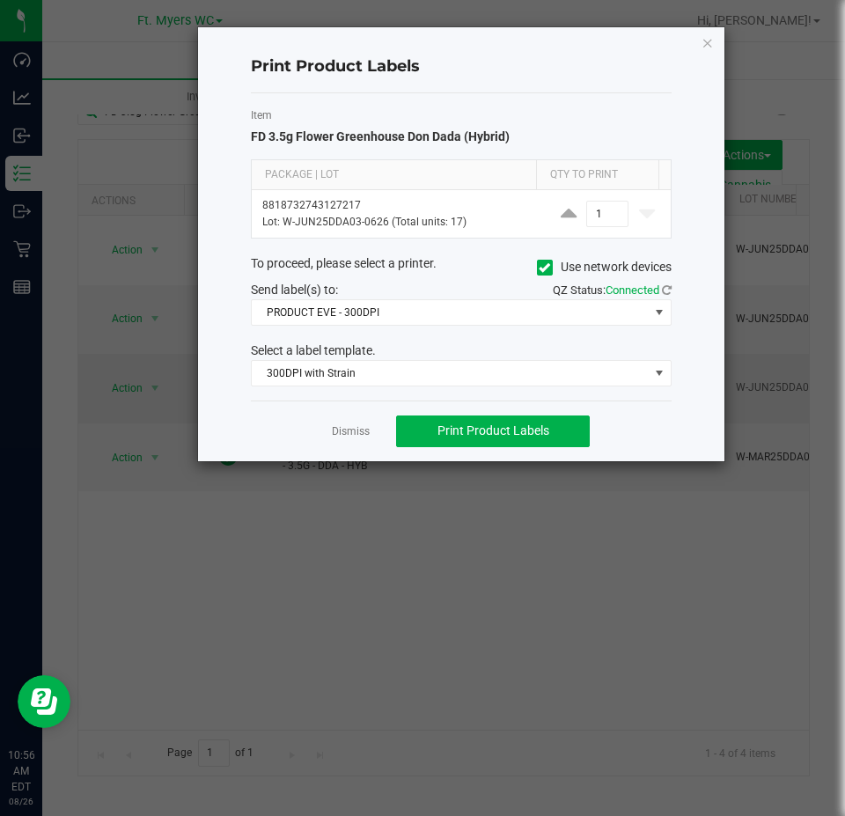
drag, startPoint x: 355, startPoint y: 428, endPoint x: 215, endPoint y: 359, distance: 155.8
click at [355, 428] on link "Dismiss" at bounding box center [351, 431] width 38 height 15
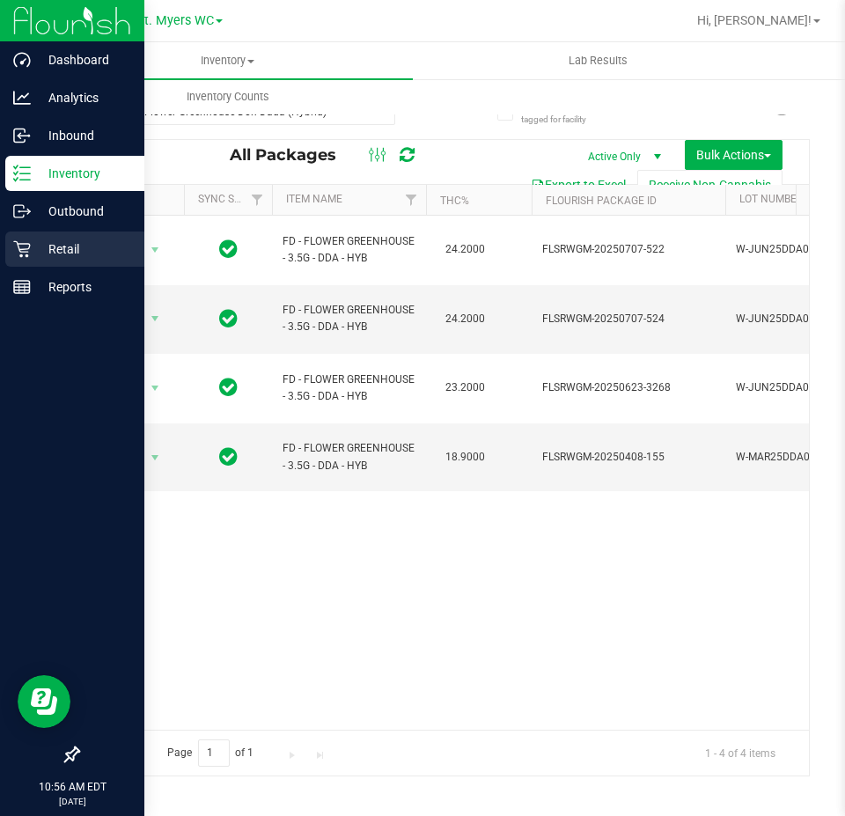
click at [36, 260] on div "Retail" at bounding box center [74, 248] width 139 height 35
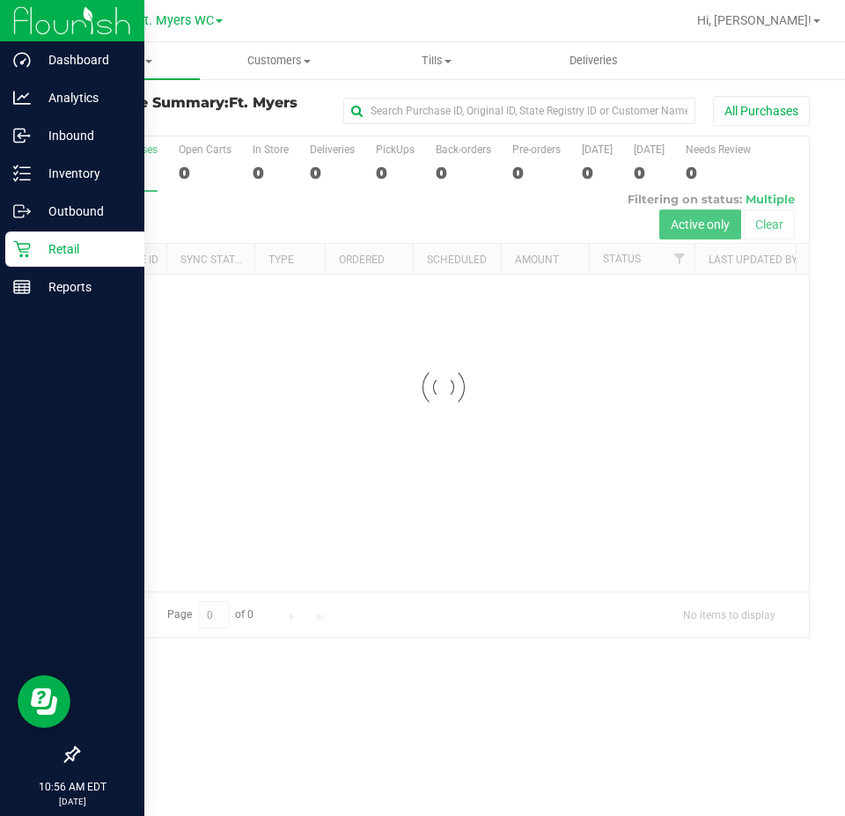
click at [393, 169] on div at bounding box center [443, 386] width 730 height 501
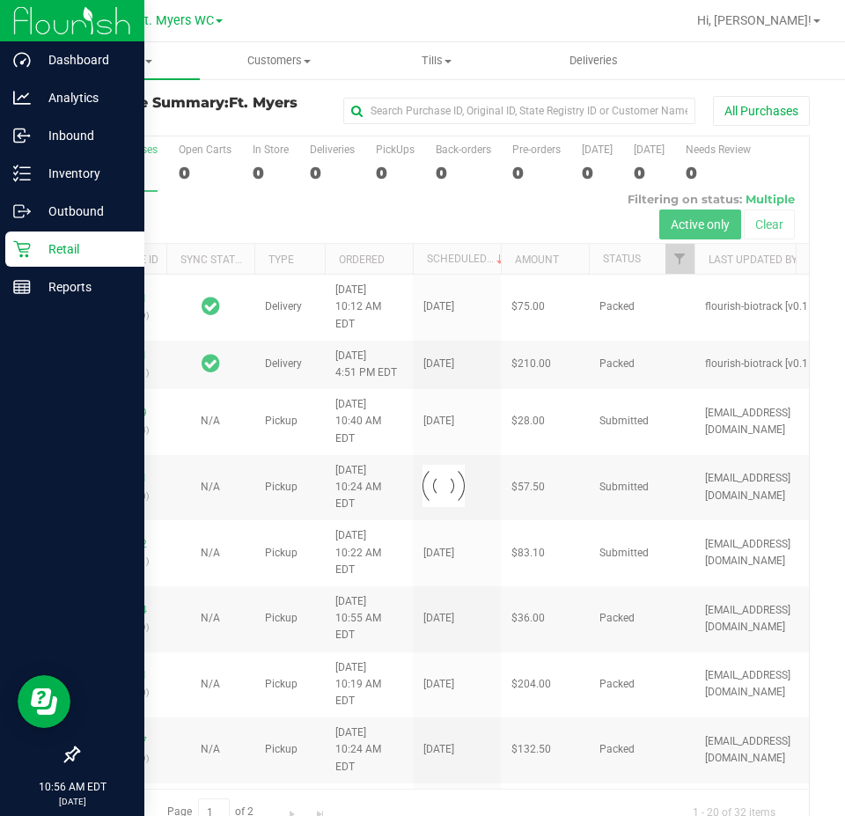
click at [393, 169] on div at bounding box center [443, 485] width 730 height 698
click at [398, 163] on div at bounding box center [443, 485] width 730 height 698
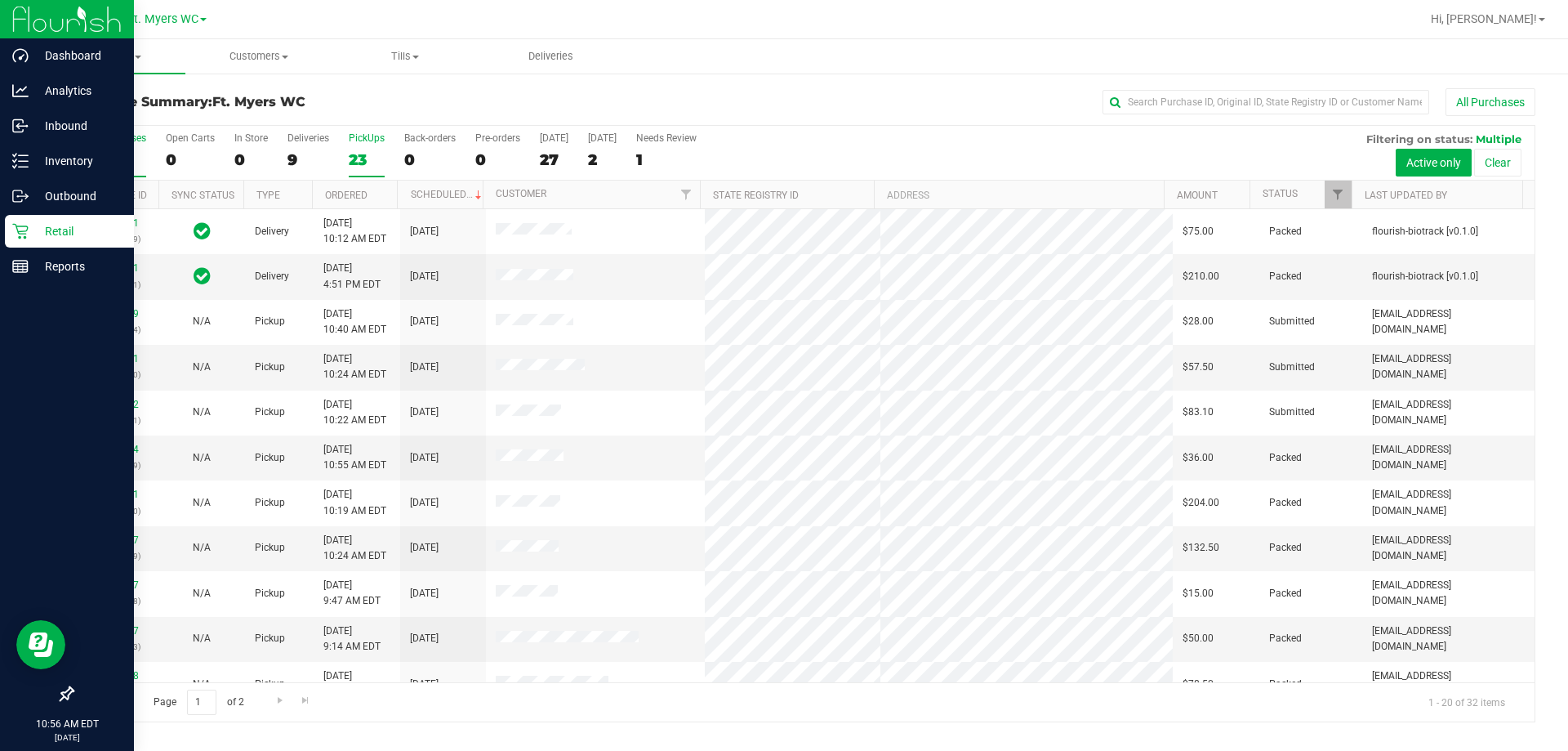
click at [364, 147] on label "PickUps 23" at bounding box center [367, 155] width 36 height 45
click at [0, 0] on input "PickUps 23" at bounding box center [0, 0] width 0 height 0
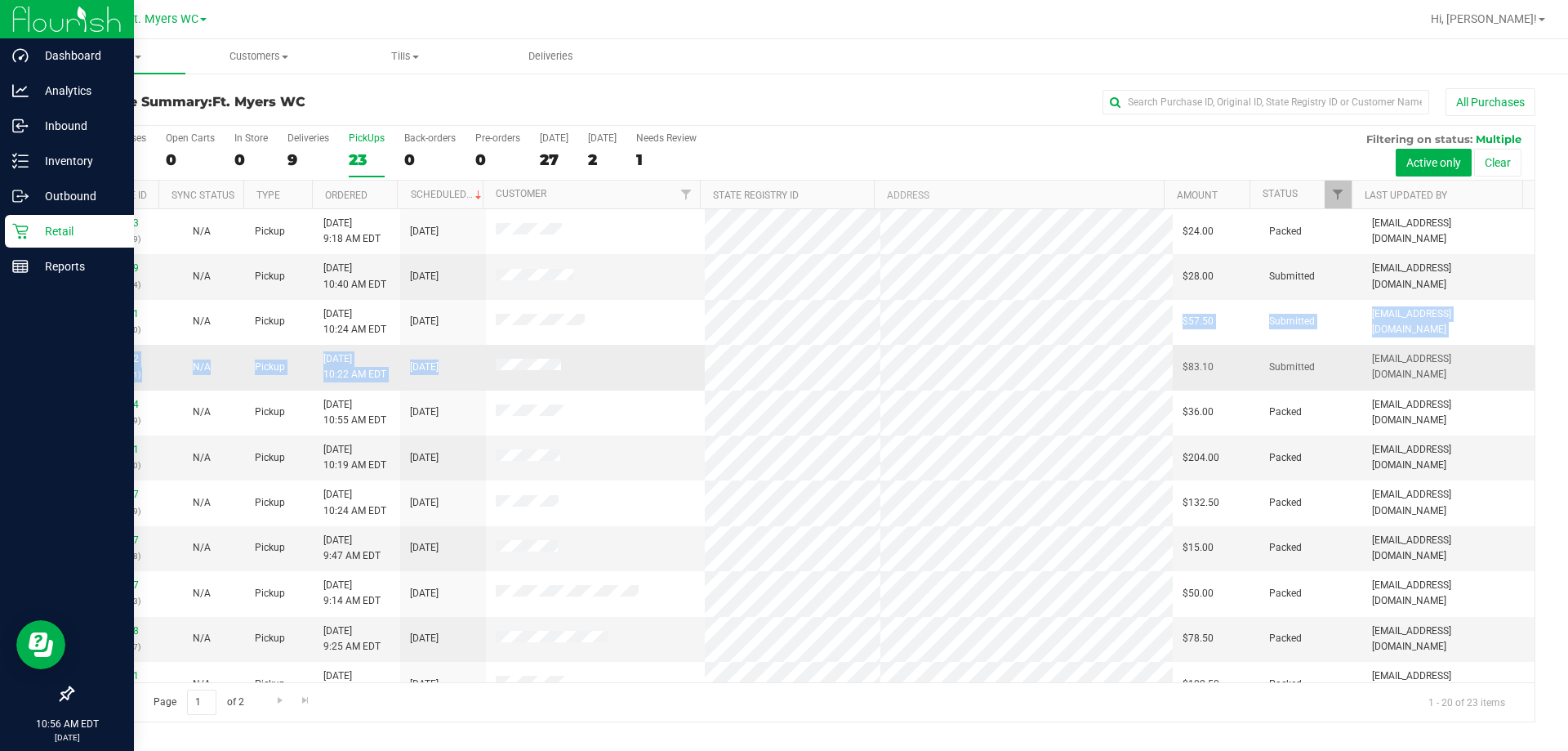
click at [784, 341] on tbody "11847833 (317273369) N/A Pickup [DATE] 9:18 AM EDT 8/26/2025 $24.00 Packed [EMA…" at bounding box center [803, 661] width 1462 height 904
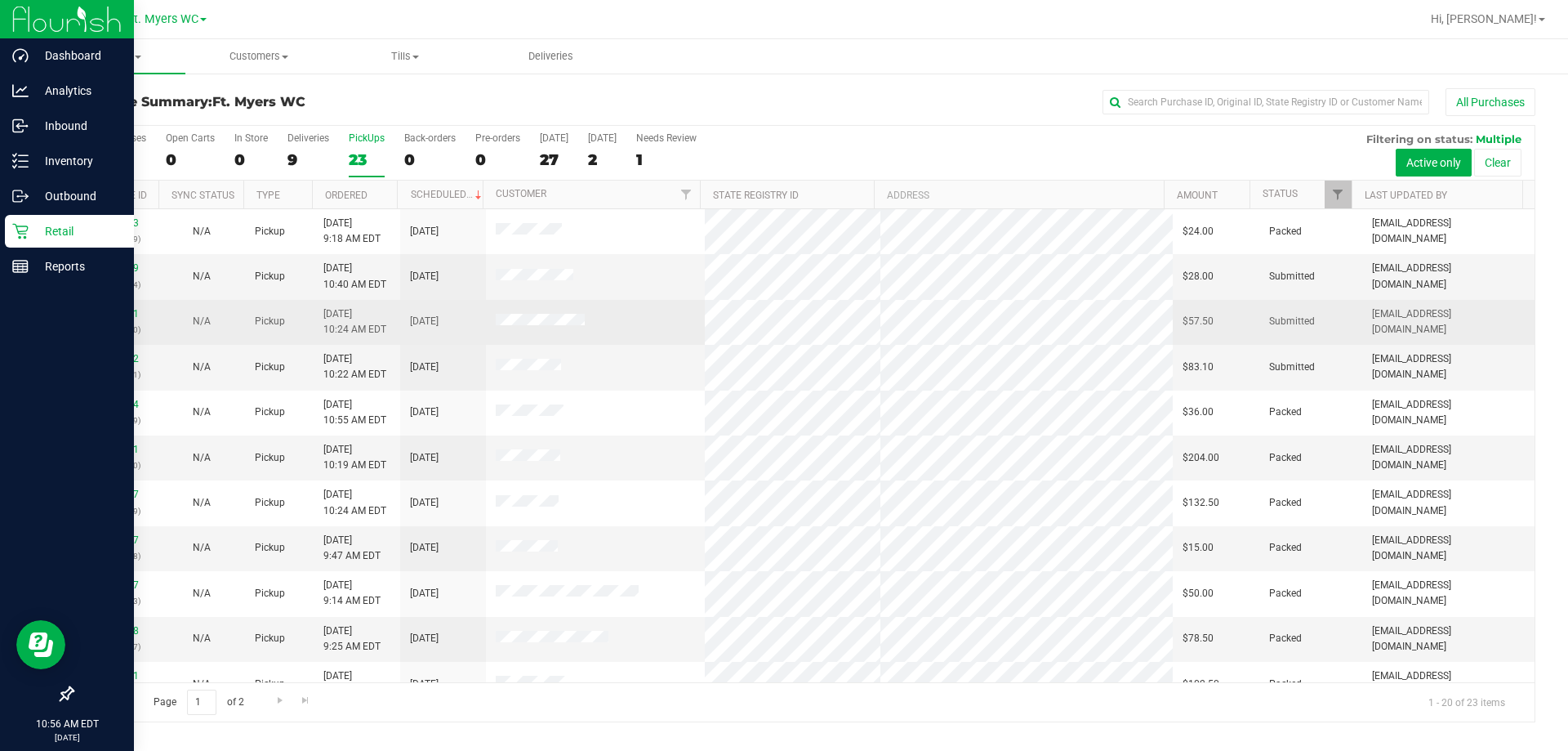
click at [123, 324] on p "(317285500)" at bounding box center [115, 330] width 66 height 16
click at [114, 309] on link "11848521" at bounding box center [115, 314] width 45 height 11
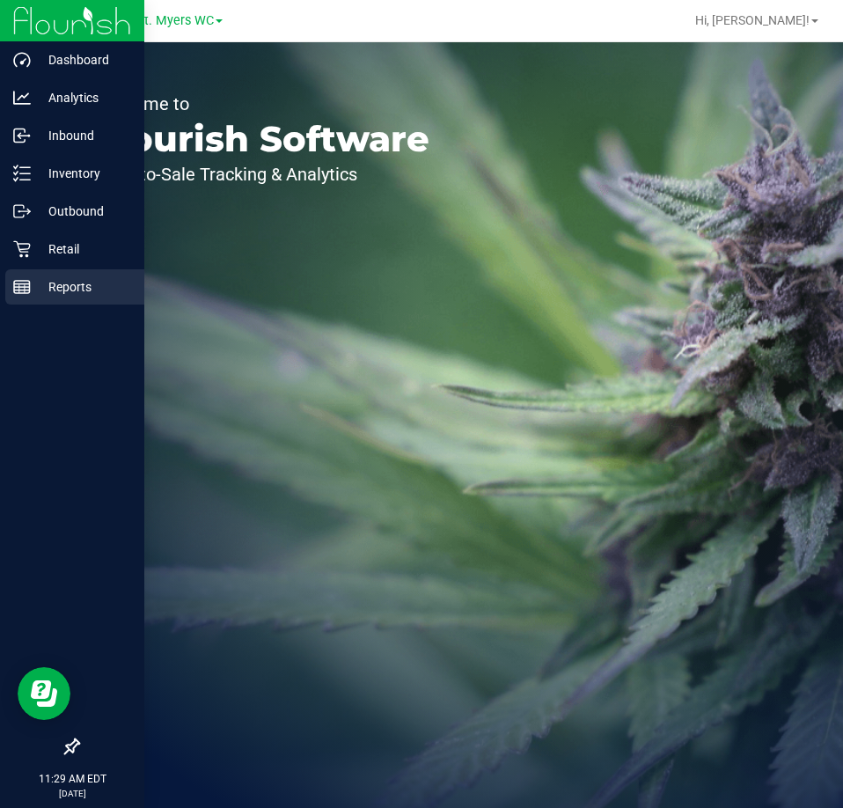
click at [34, 296] on p "Reports" at bounding box center [84, 286] width 106 height 21
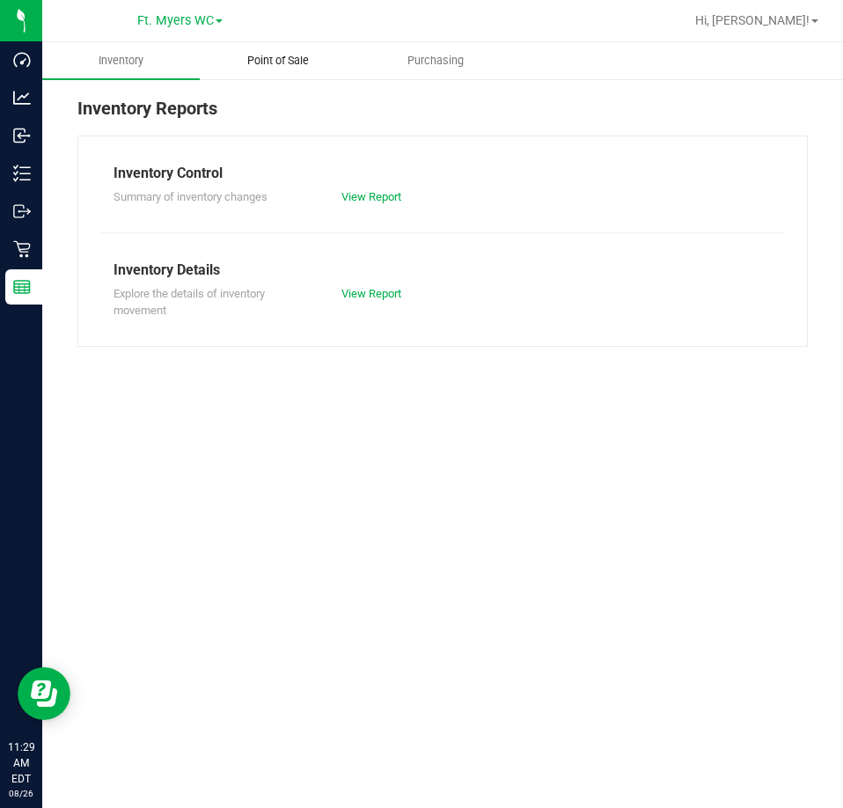
click at [287, 61] on span "Point of Sale" at bounding box center [277, 61] width 109 height 16
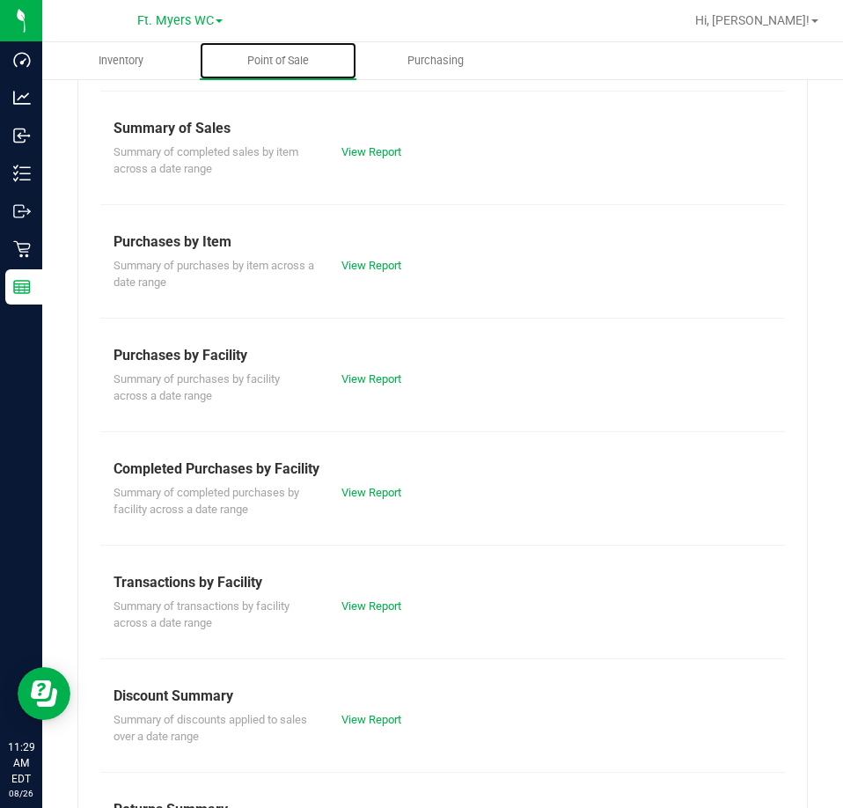
scroll to position [238, 0]
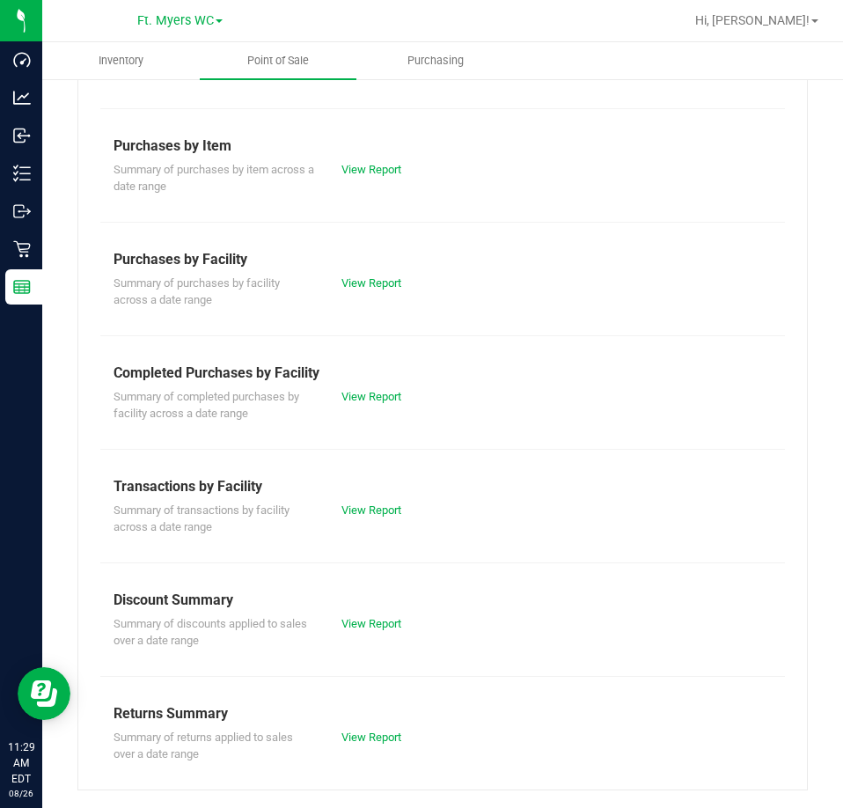
click at [373, 490] on div "Transactions by Facility" at bounding box center [442, 486] width 658 height 21
click at [381, 513] on link "View Report" at bounding box center [371, 509] width 60 height 13
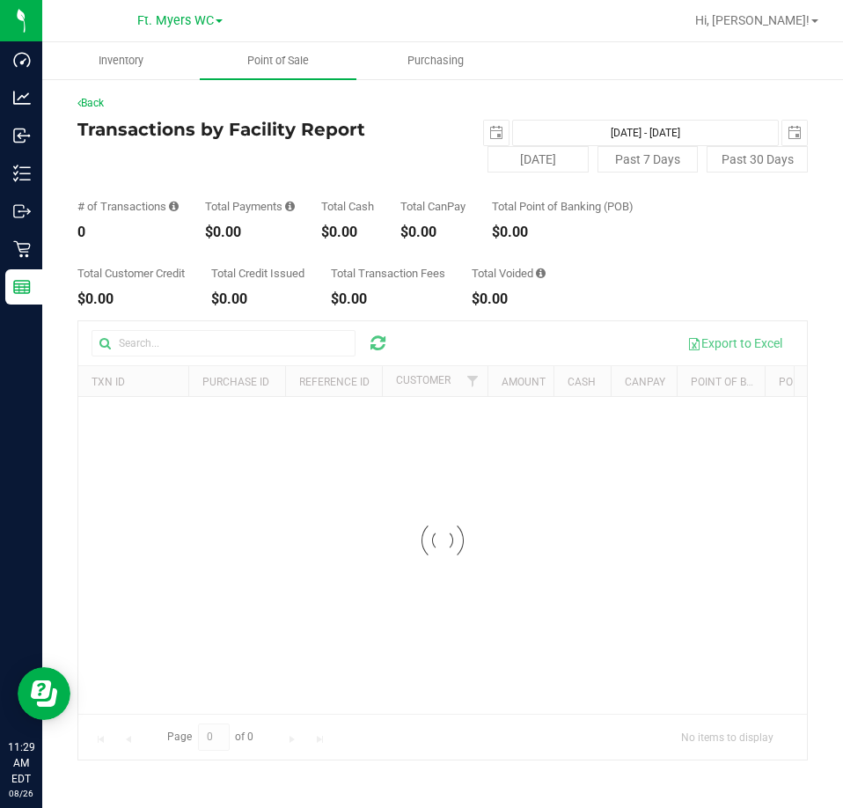
drag, startPoint x: 406, startPoint y: 215, endPoint x: 471, endPoint y: 217, distance: 64.3
click at [465, 216] on div "Total CanPay $0.00" at bounding box center [432, 220] width 65 height 39
click at [465, 217] on div "Total CanPay $0.00" at bounding box center [432, 220] width 65 height 39
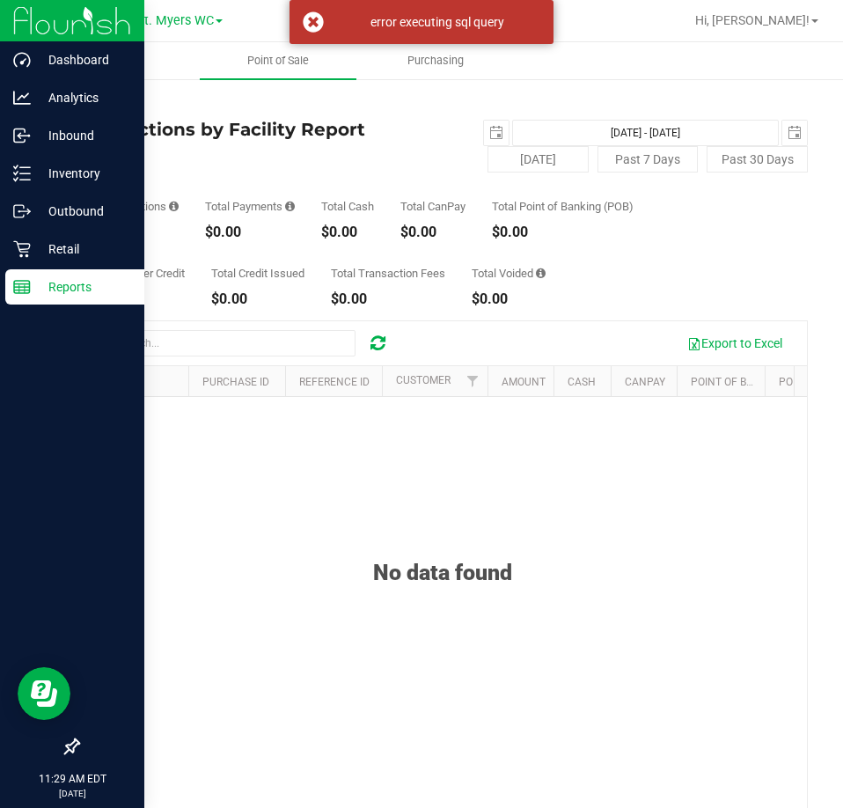
click at [18, 297] on div "Reports" at bounding box center [74, 286] width 139 height 35
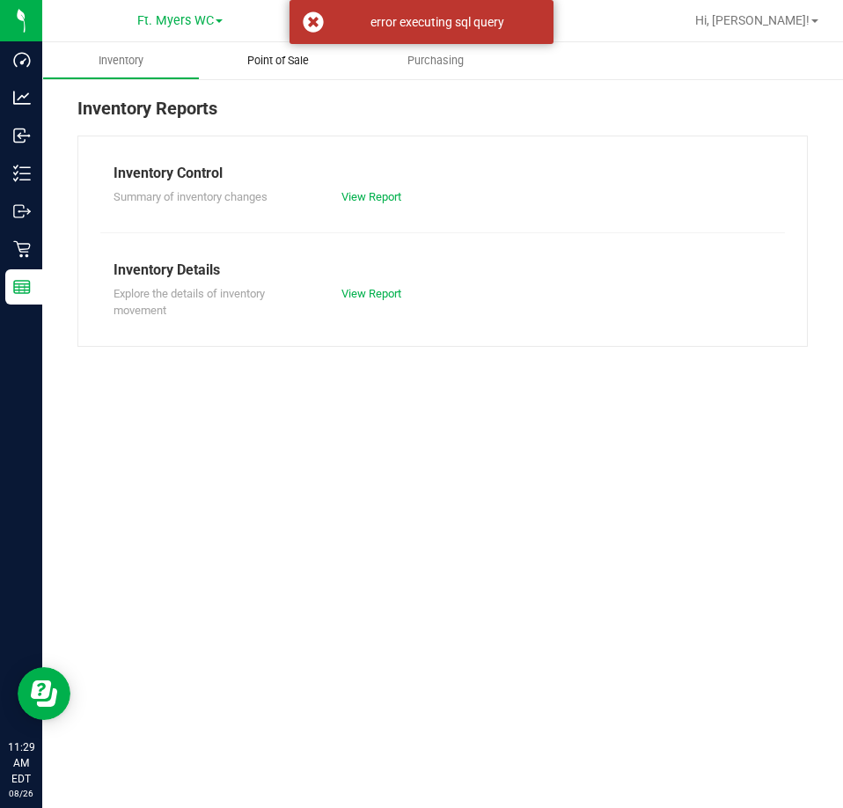
click at [309, 68] on span "Point of Sale" at bounding box center [277, 61] width 109 height 16
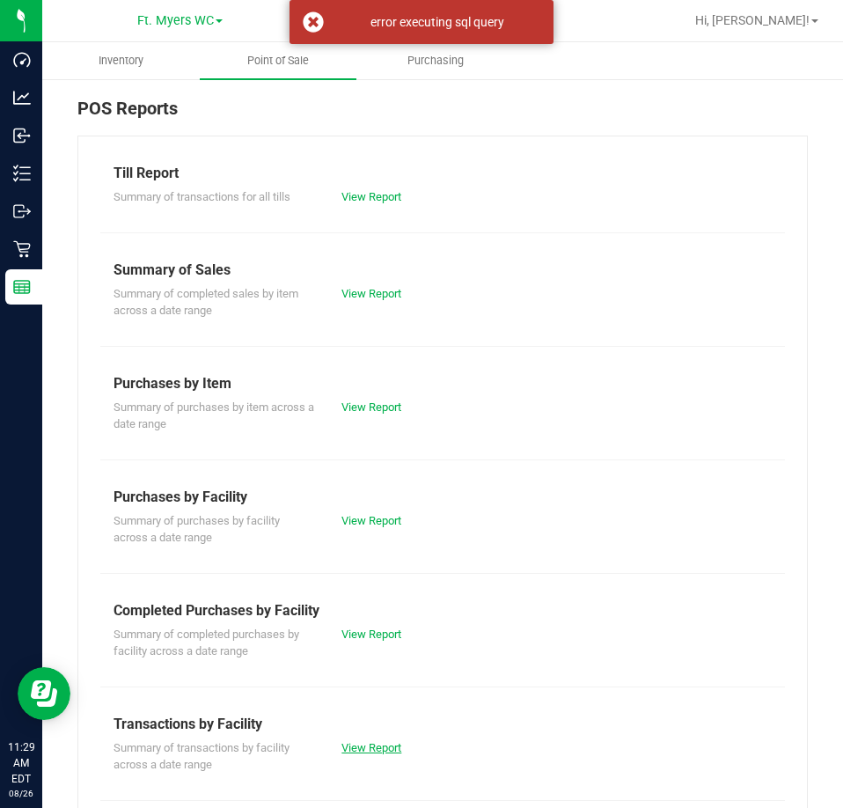
click at [365, 742] on link "View Report" at bounding box center [371, 747] width 60 height 13
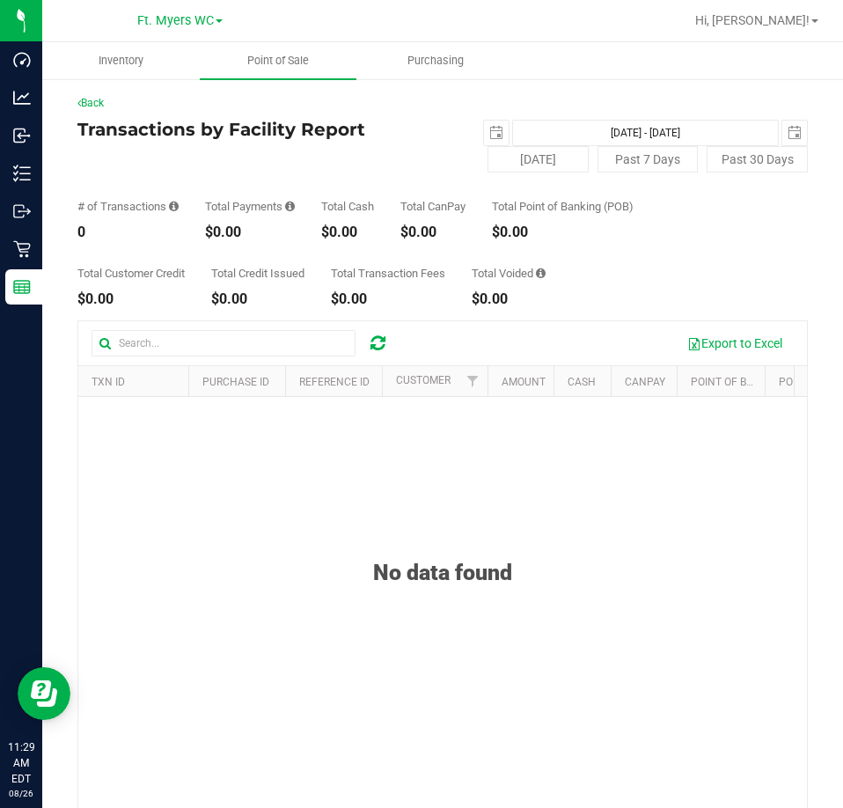
click at [254, 80] on div "Back Transactions by Facility Report 2025-08-26 Aug 26, 2025 - Aug 26, 2025 202…" at bounding box center [442, 523] width 801 height 892
click at [274, 54] on span "Point of Sale" at bounding box center [277, 61] width 109 height 16
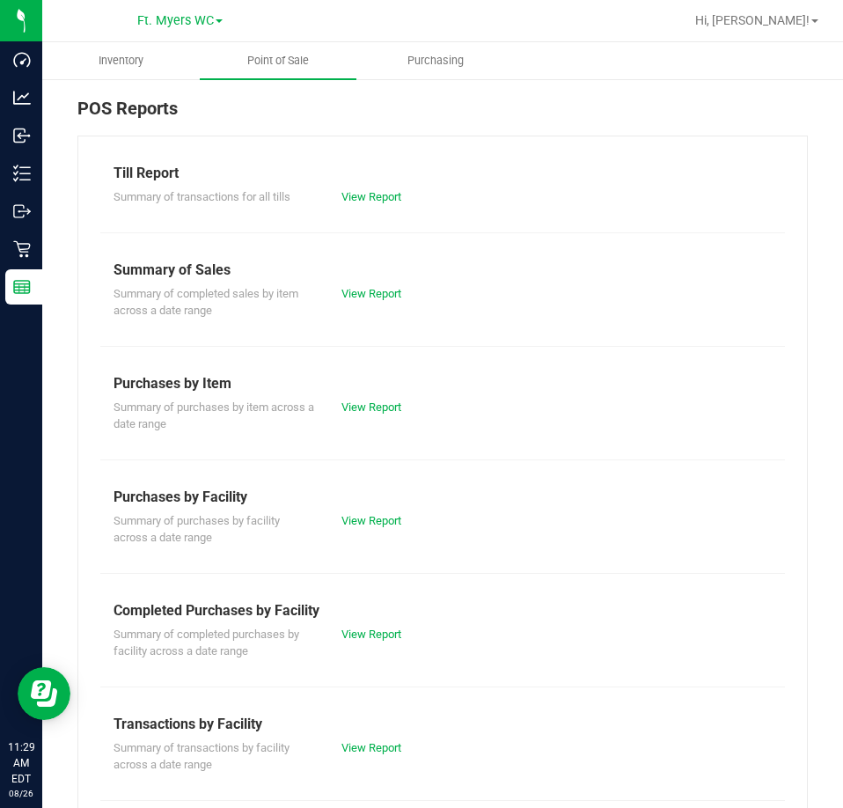
click at [377, 642] on div "Summary of completed purchases by facility across a date range View Report" at bounding box center [442, 640] width 684 height 39
click at [377, 633] on link "View Report" at bounding box center [371, 633] width 60 height 13
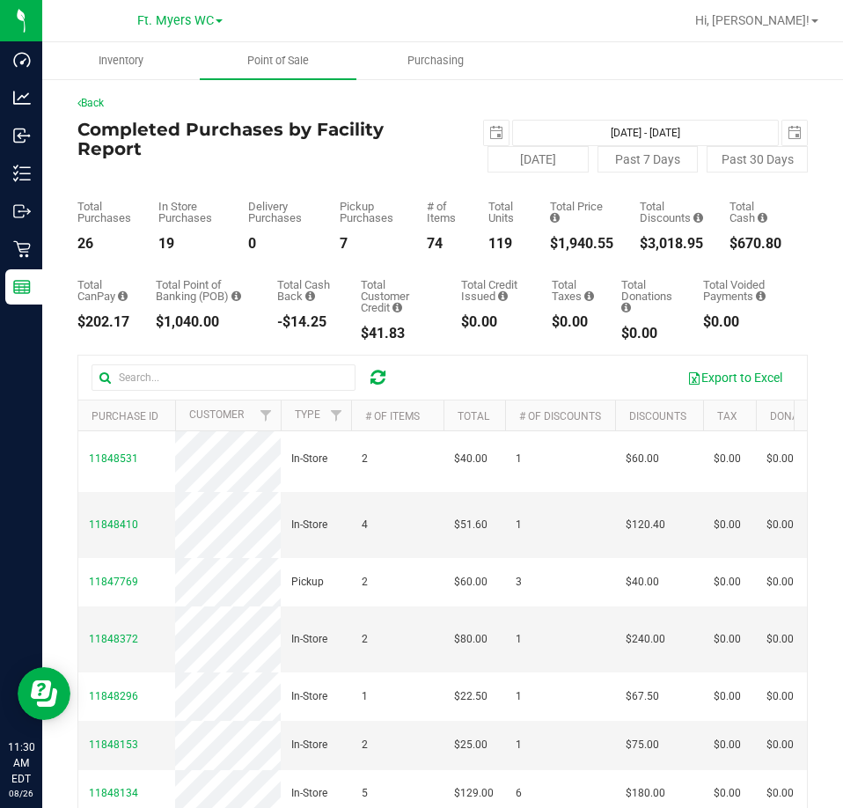
scroll to position [1109, 0]
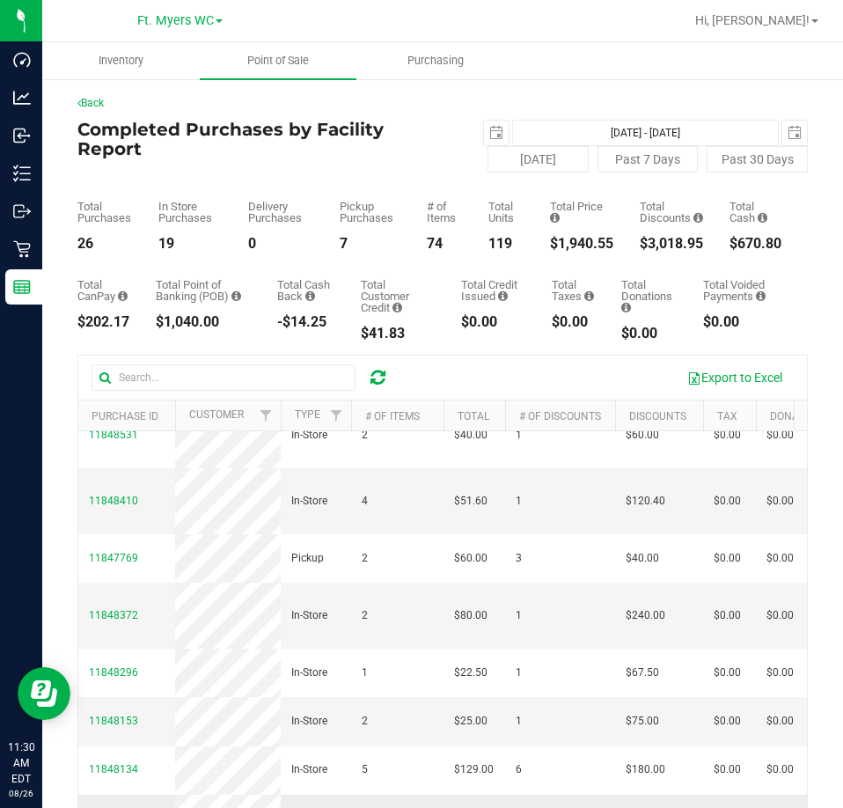
drag, startPoint x: 450, startPoint y: 506, endPoint x: 428, endPoint y: 748, distance: 242.9
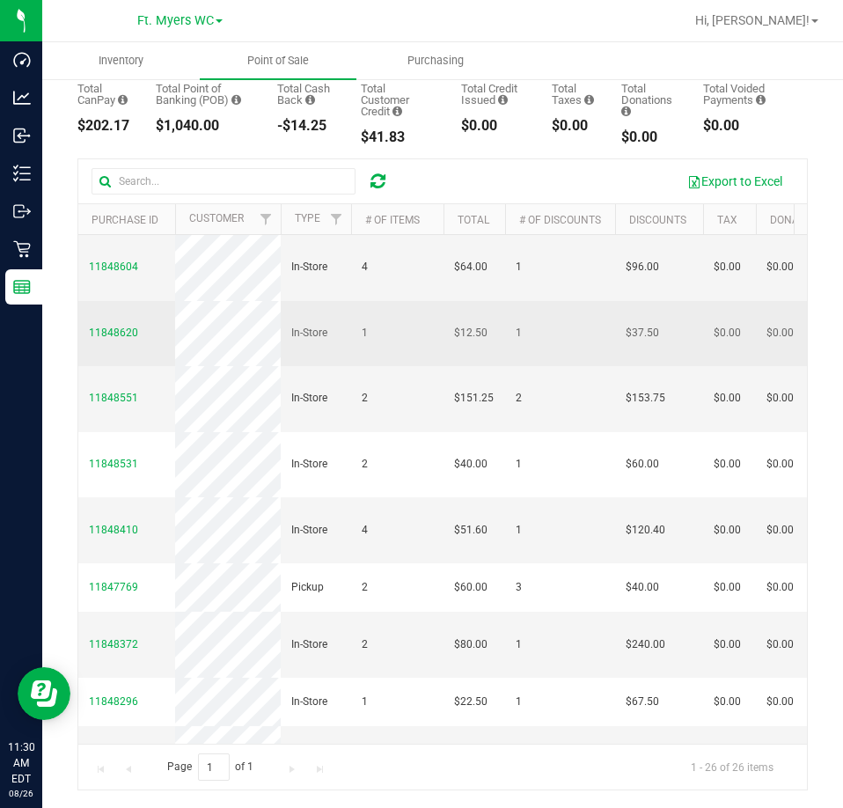
scroll to position [0, 0]
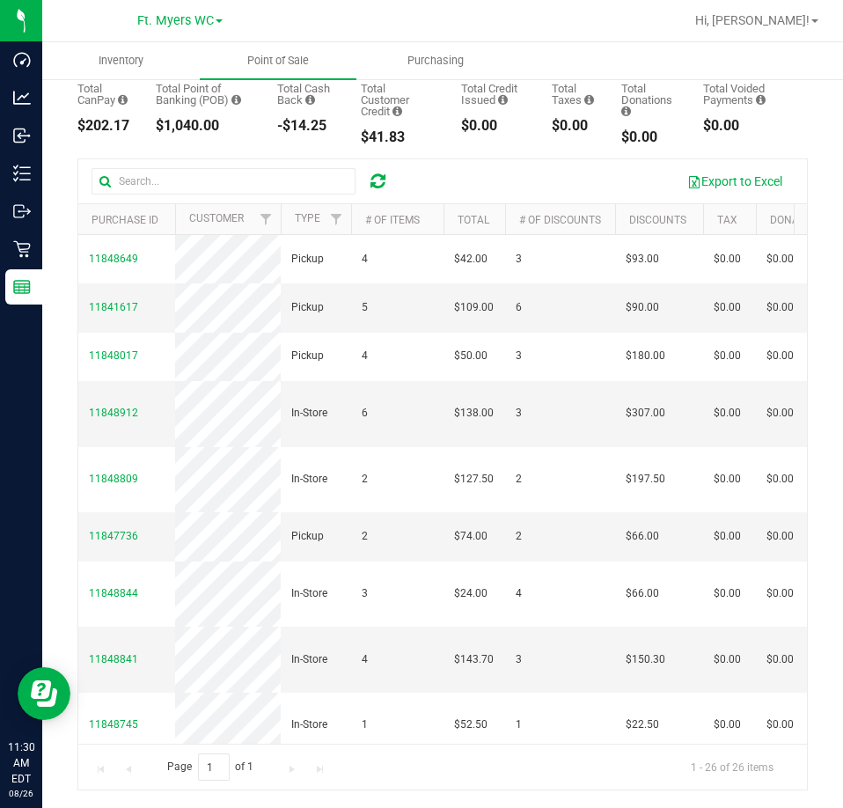
drag, startPoint x: 359, startPoint y: 636, endPoint x: 362, endPoint y: 373, distance: 263.1
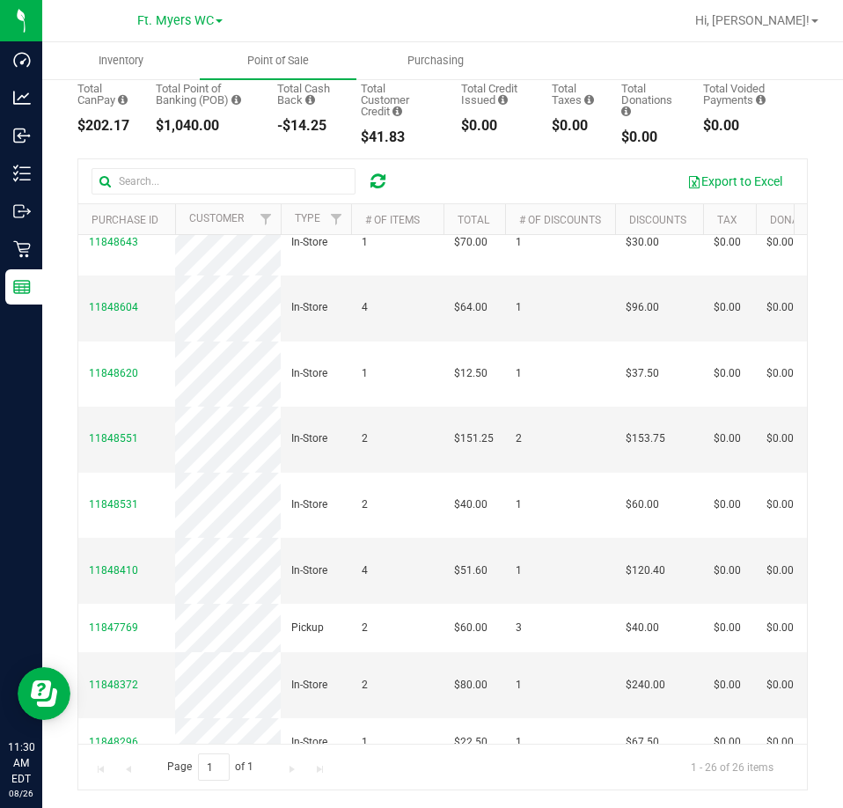
scroll to position [1109, 0]
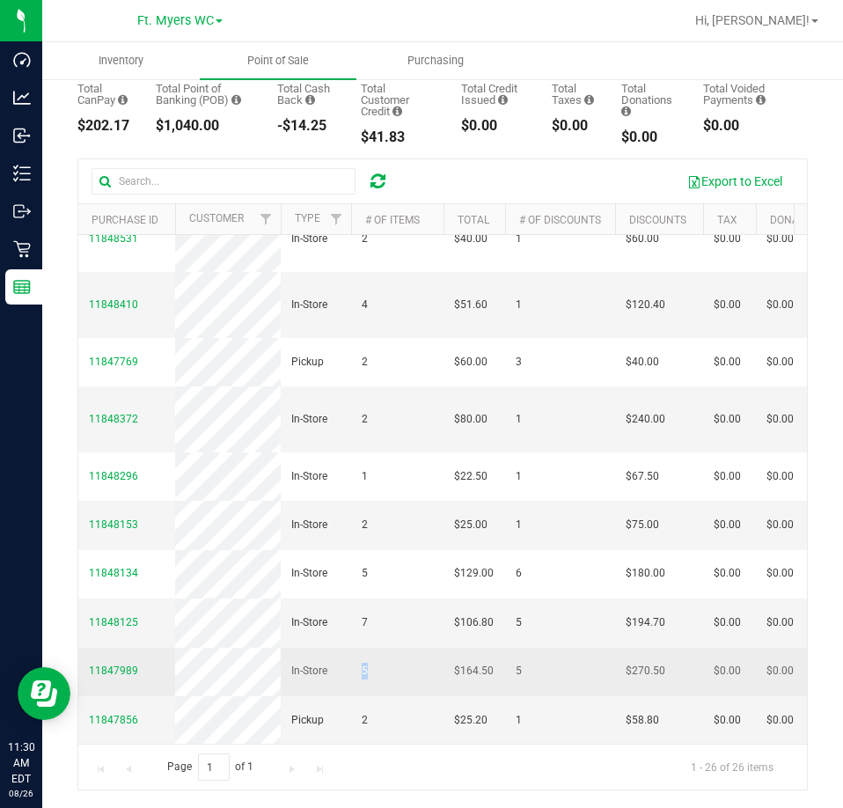
drag, startPoint x: 415, startPoint y: 649, endPoint x: 332, endPoint y: 637, distance: 84.5
click at [332, 648] on td "In-Store" at bounding box center [316, 672] width 70 height 48
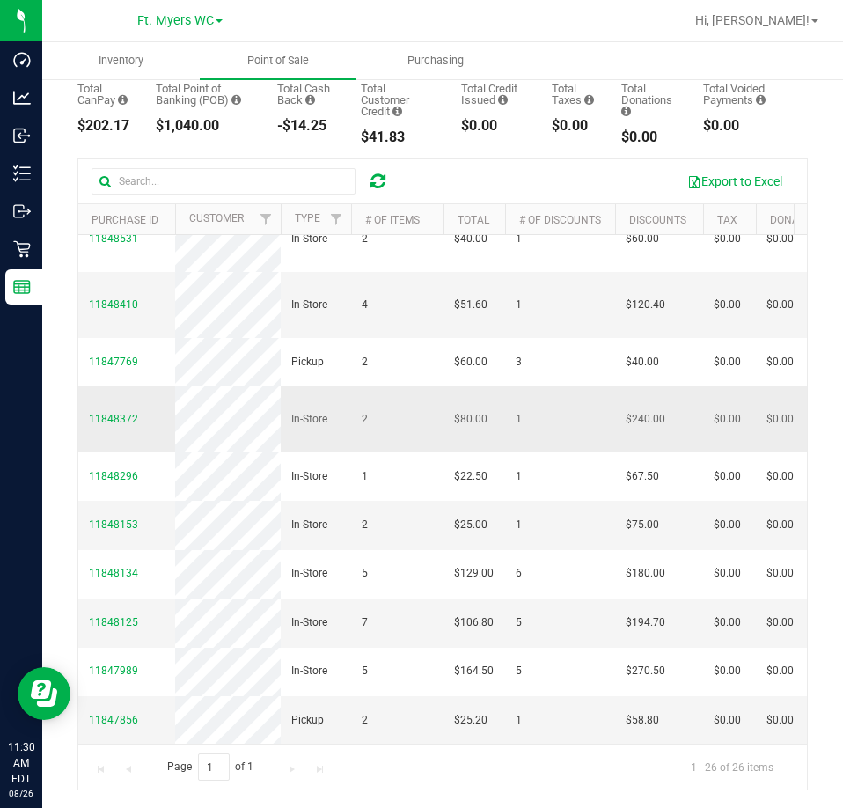
click at [433, 405] on td "2" at bounding box center [397, 419] width 92 height 66
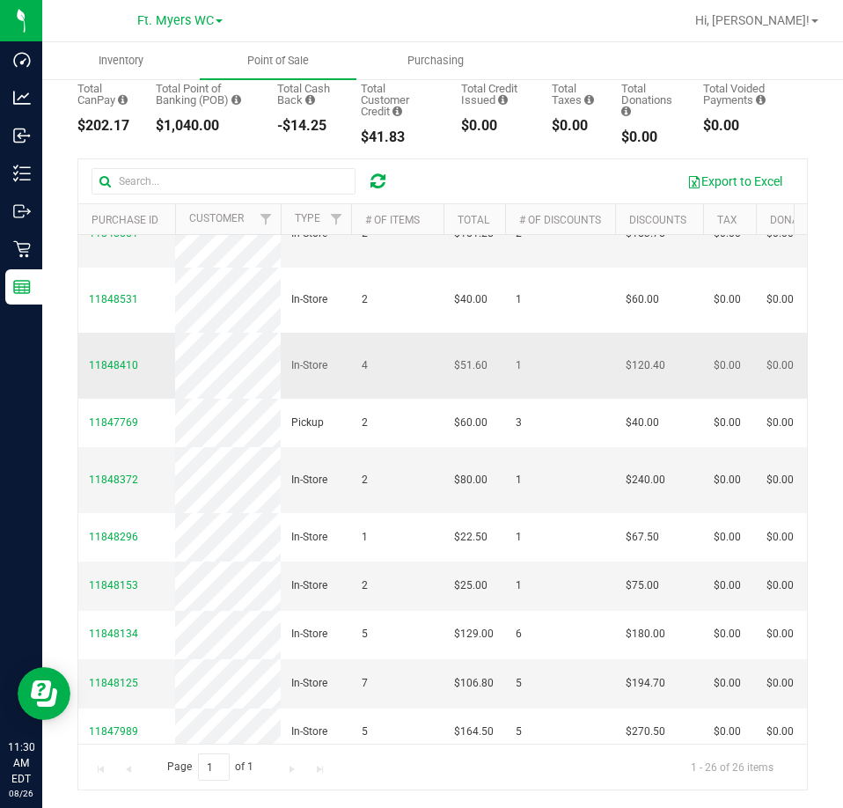
click at [396, 399] on td "4" at bounding box center [397, 366] width 92 height 66
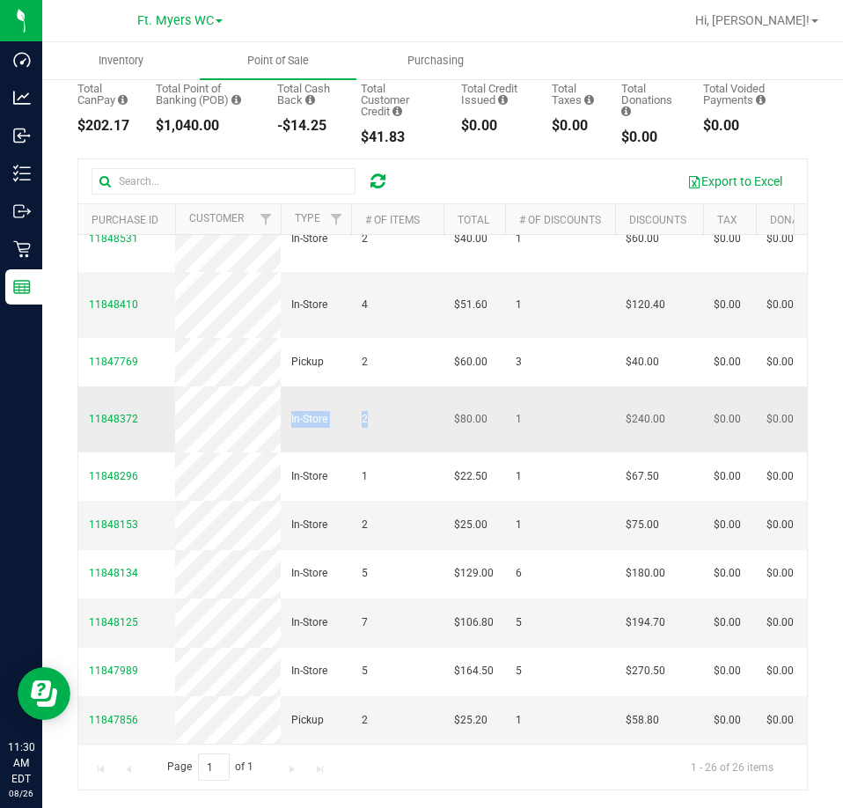
drag, startPoint x: 348, startPoint y: 327, endPoint x: 300, endPoint y: 304, distance: 53.5
click at [300, 386] on td "In-Store" at bounding box center [316, 419] width 70 height 66
click at [351, 598] on td "7" at bounding box center [397, 622] width 92 height 48
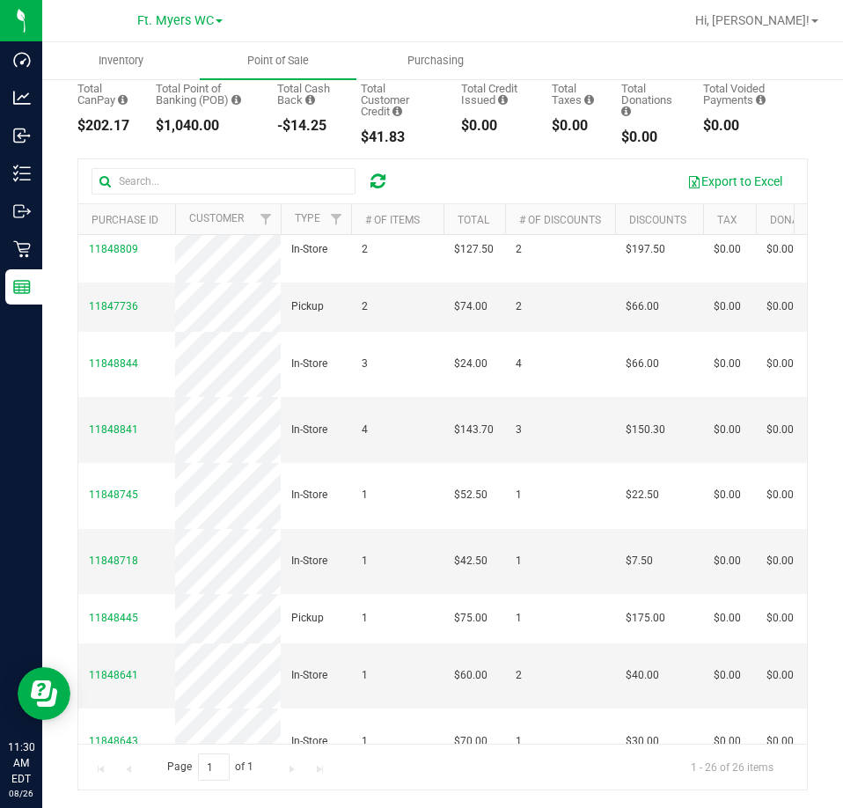
scroll to position [0, 0]
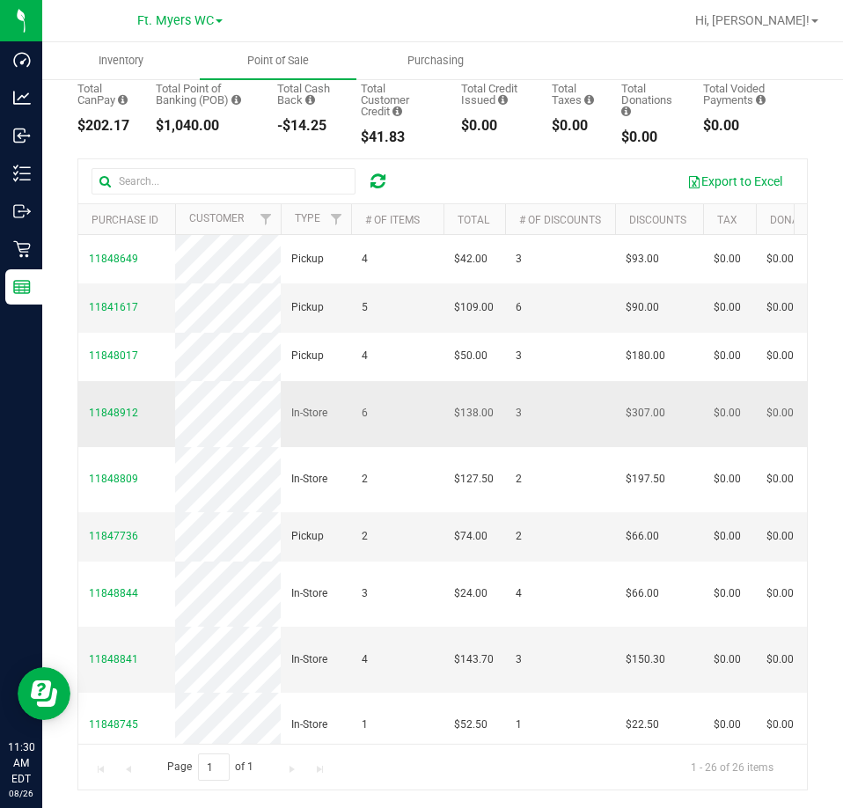
drag, startPoint x: 368, startPoint y: 441, endPoint x: 370, endPoint y: 370, distance: 71.3
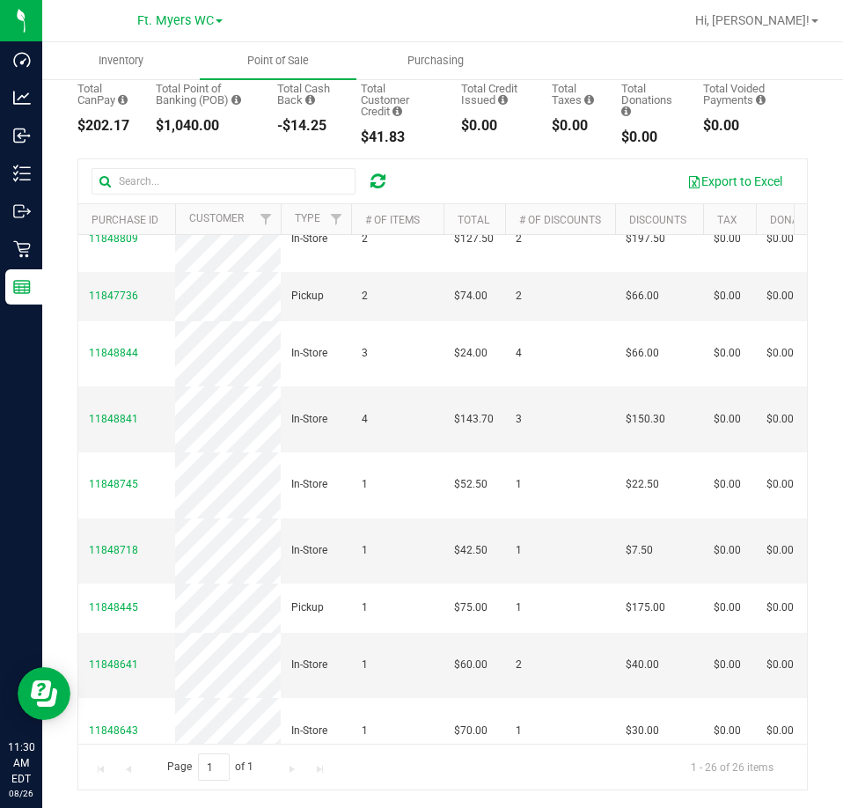
scroll to position [1109, 0]
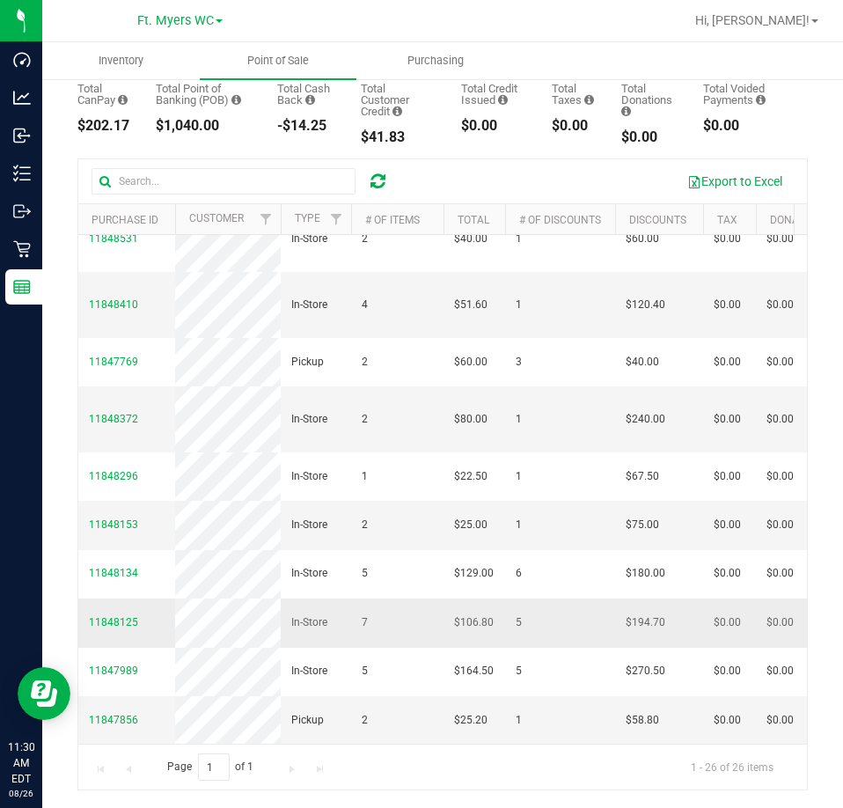
drag, startPoint x: 413, startPoint y: 334, endPoint x: 378, endPoint y: 590, distance: 258.3
click at [378, 598] on td "7" at bounding box center [397, 622] width 92 height 48
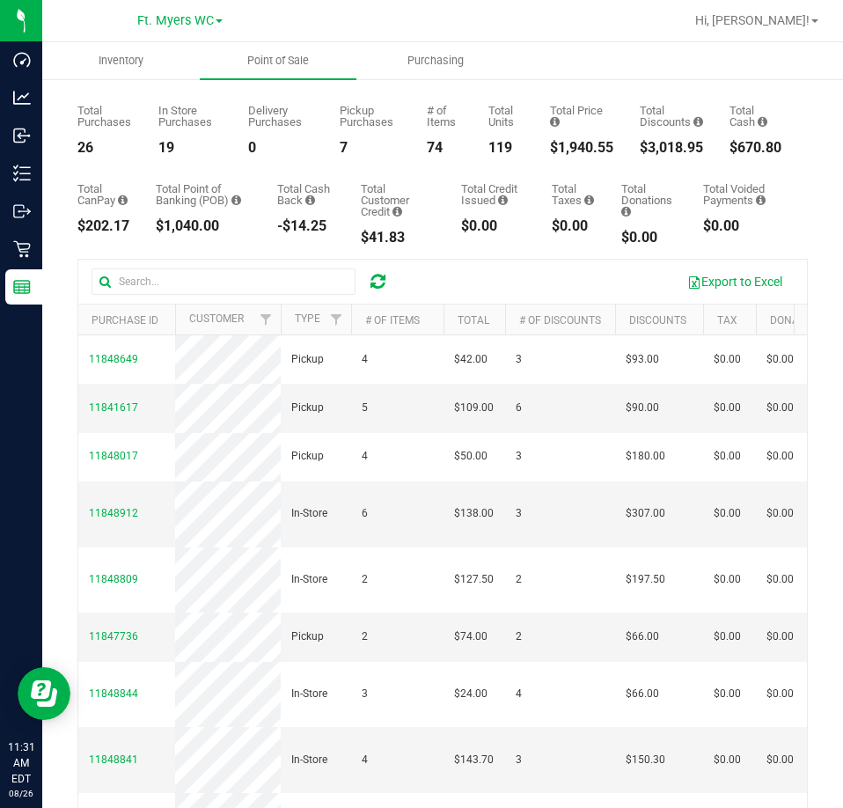
scroll to position [0, 0]
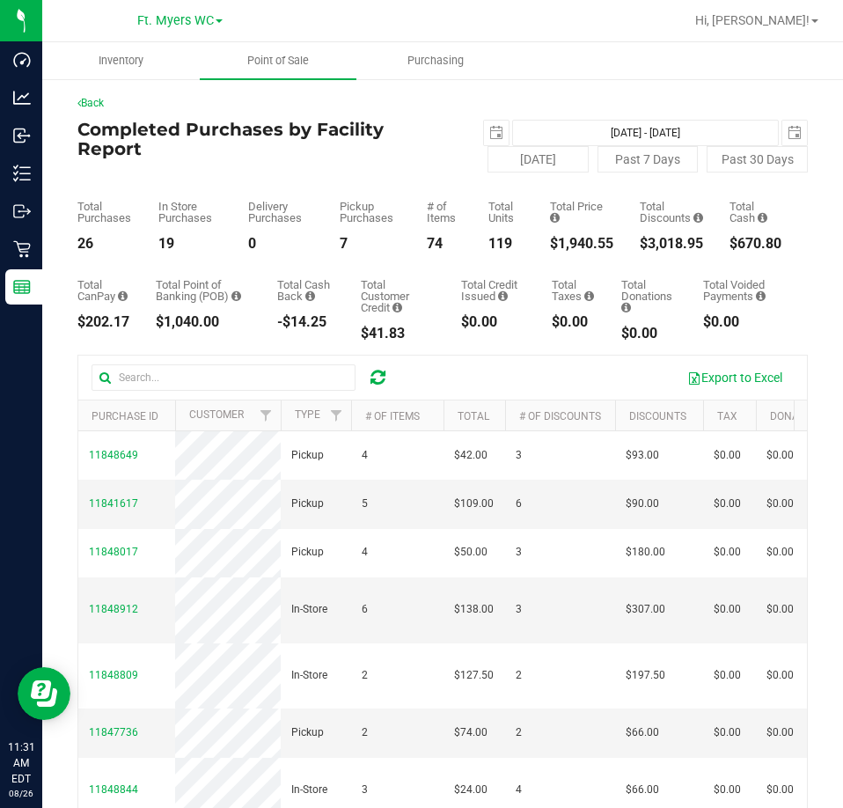
click at [43, 294] on div "Back Completed Purchases by Facility Report 2025-08-26 Aug 26, 2025 - Aug 26, 2…" at bounding box center [442, 540] width 801 height 926
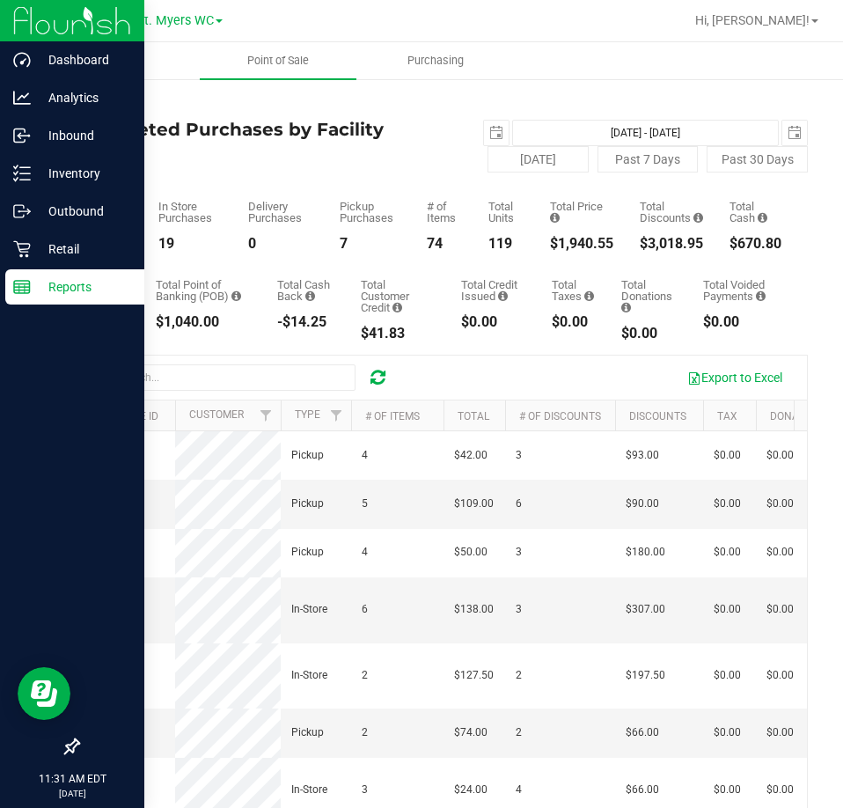
click at [38, 287] on p "Reports" at bounding box center [84, 286] width 106 height 21
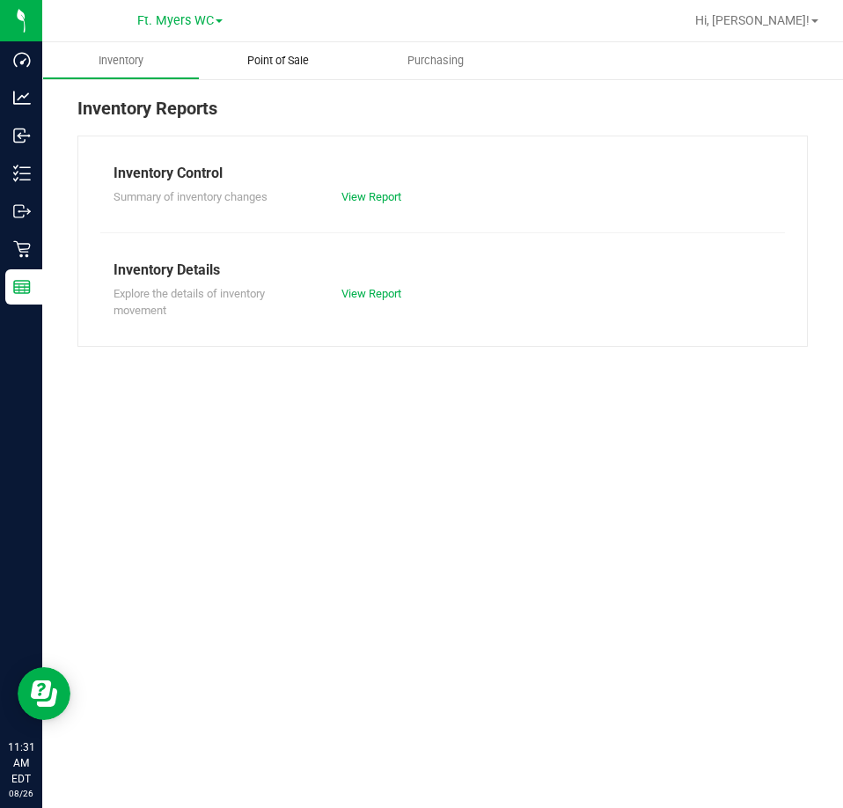
click at [311, 70] on uib-tab-heading "Point of Sale" at bounding box center [278, 60] width 157 height 37
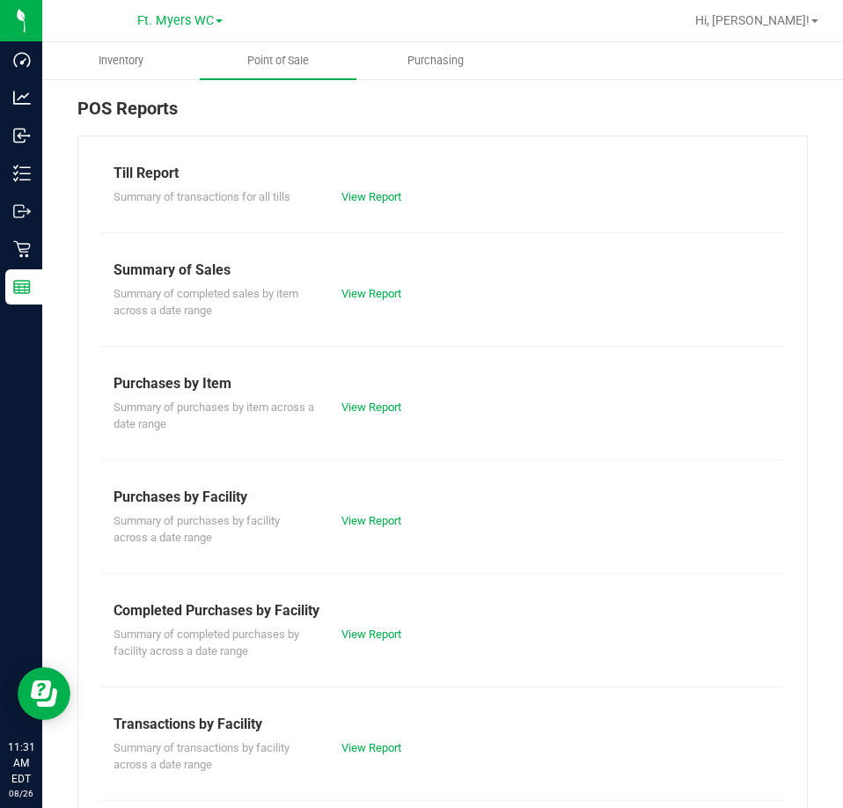
click at [399, 748] on div "View Report" at bounding box center [385, 748] width 114 height 18
click at [386, 753] on link "View Report" at bounding box center [371, 747] width 60 height 13
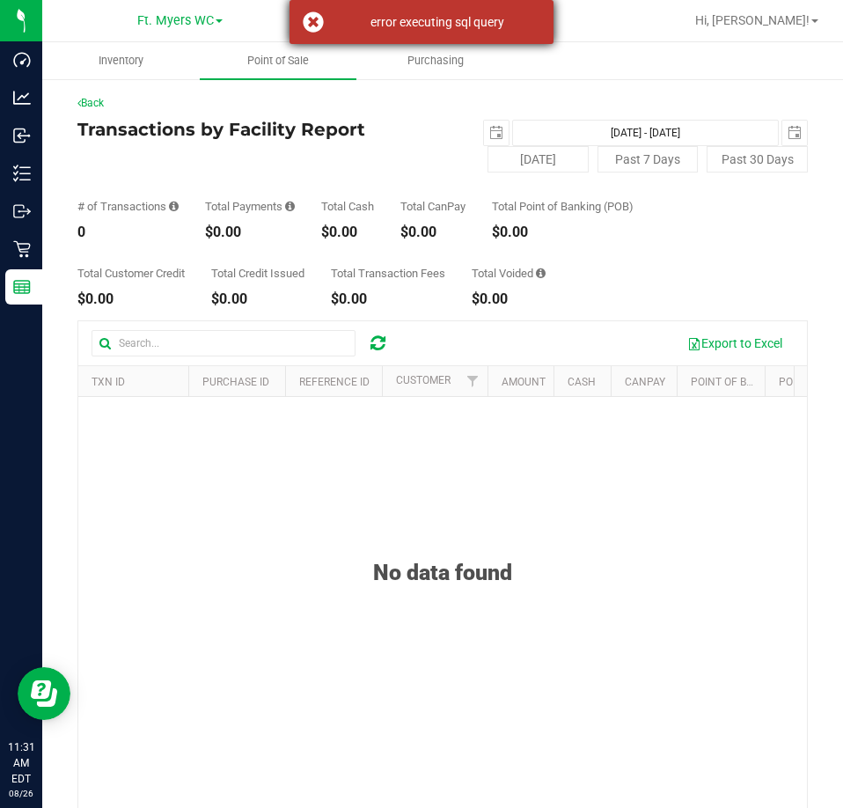
click at [467, 38] on div "error executing sql query" at bounding box center [421, 22] width 264 height 44
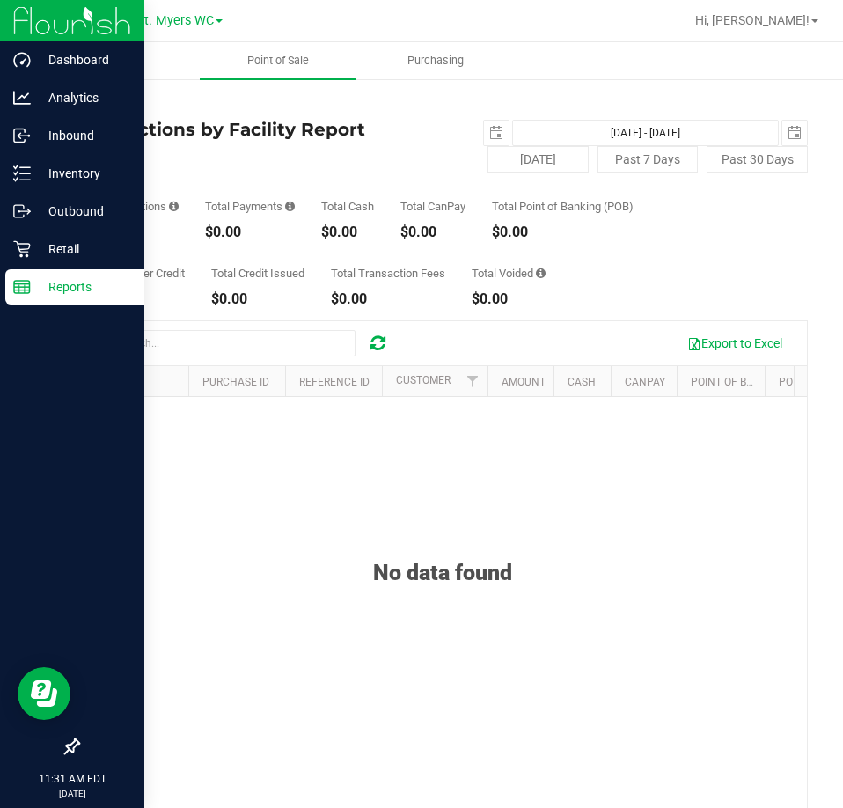
click at [42, 279] on p "Reports" at bounding box center [84, 286] width 106 height 21
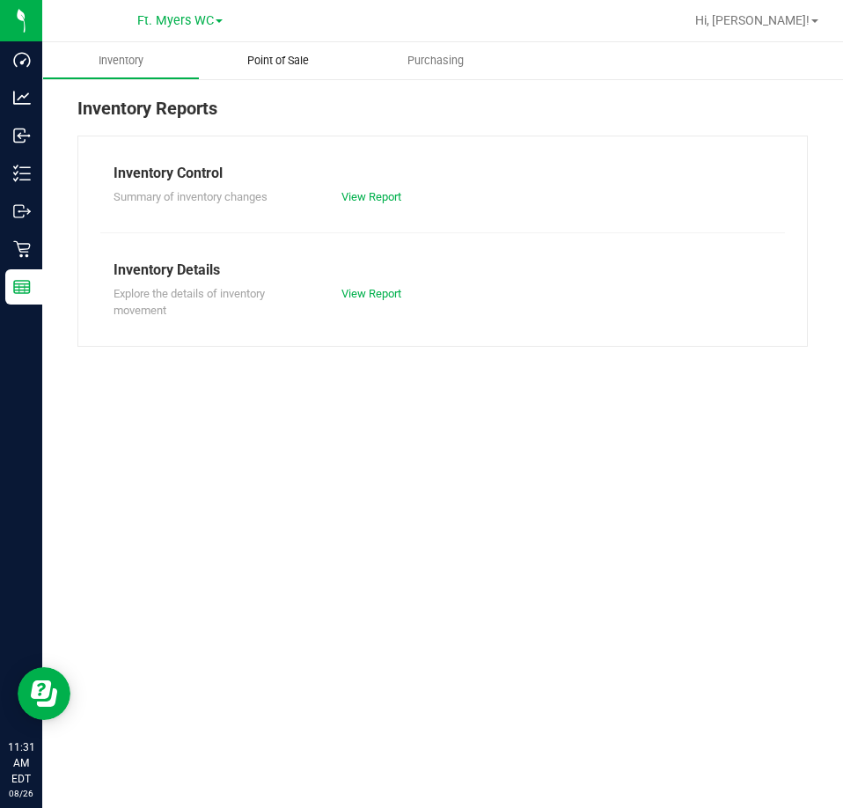
click at [263, 62] on span "Point of Sale" at bounding box center [277, 61] width 109 height 16
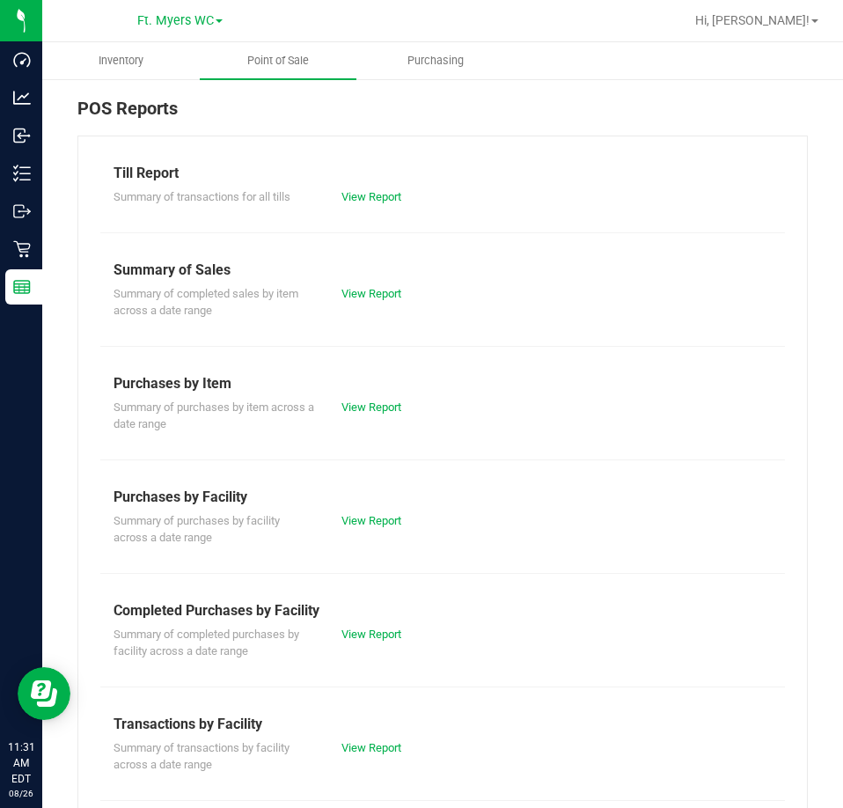
click at [384, 729] on div "Transactions by Facility" at bounding box center [442, 724] width 658 height 21
click at [389, 747] on link "View Report" at bounding box center [371, 747] width 60 height 13
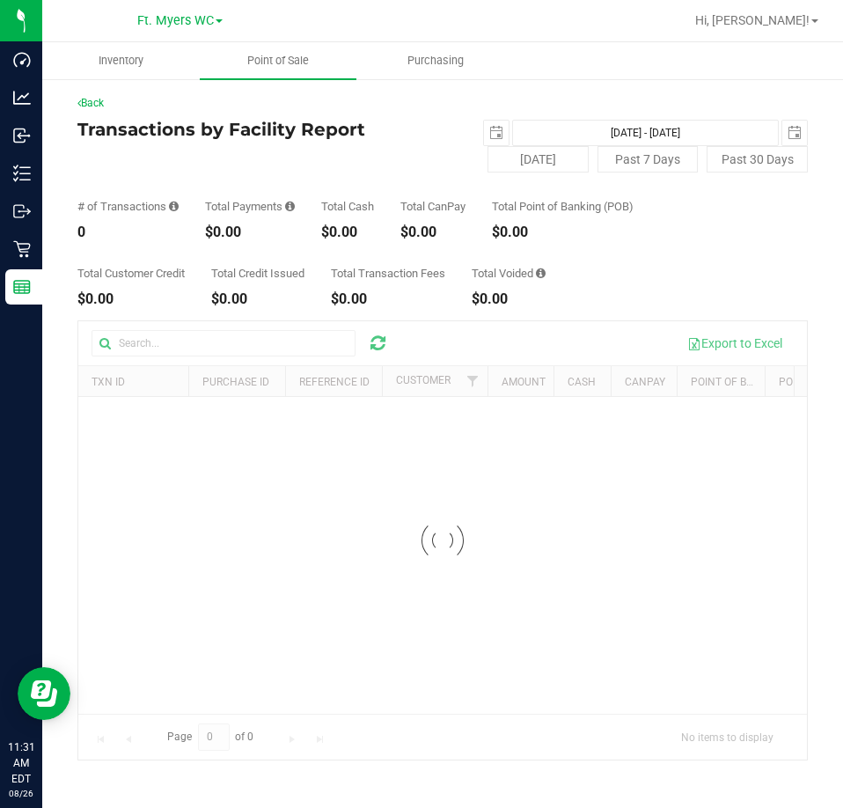
click at [424, 244] on div "Total Customer Credit $0.00 Total Credit Issued $0.00 Total Transaction Fees $0…" at bounding box center [442, 272] width 730 height 67
